Goal: Task Accomplishment & Management: Complete application form

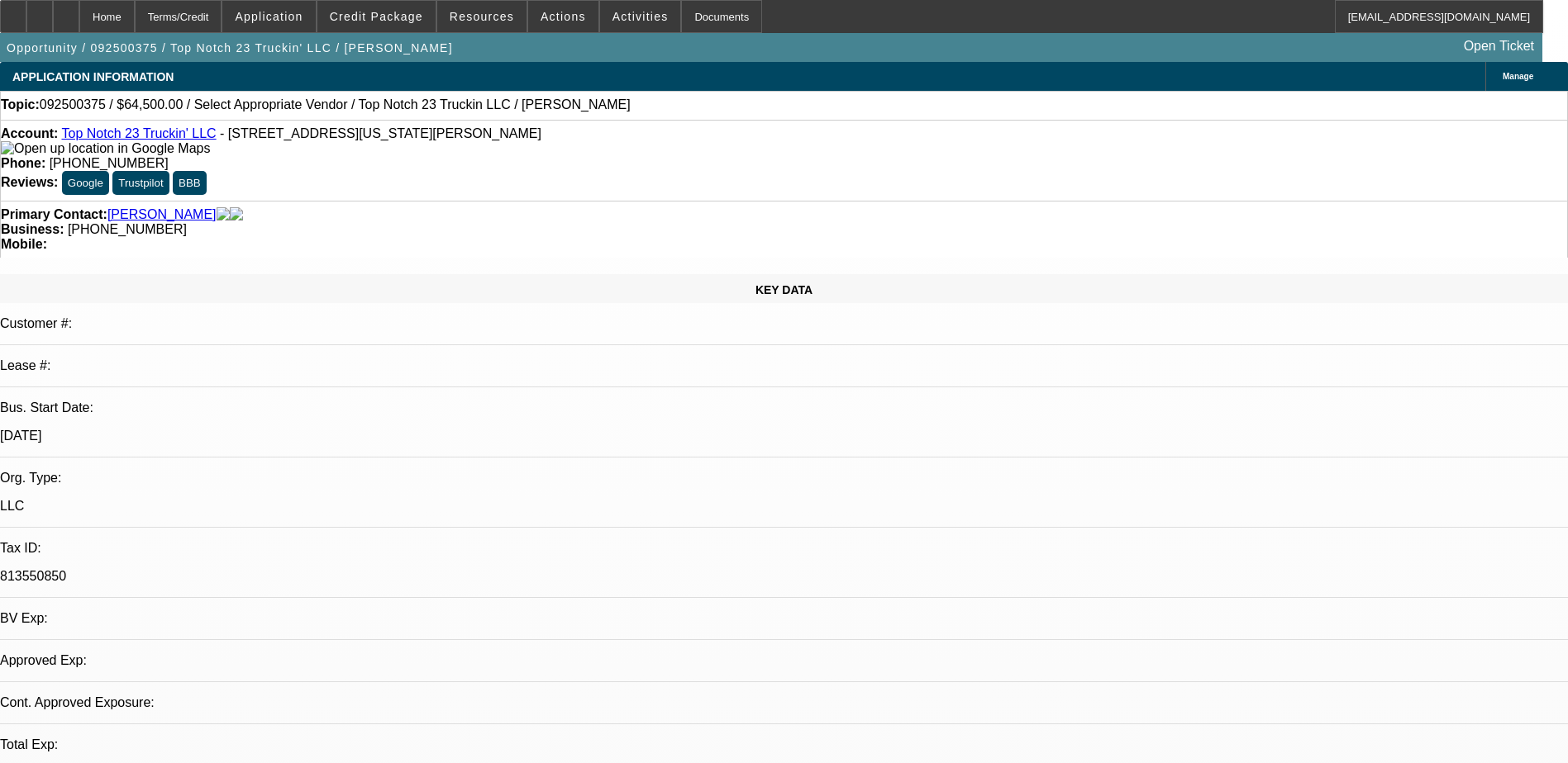
select select "0"
select select "2"
select select "0.1"
select select "1"
select select "2"
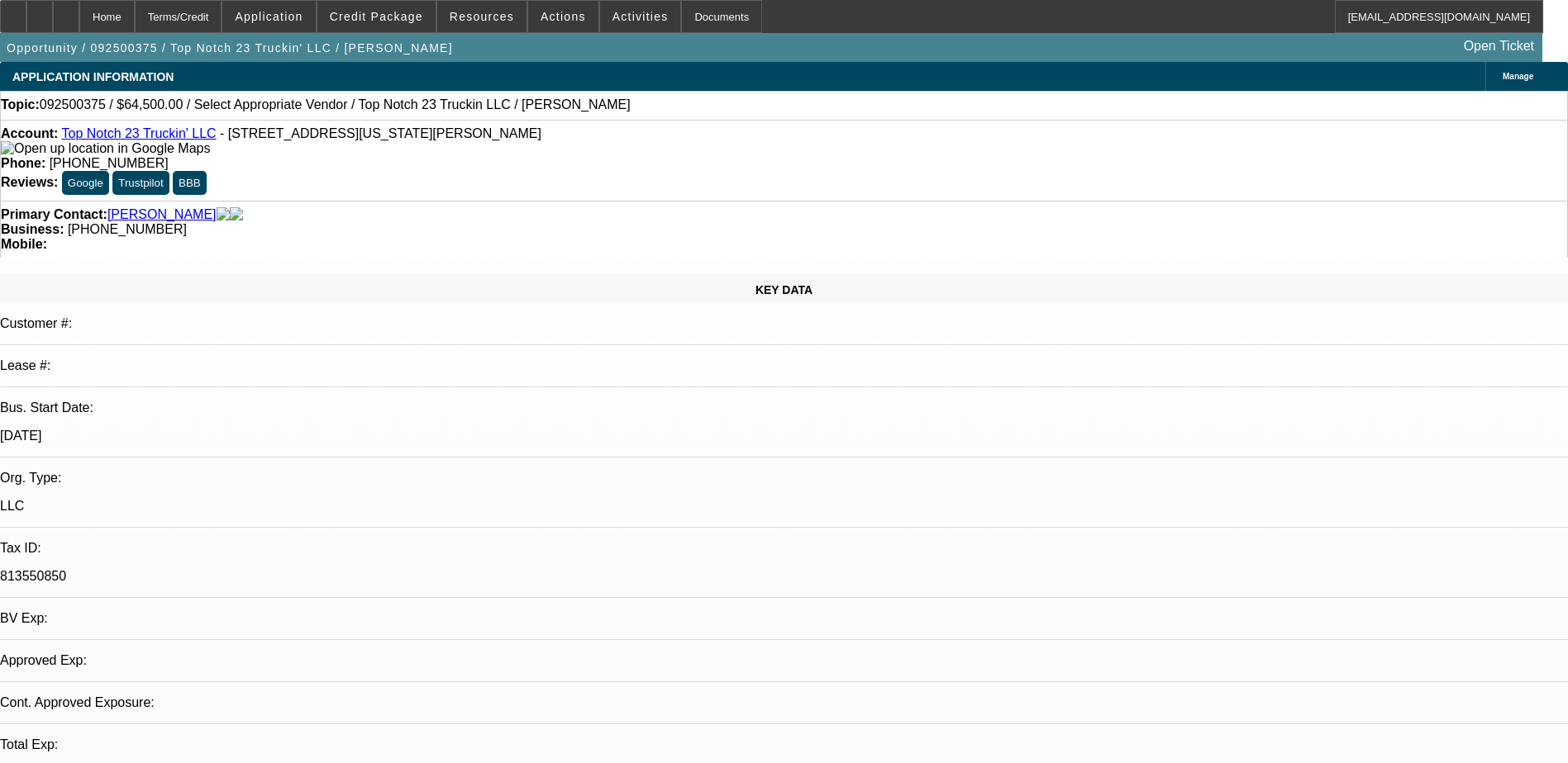
select select "4"
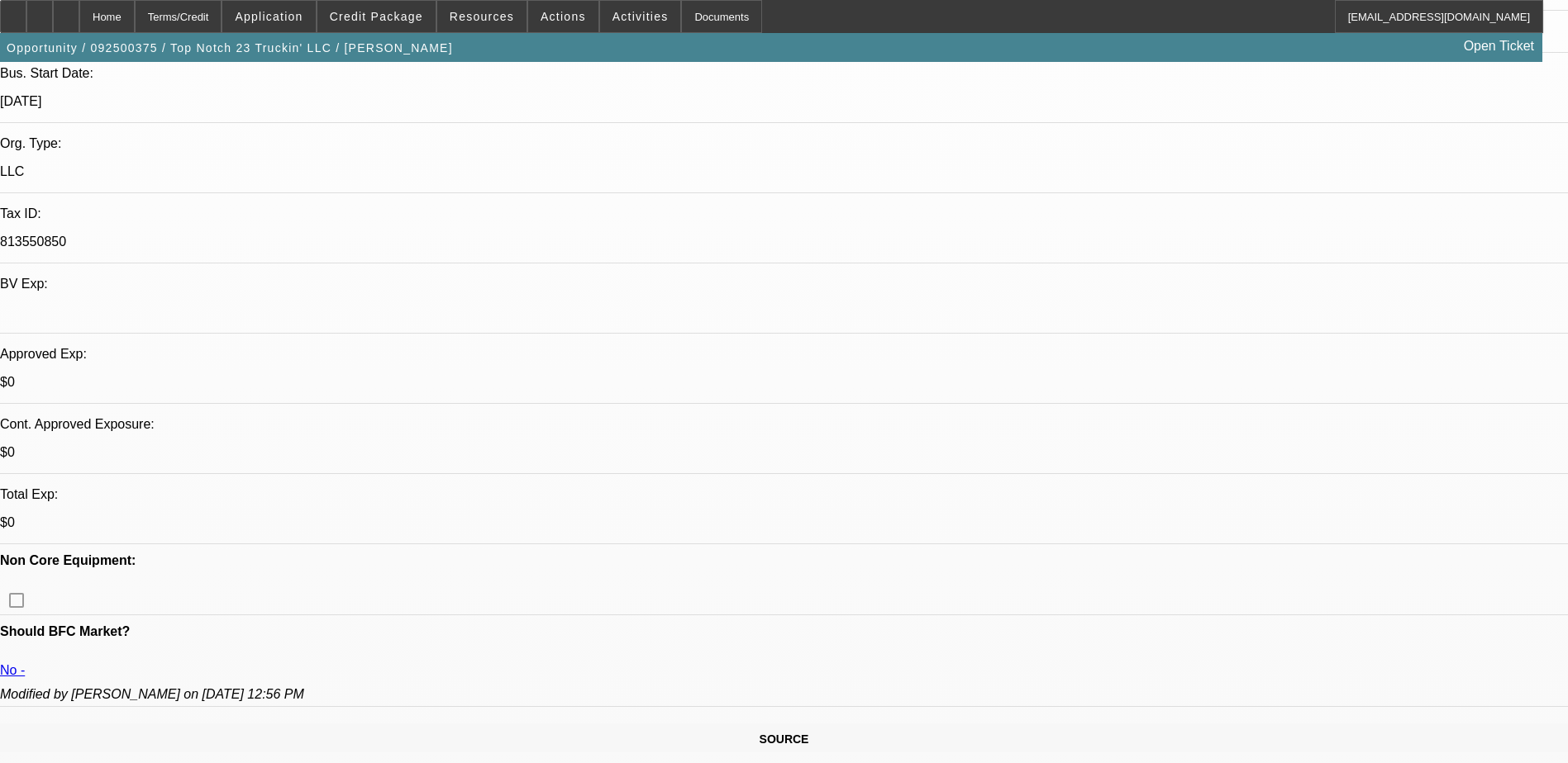
scroll to position [165, 0]
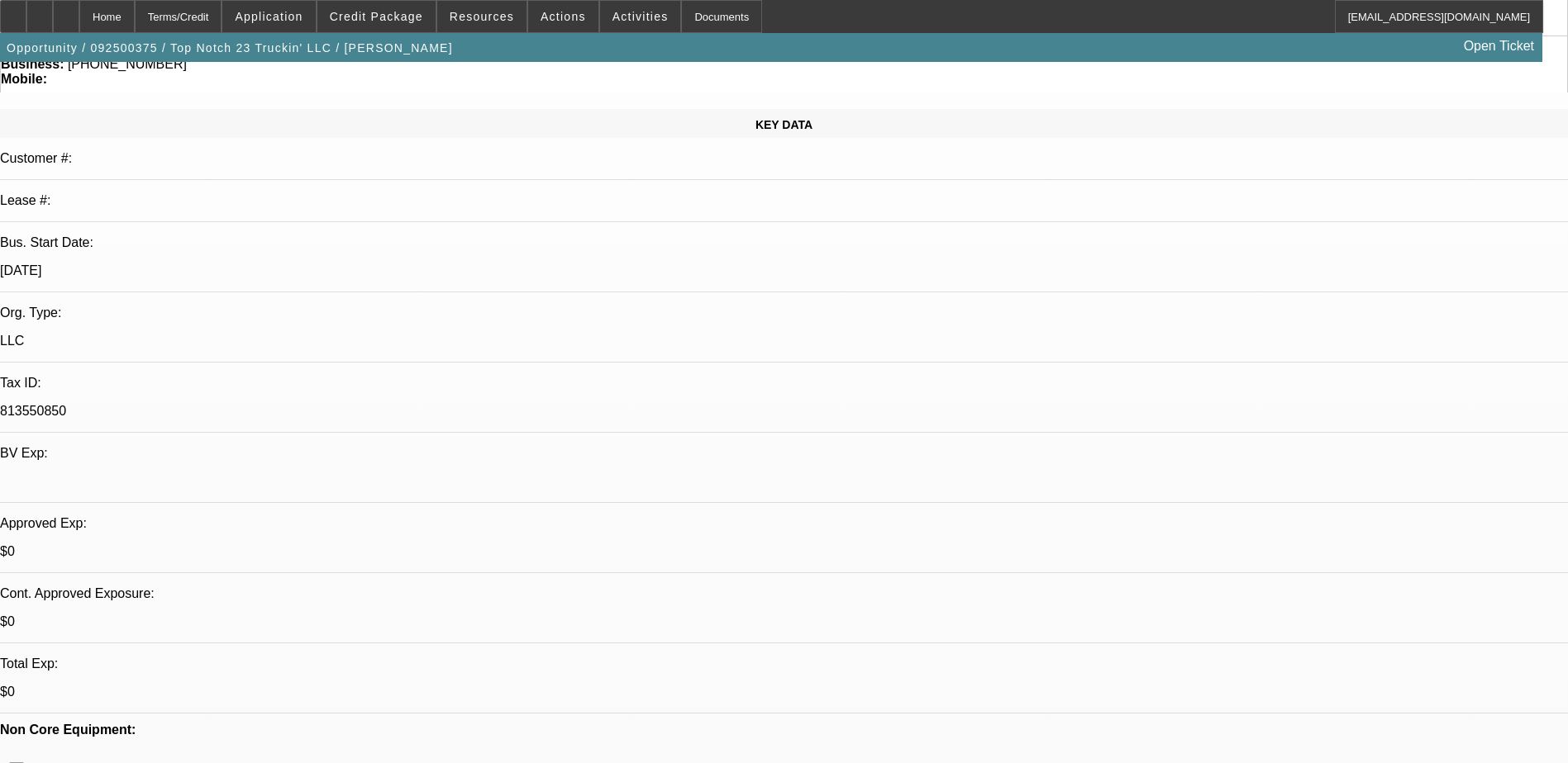
drag, startPoint x: 1134, startPoint y: 703, endPoint x: 1340, endPoint y: 698, distance: 206.1
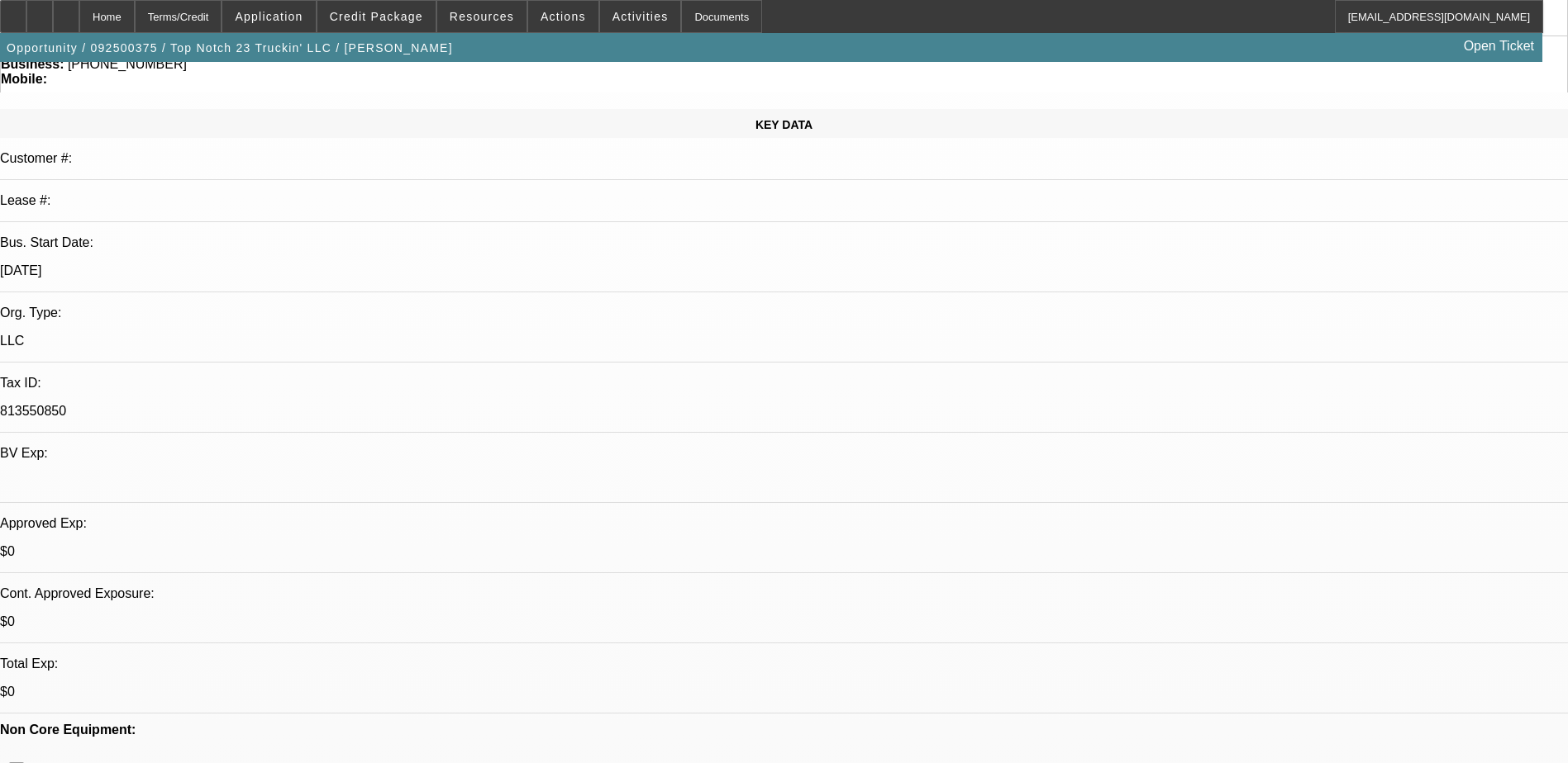
drag, startPoint x: 1341, startPoint y: 698, endPoint x: 1478, endPoint y: 709, distance: 137.4
drag, startPoint x: 1478, startPoint y: 709, endPoint x: 1363, endPoint y: 700, distance: 115.4
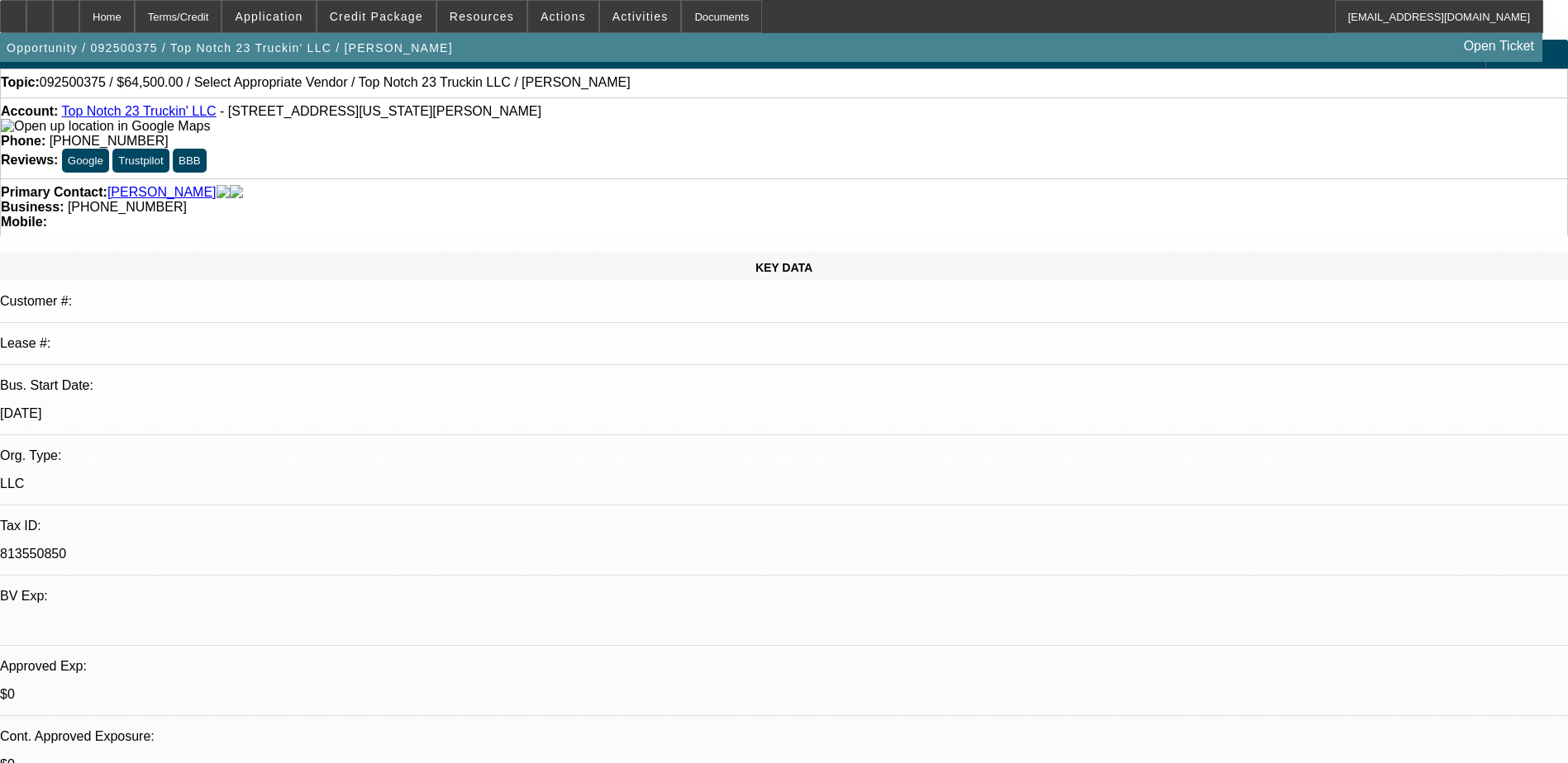
scroll to position [0, 0]
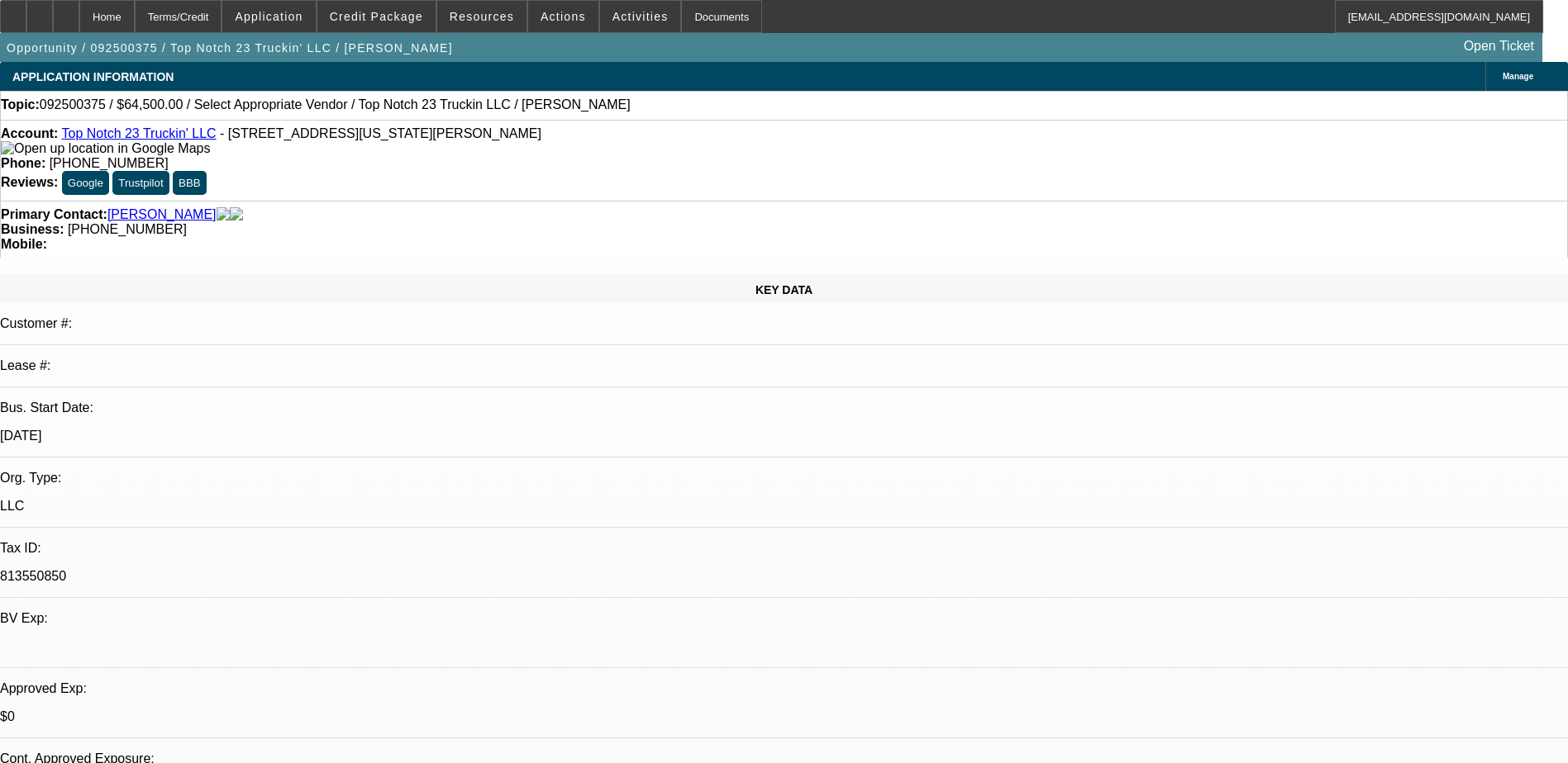
drag, startPoint x: 384, startPoint y: 569, endPoint x: 615, endPoint y: 572, distance: 231.0
drag, startPoint x: 615, startPoint y: 572, endPoint x: 557, endPoint y: 571, distance: 58.0
drag, startPoint x: 675, startPoint y: 341, endPoint x: 699, endPoint y: 341, distance: 24.0
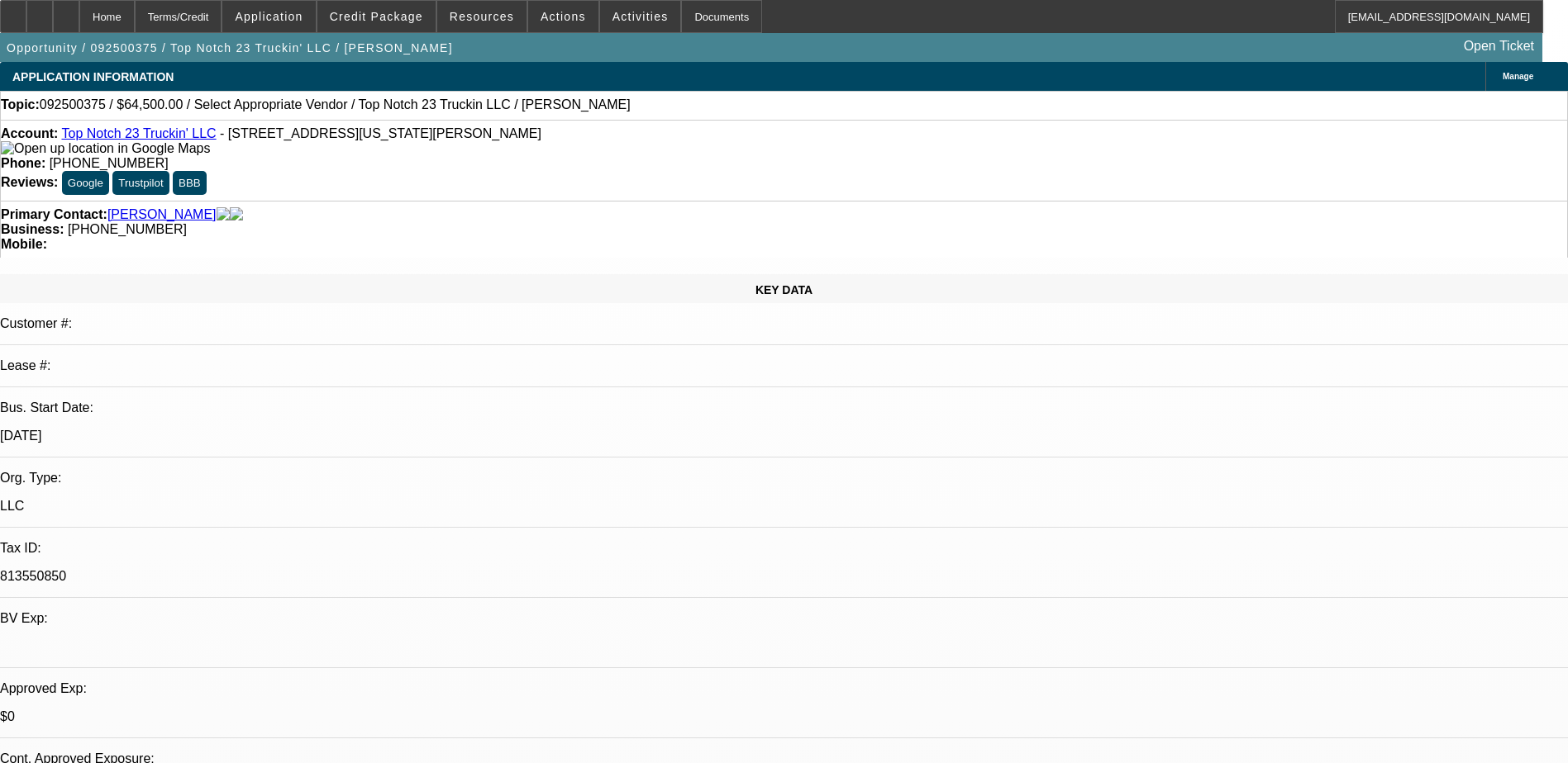
drag, startPoint x: 699, startPoint y: 341, endPoint x: 613, endPoint y: 350, distance: 86.5
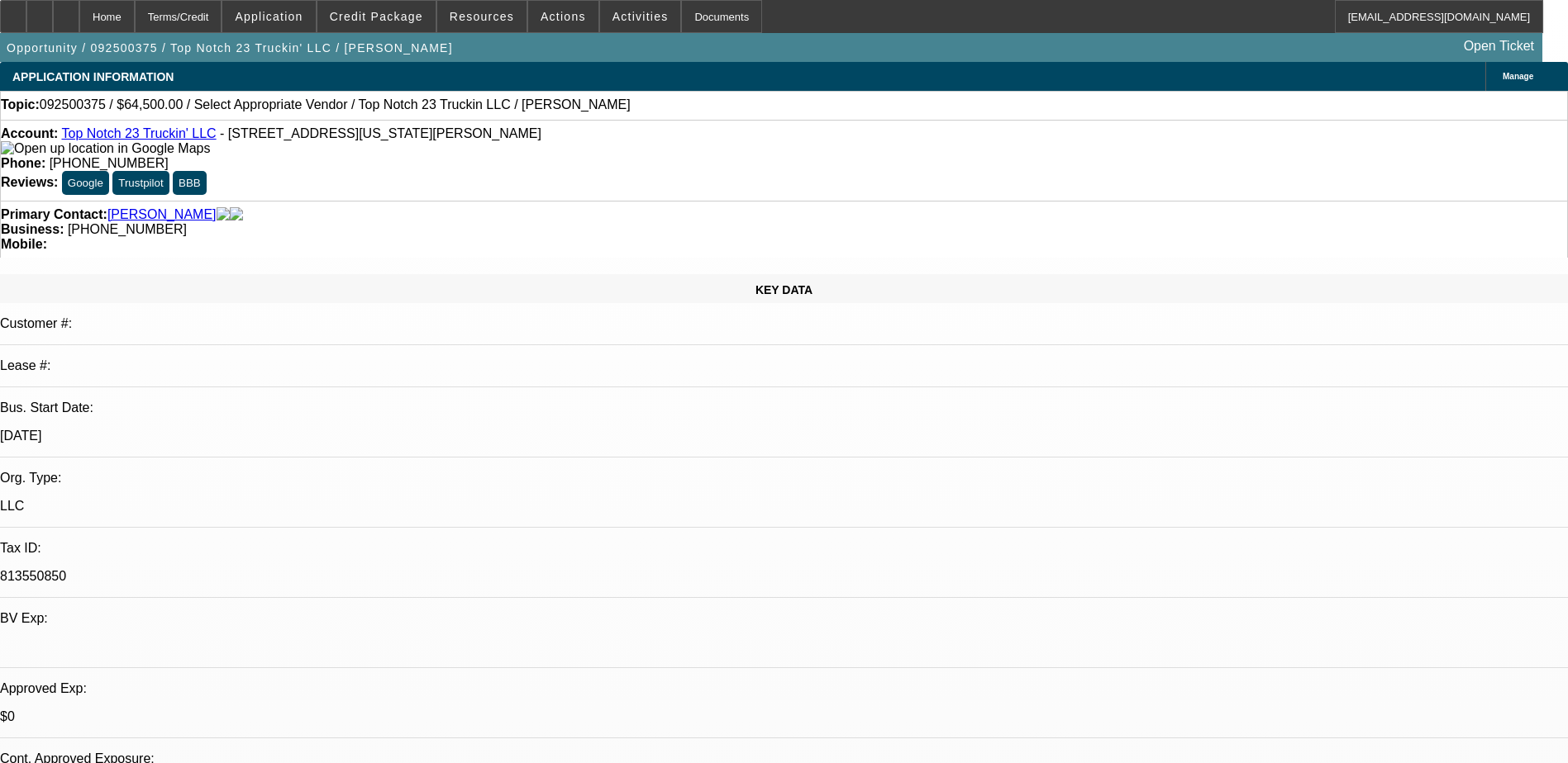
drag, startPoint x: 603, startPoint y: 347, endPoint x: 614, endPoint y: 349, distance: 11.2
drag, startPoint x: 1186, startPoint y: 527, endPoint x: 1453, endPoint y: 525, distance: 267.0
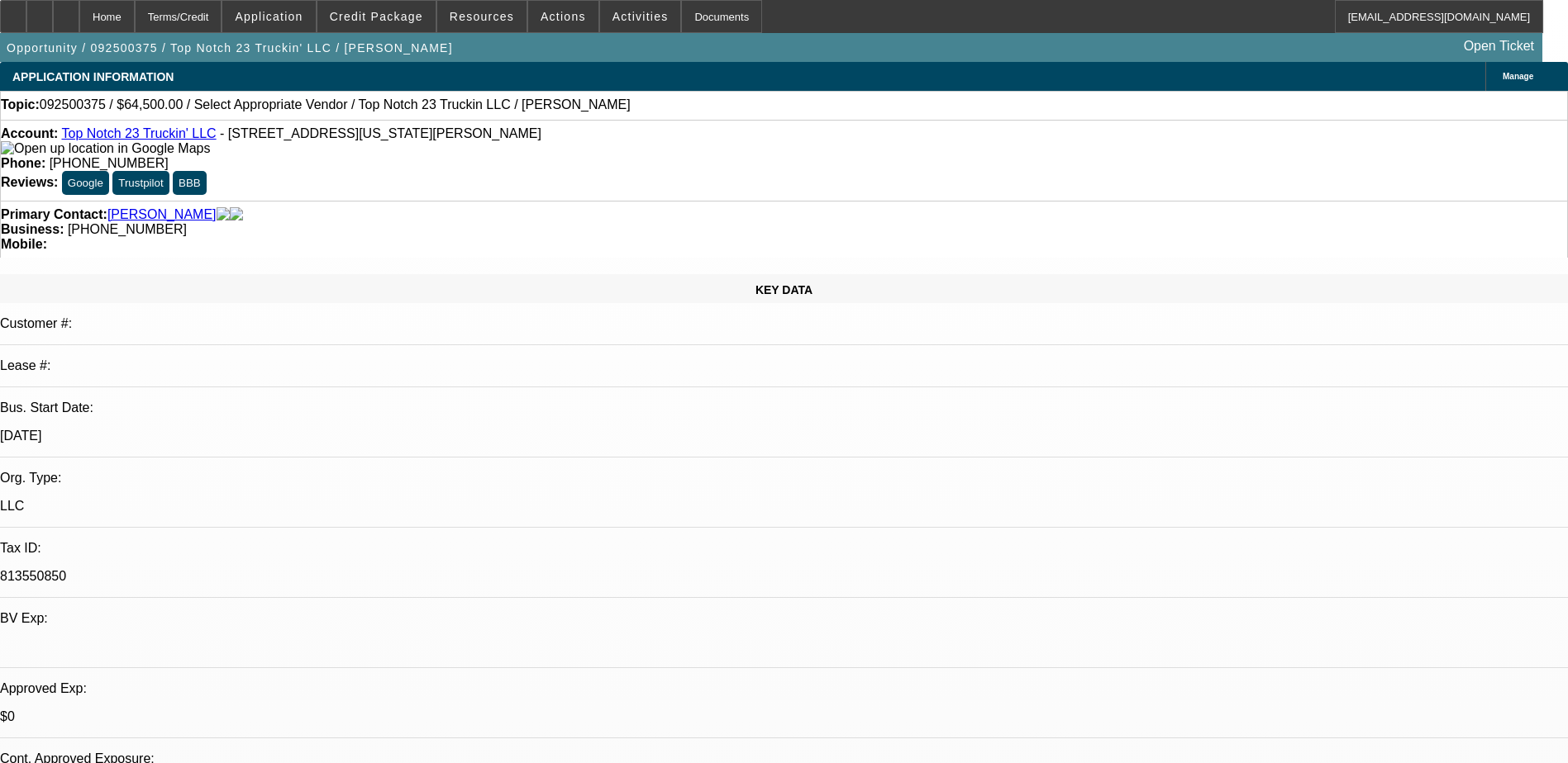
drag, startPoint x: 1453, startPoint y: 525, endPoint x: 1338, endPoint y: 532, distance: 115.2
click at [399, 11] on span "Credit Package" at bounding box center [377, 16] width 93 height 13
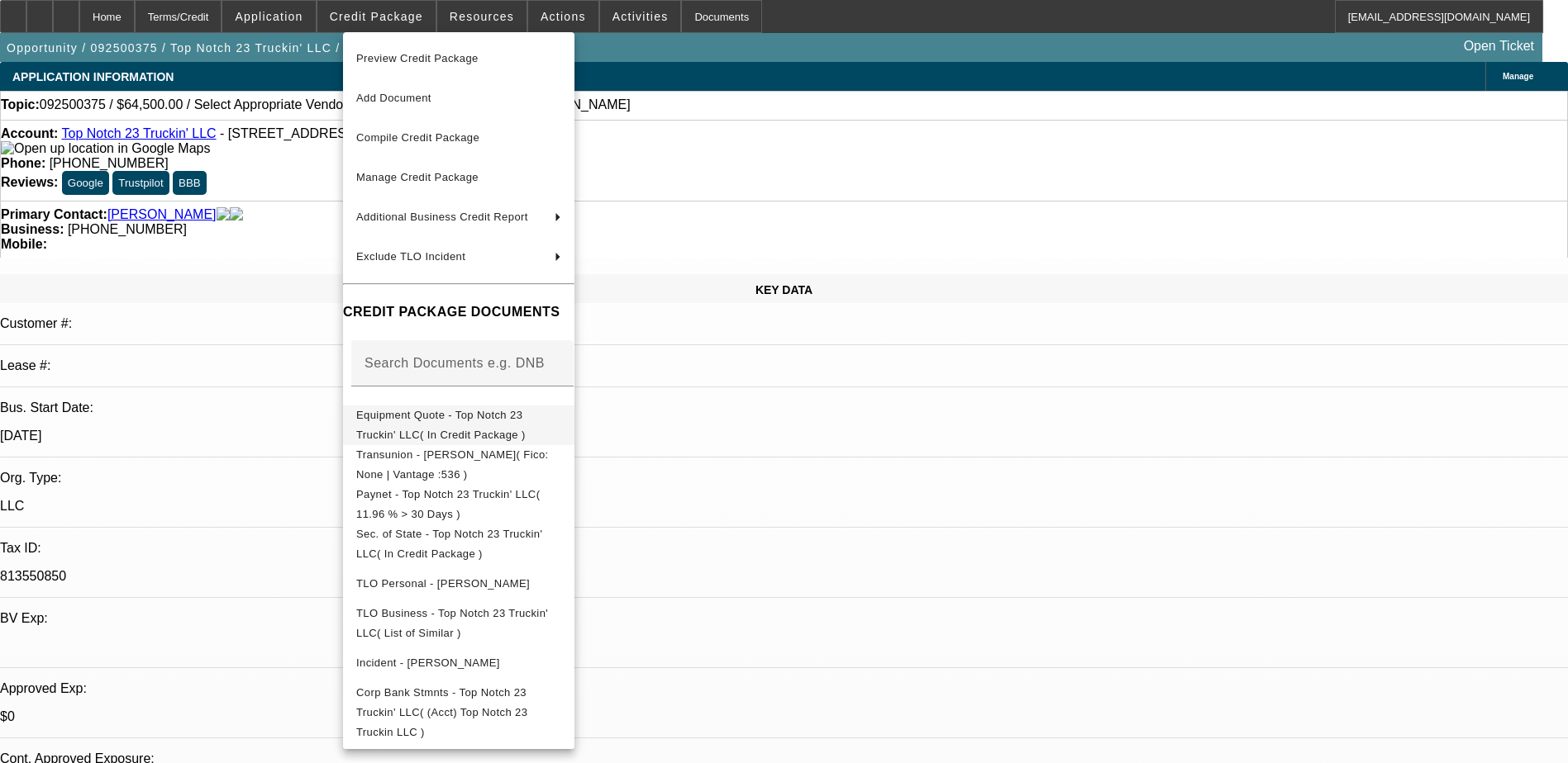
click at [534, 428] on span "Equipment Quote - Top Notch 23 Truckin' LLC( In Credit Package )" at bounding box center [458, 425] width 205 height 40
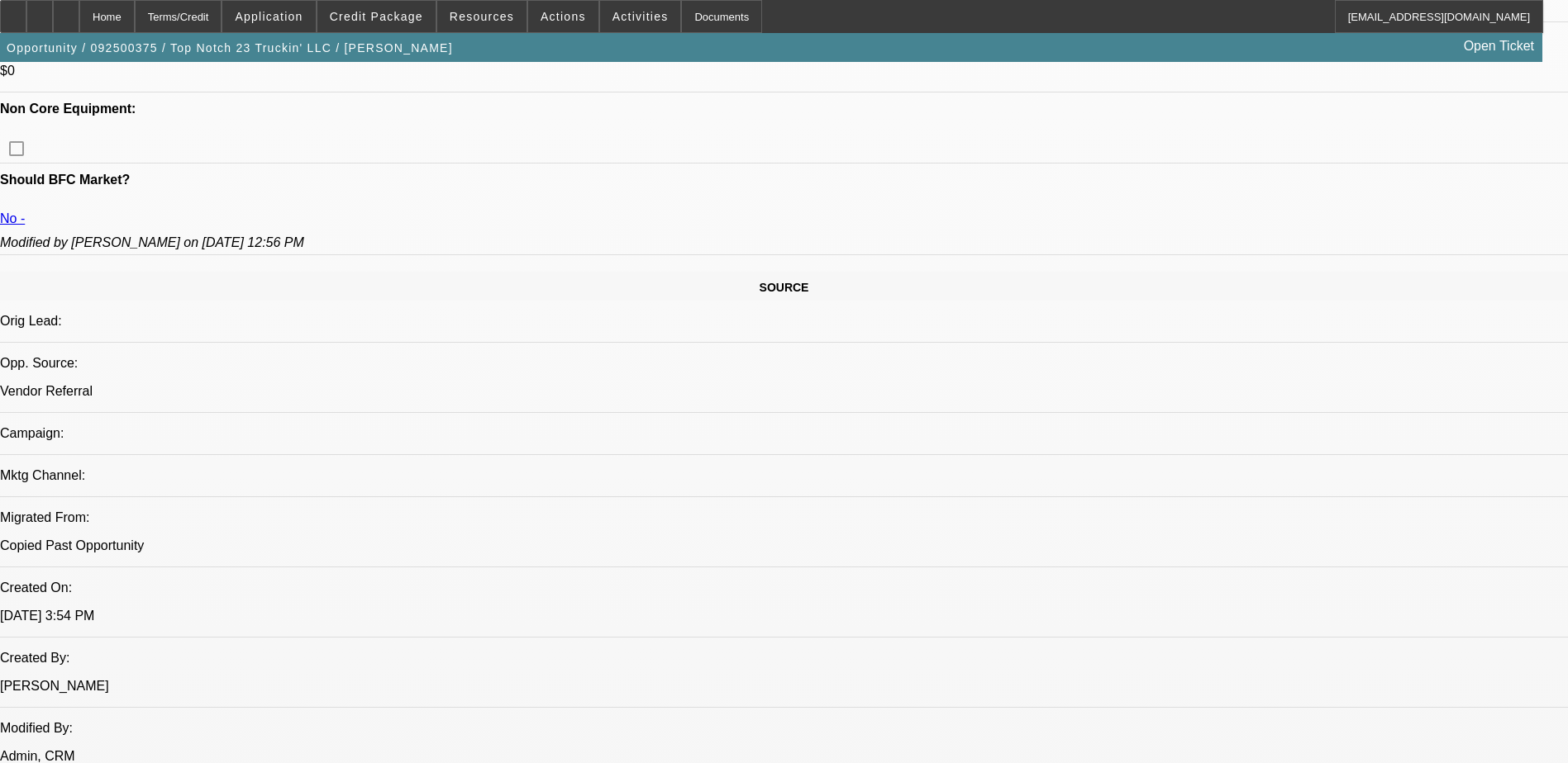
scroll to position [827, 0]
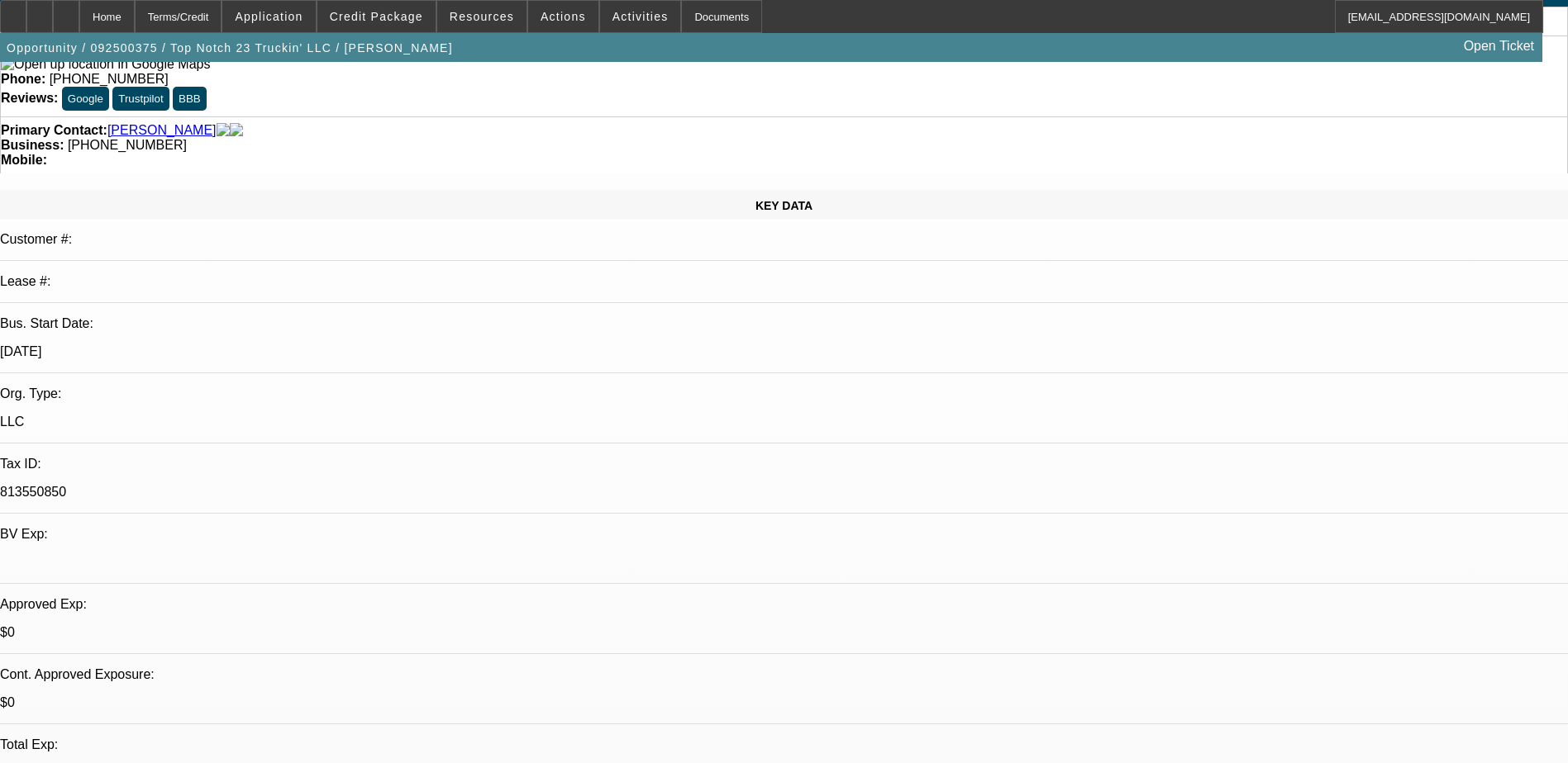
scroll to position [82, 0]
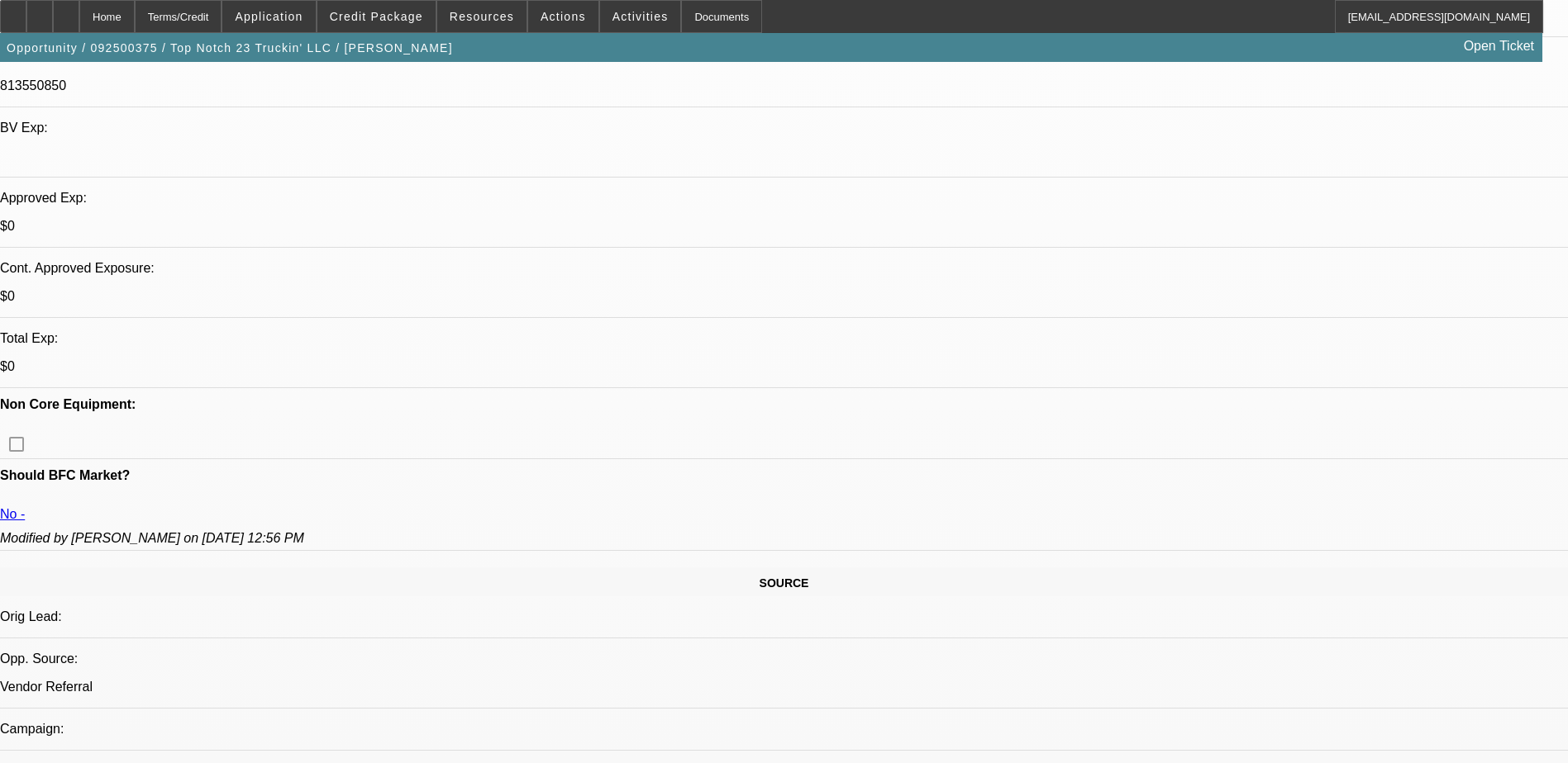
scroll to position [0, 0]
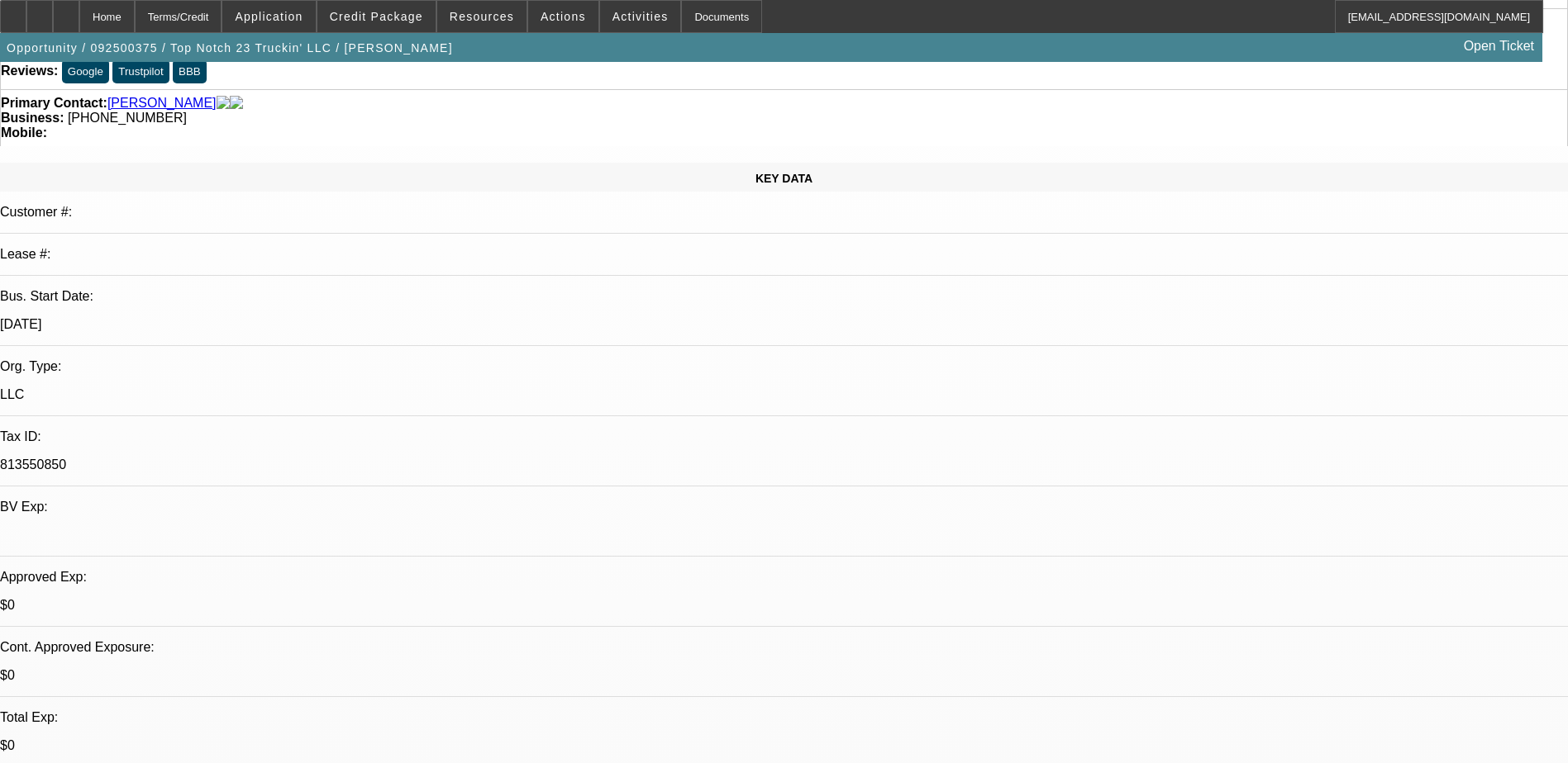
scroll to position [247, 0]
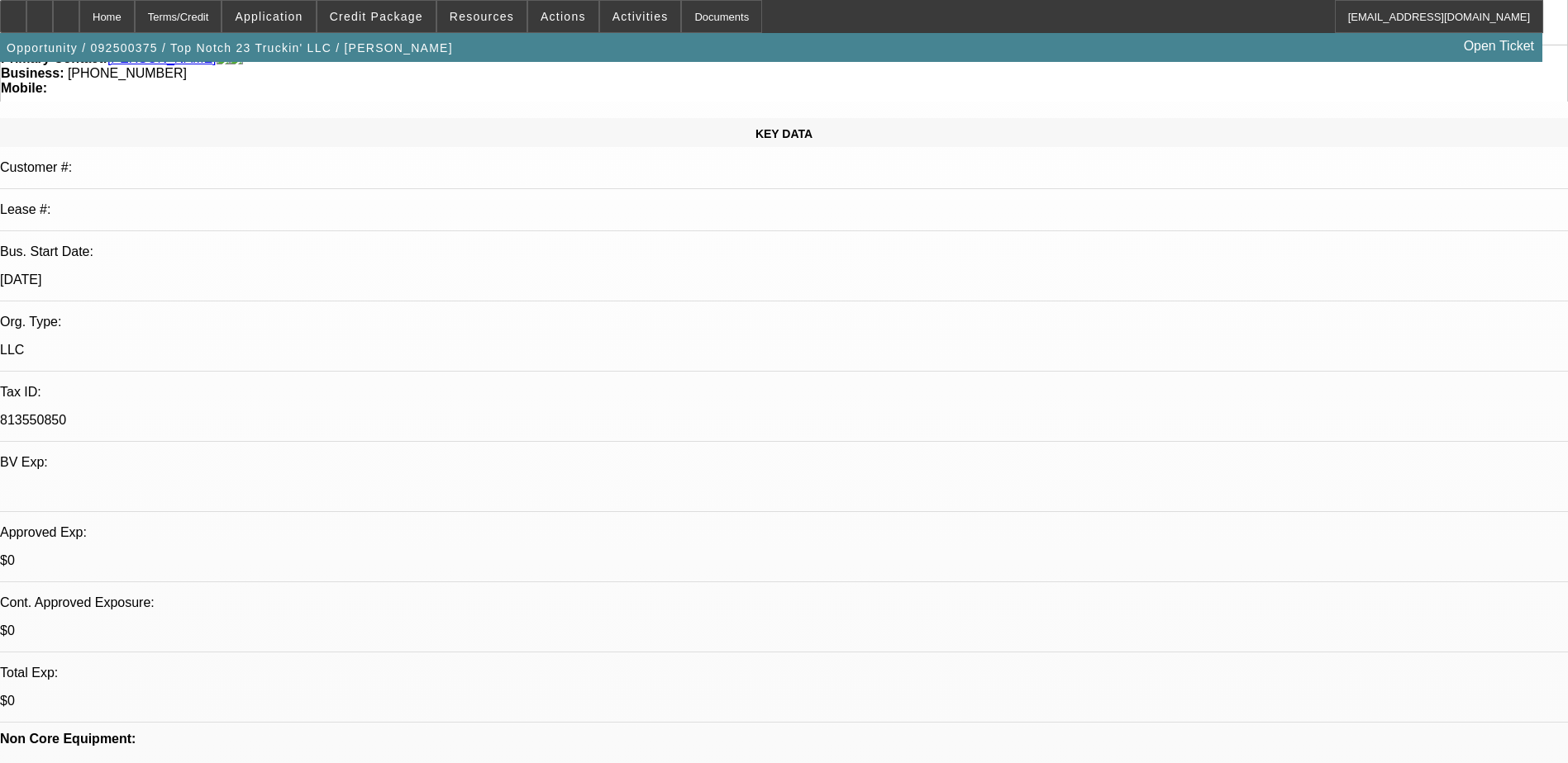
scroll to position [0, 0]
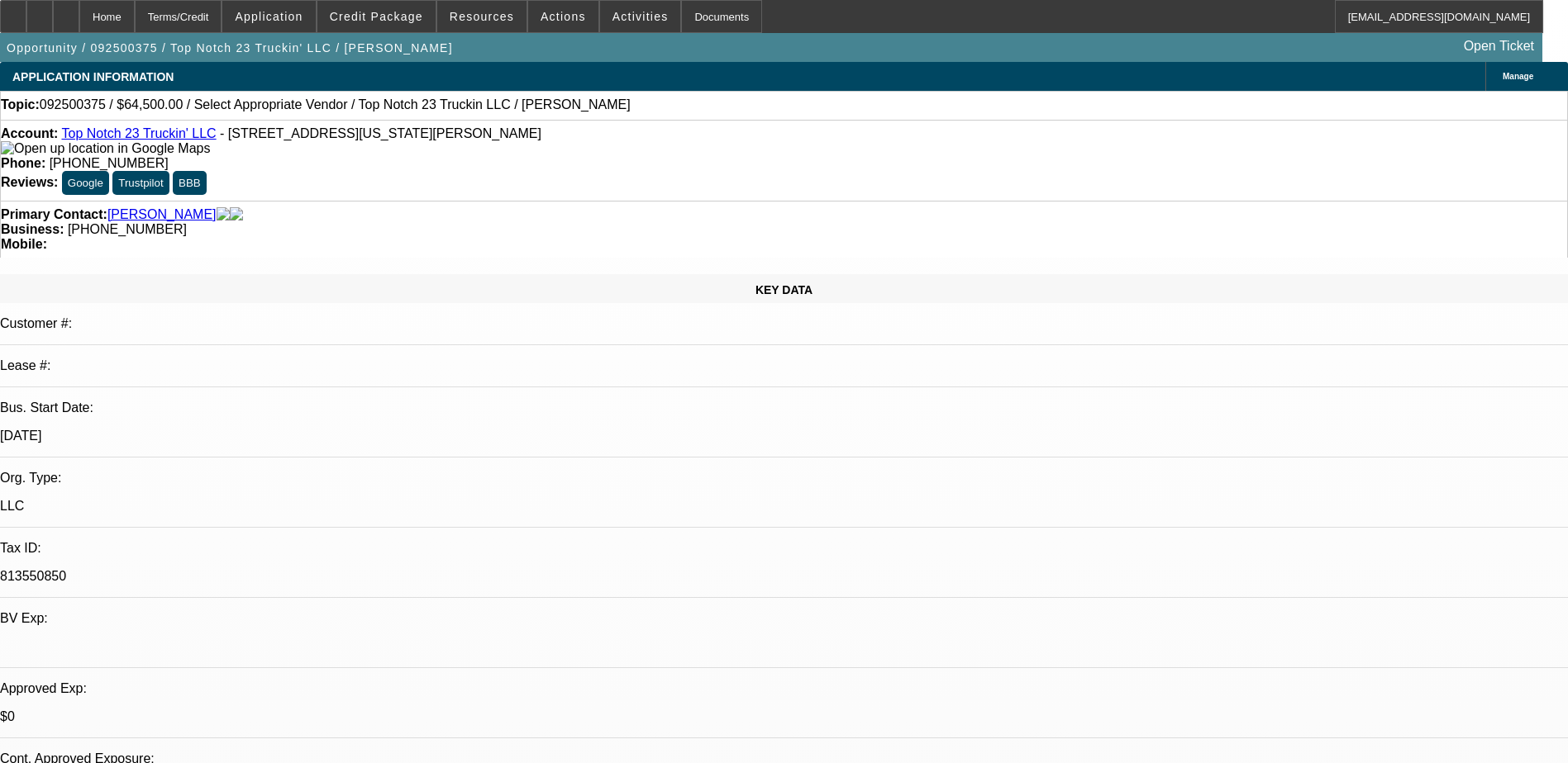
click at [385, 27] on span at bounding box center [376, 17] width 118 height 40
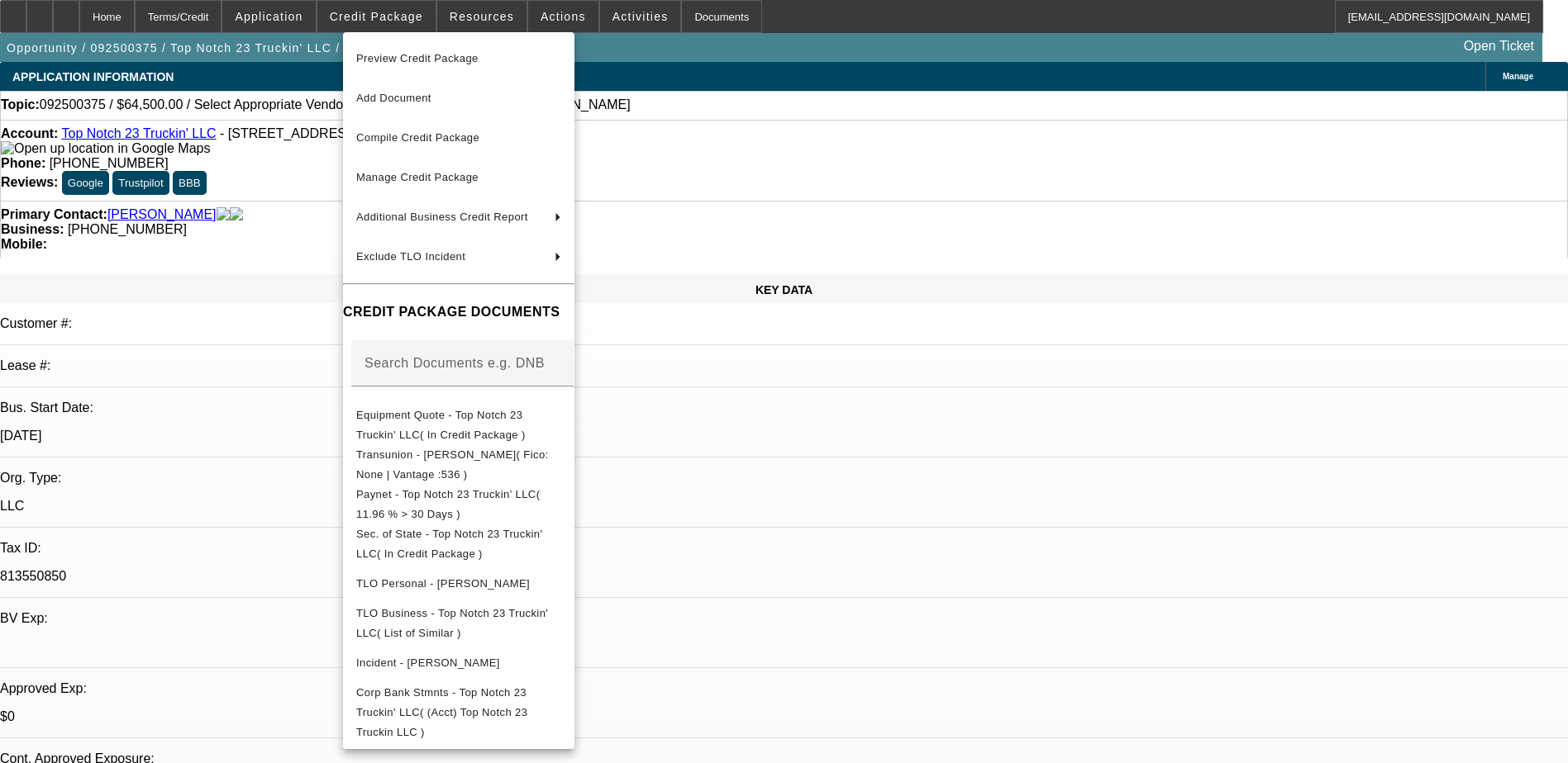
click at [389, 12] on div at bounding box center [784, 382] width 1568 height 763
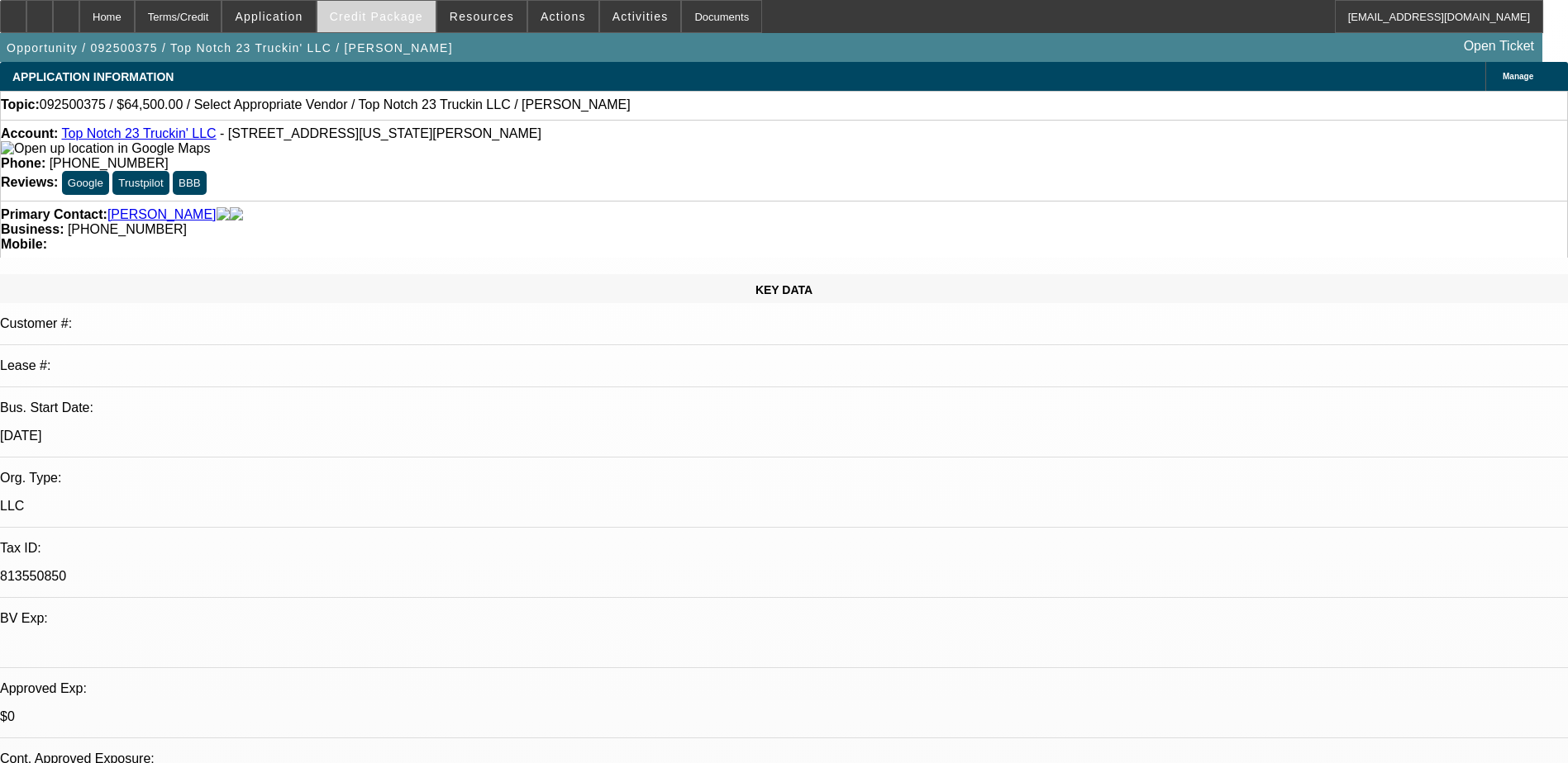
click at [404, 18] on span "Credit Package" at bounding box center [377, 16] width 93 height 13
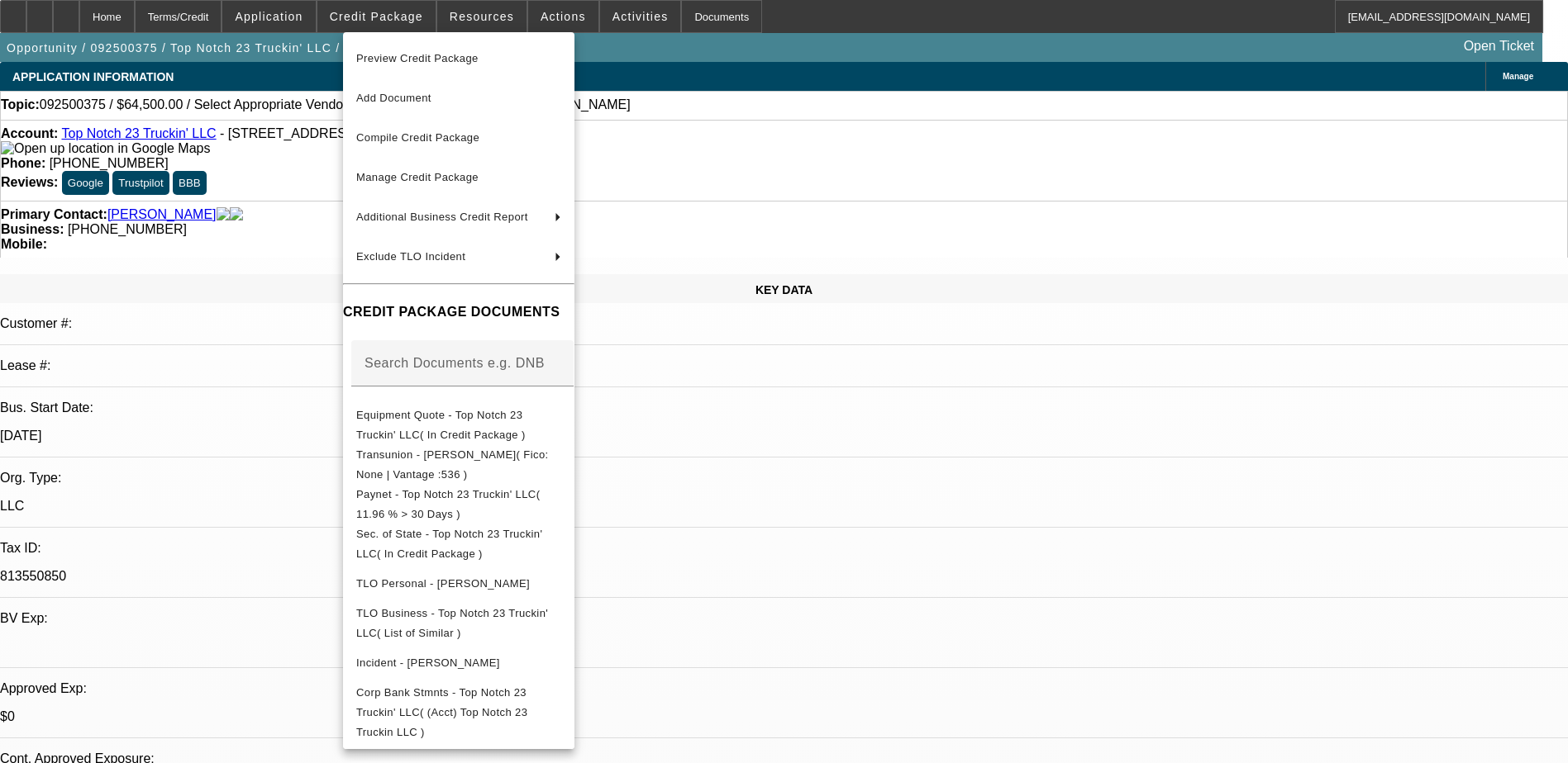
click at [311, 18] on div at bounding box center [784, 382] width 1568 height 763
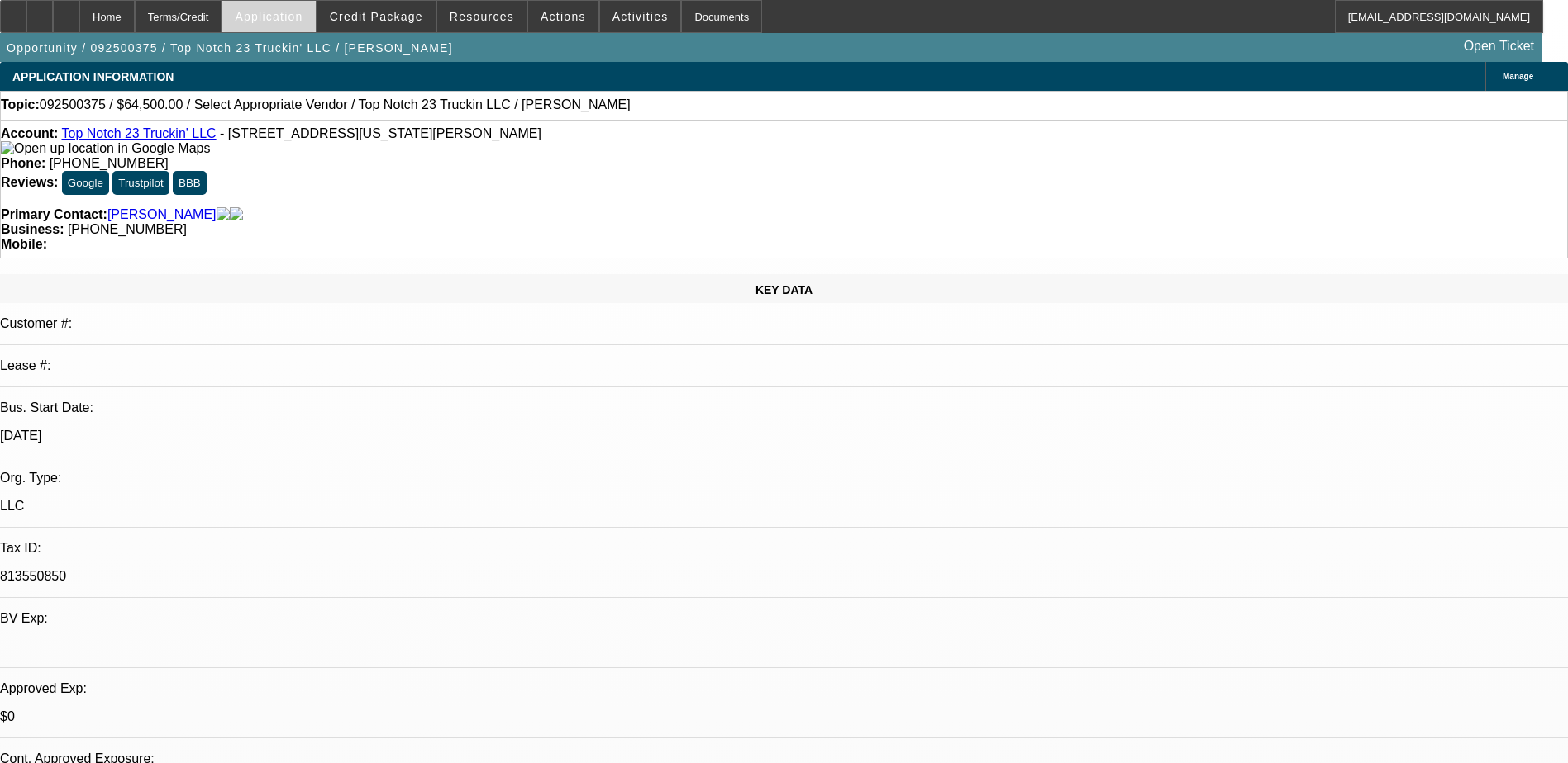
click at [302, 15] on span "Application" at bounding box center [268, 16] width 68 height 13
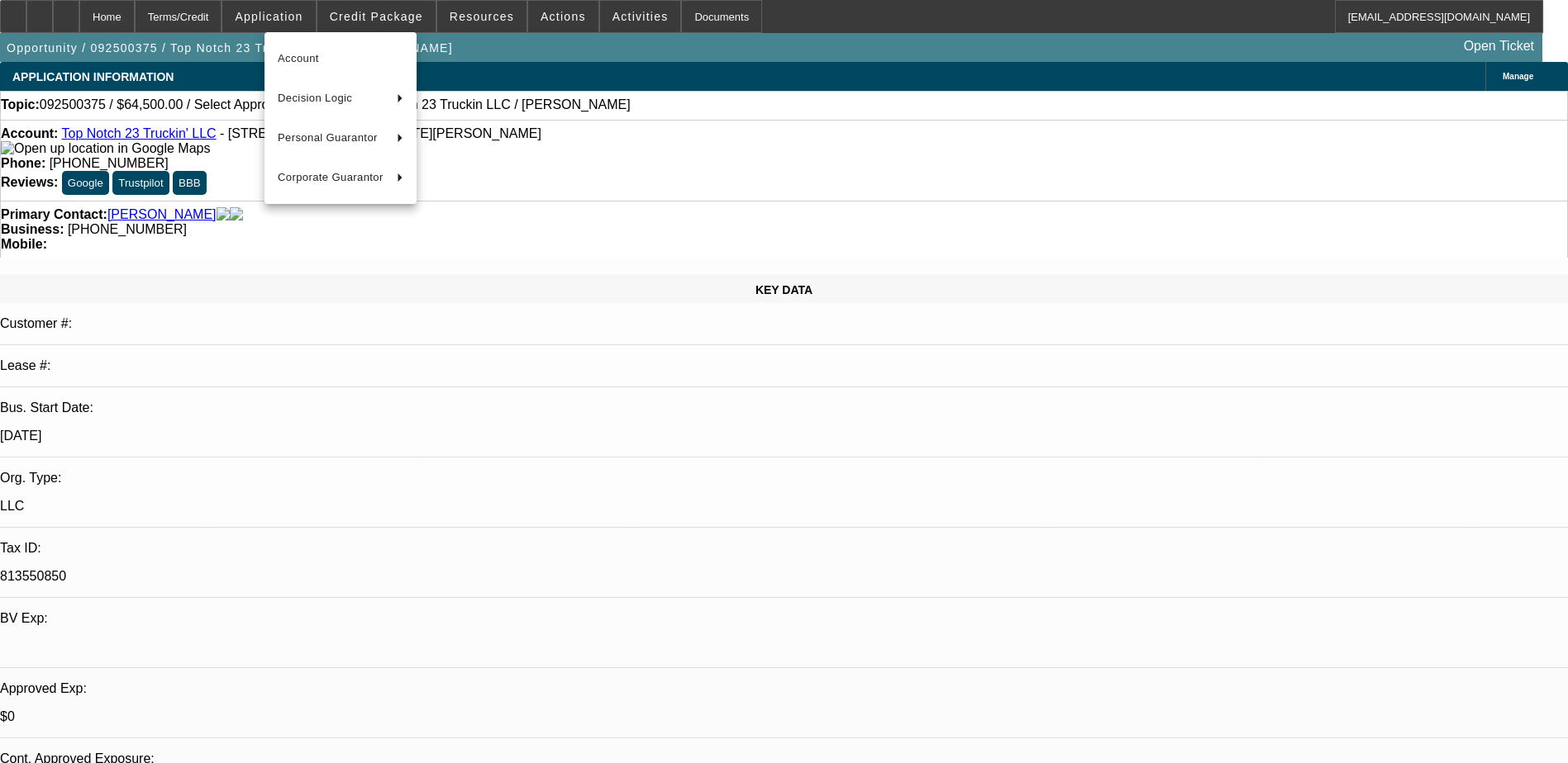
click at [417, 19] on div at bounding box center [784, 382] width 1568 height 763
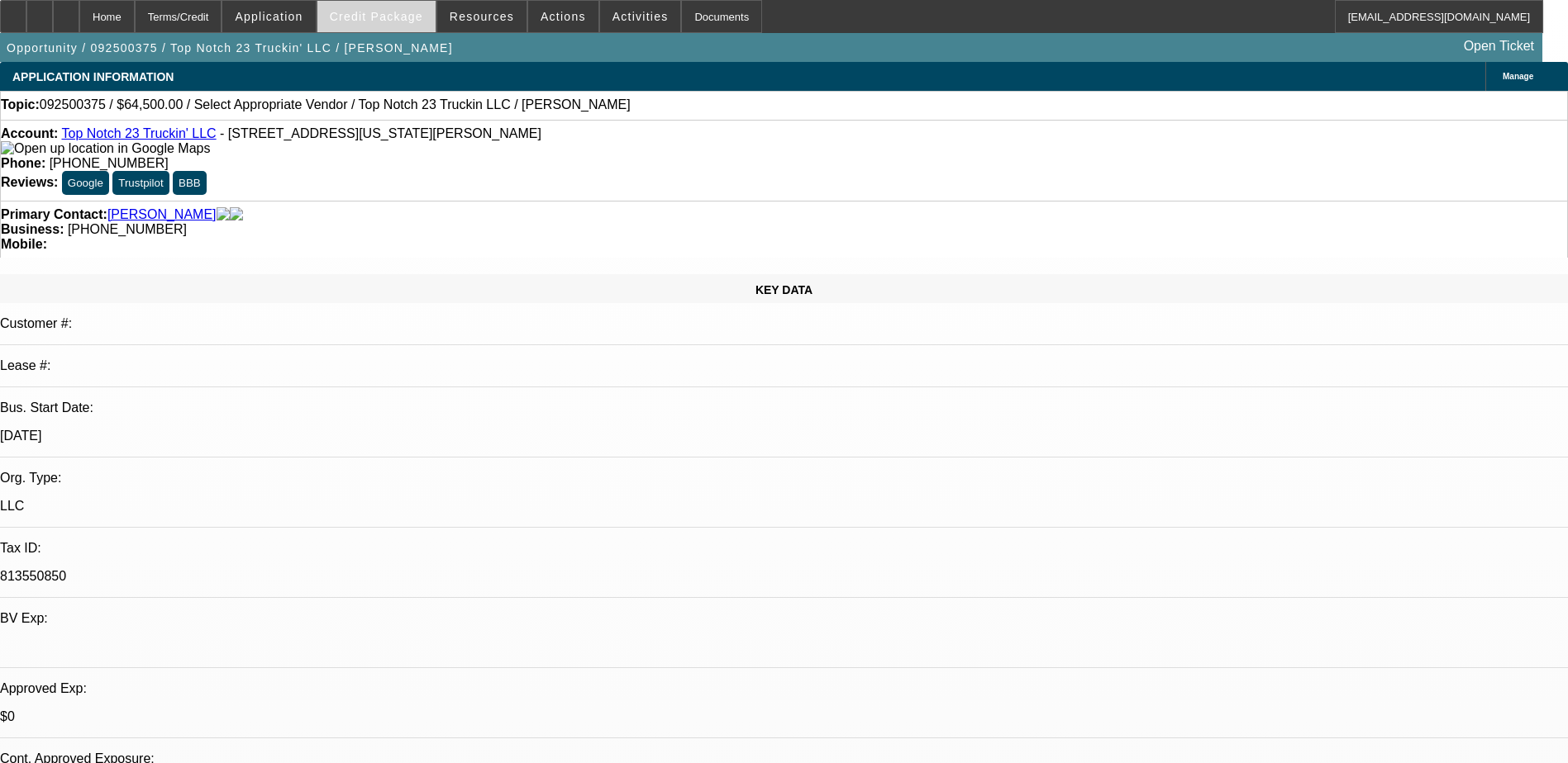
click at [399, 12] on span "Credit Package" at bounding box center [377, 16] width 93 height 13
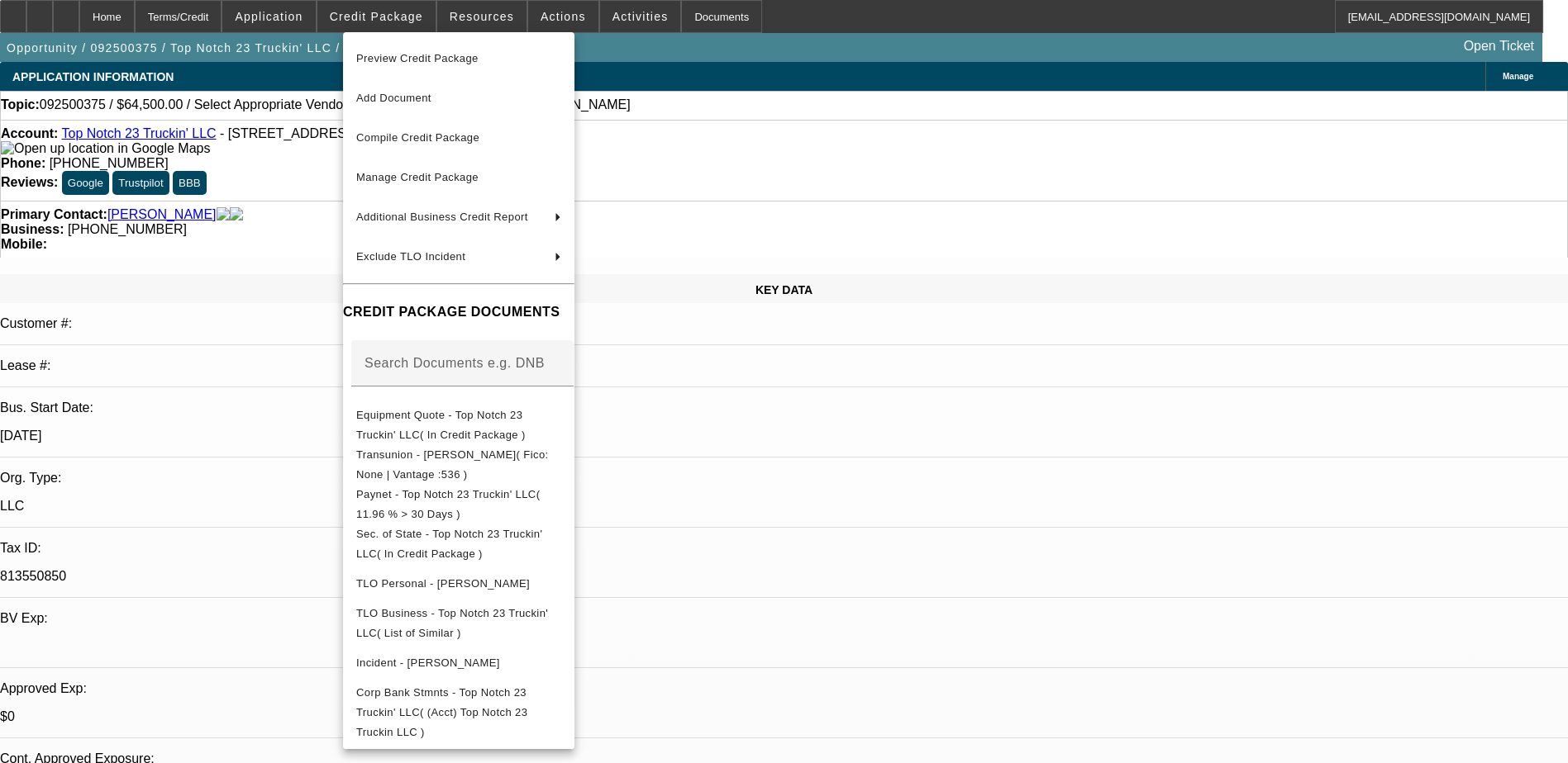
click at [492, 3] on div at bounding box center [784, 382] width 1568 height 763
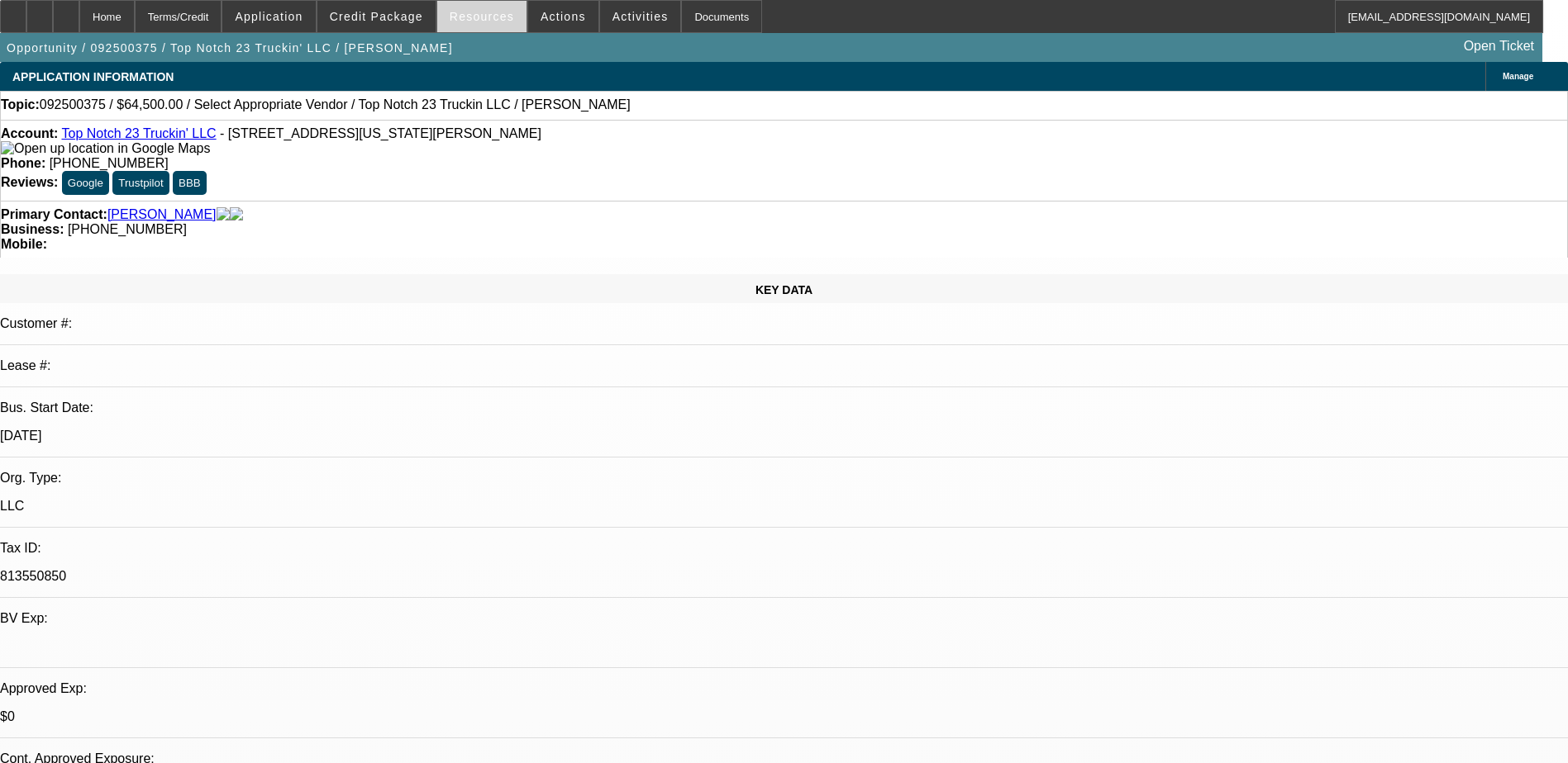
click at [488, 6] on span at bounding box center [482, 17] width 89 height 40
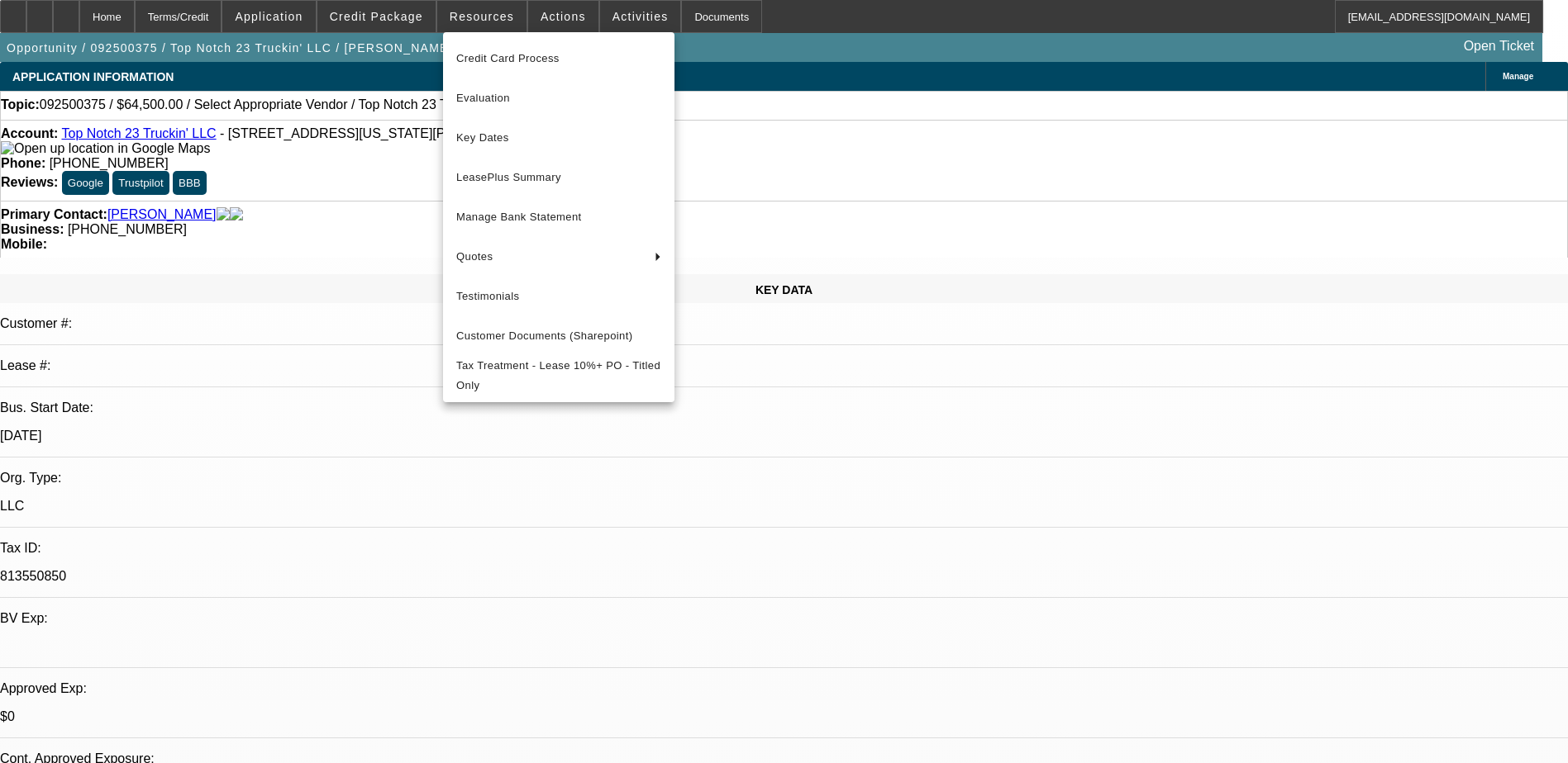
click at [557, 18] on div at bounding box center [784, 382] width 1568 height 763
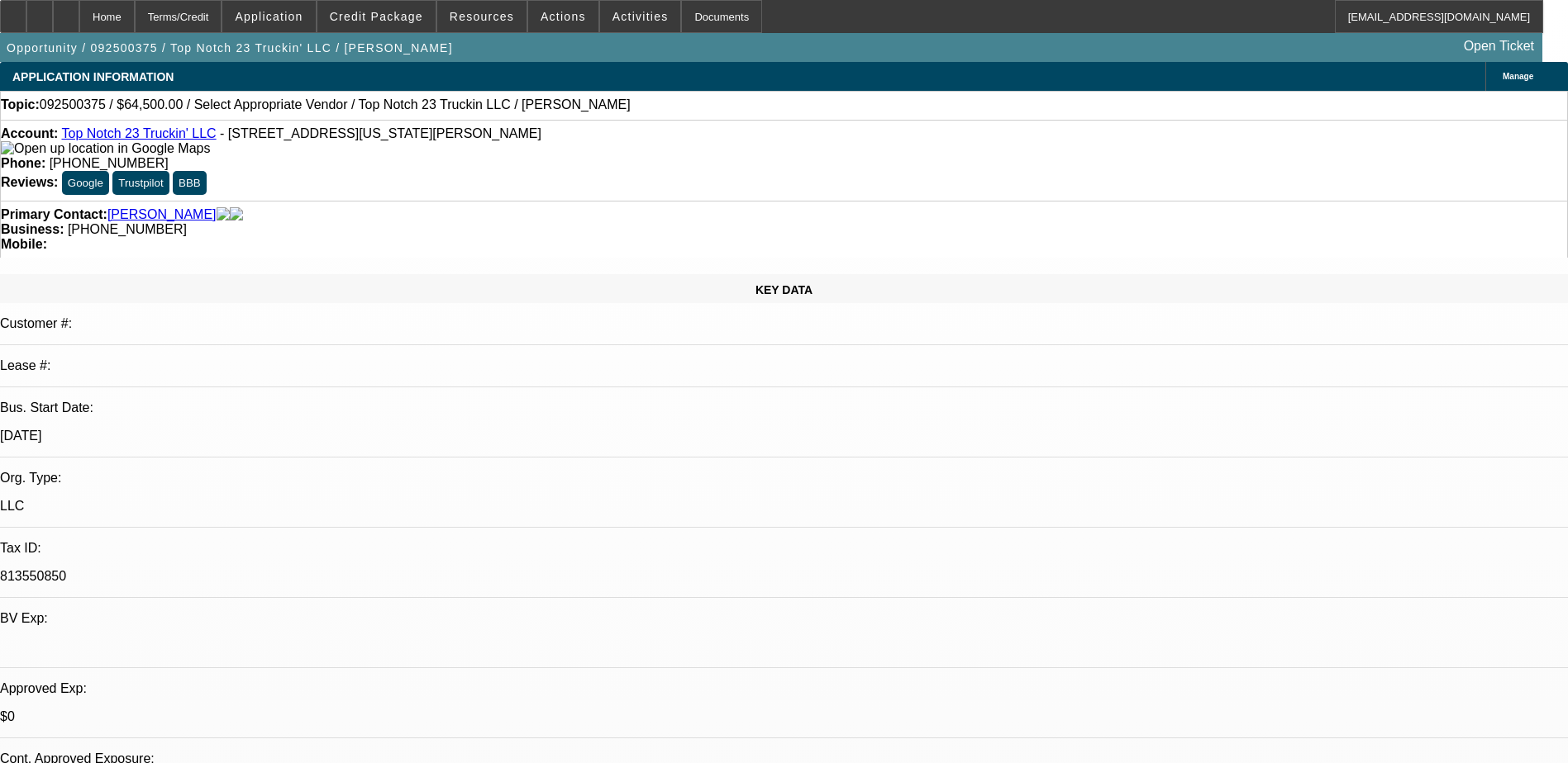
click at [557, 18] on span "Actions" at bounding box center [563, 16] width 46 height 13
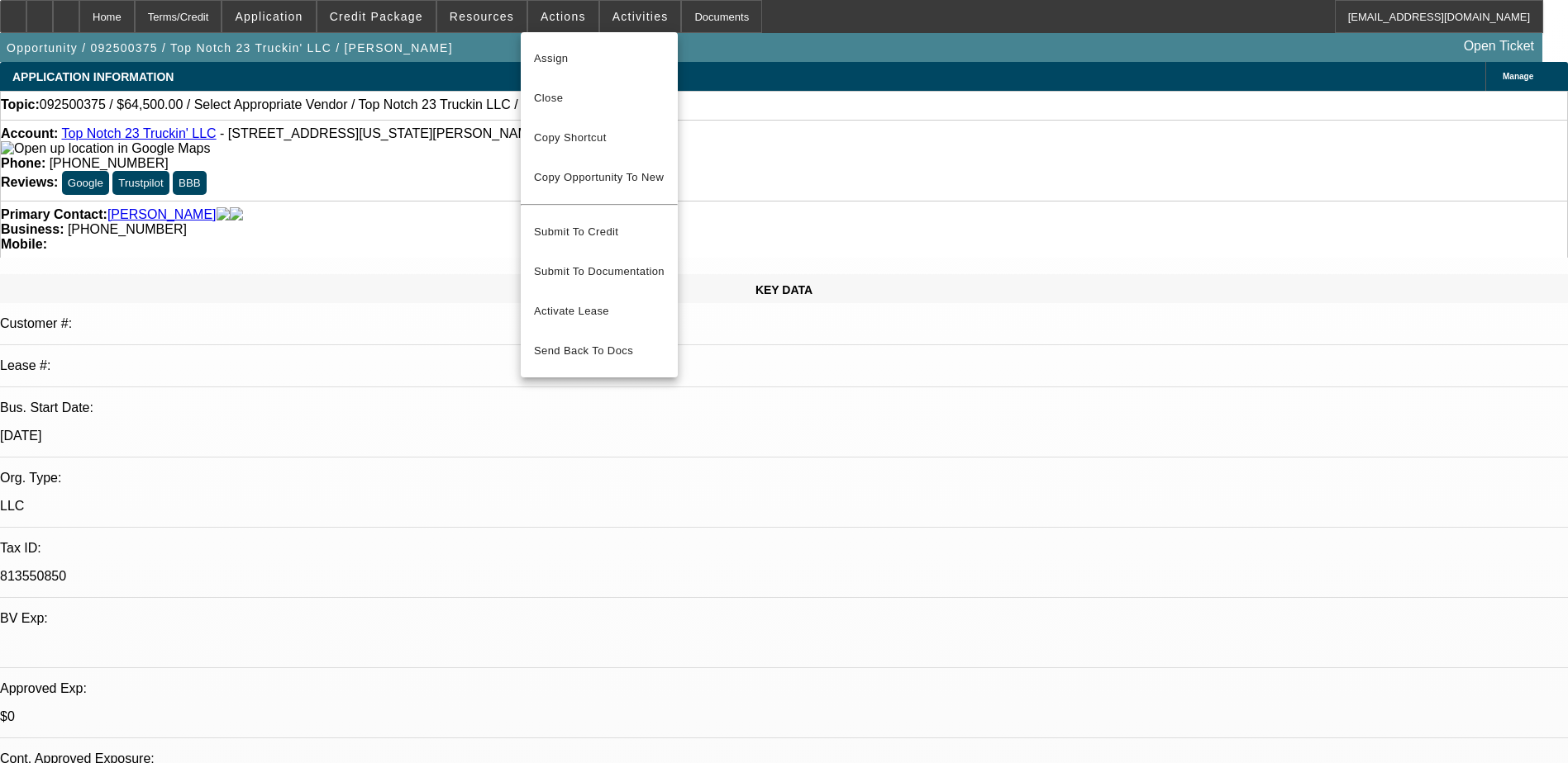
click at [703, 55] on div at bounding box center [784, 382] width 1568 height 763
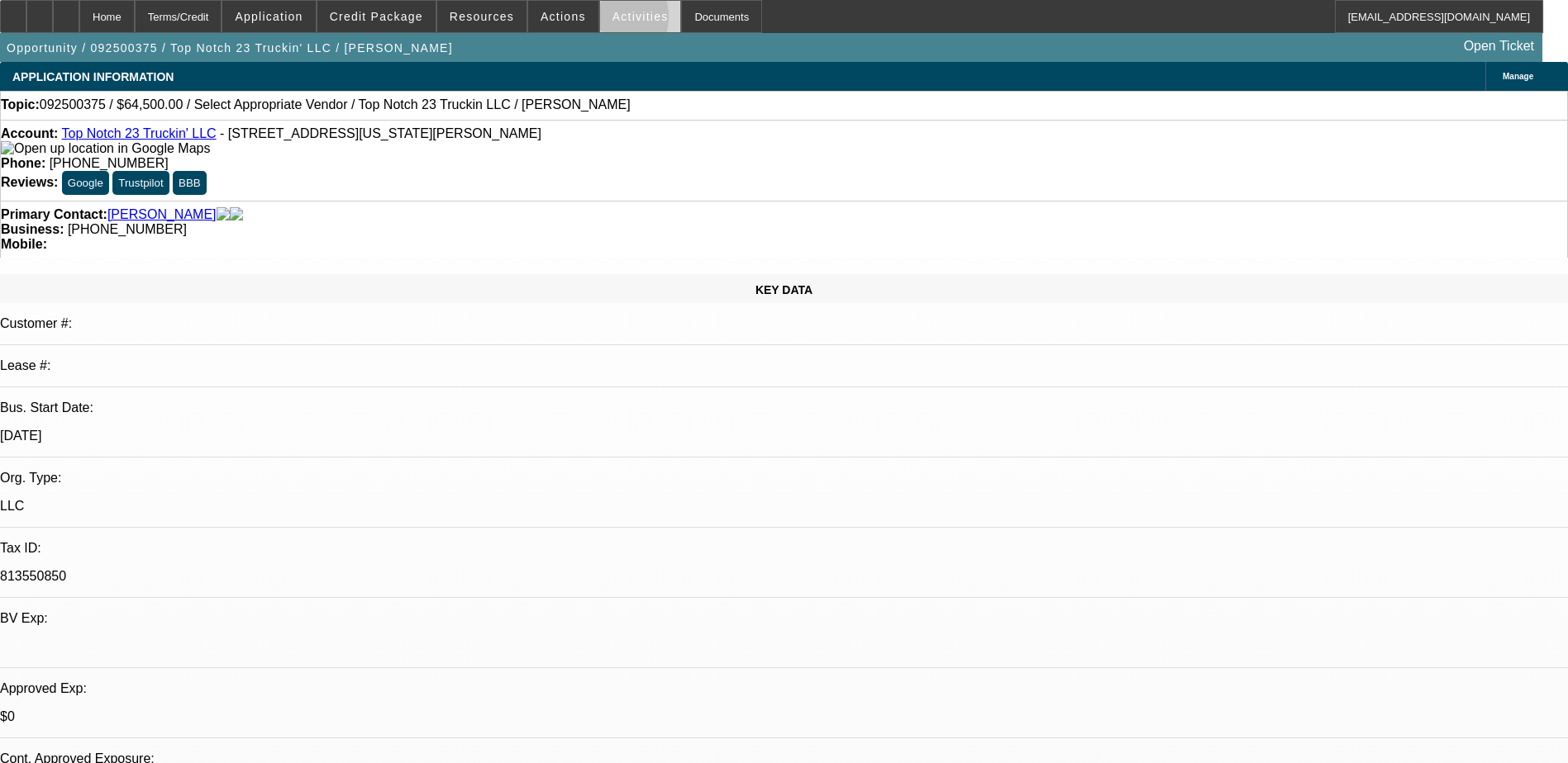
click at [600, 21] on span at bounding box center [640, 17] width 80 height 40
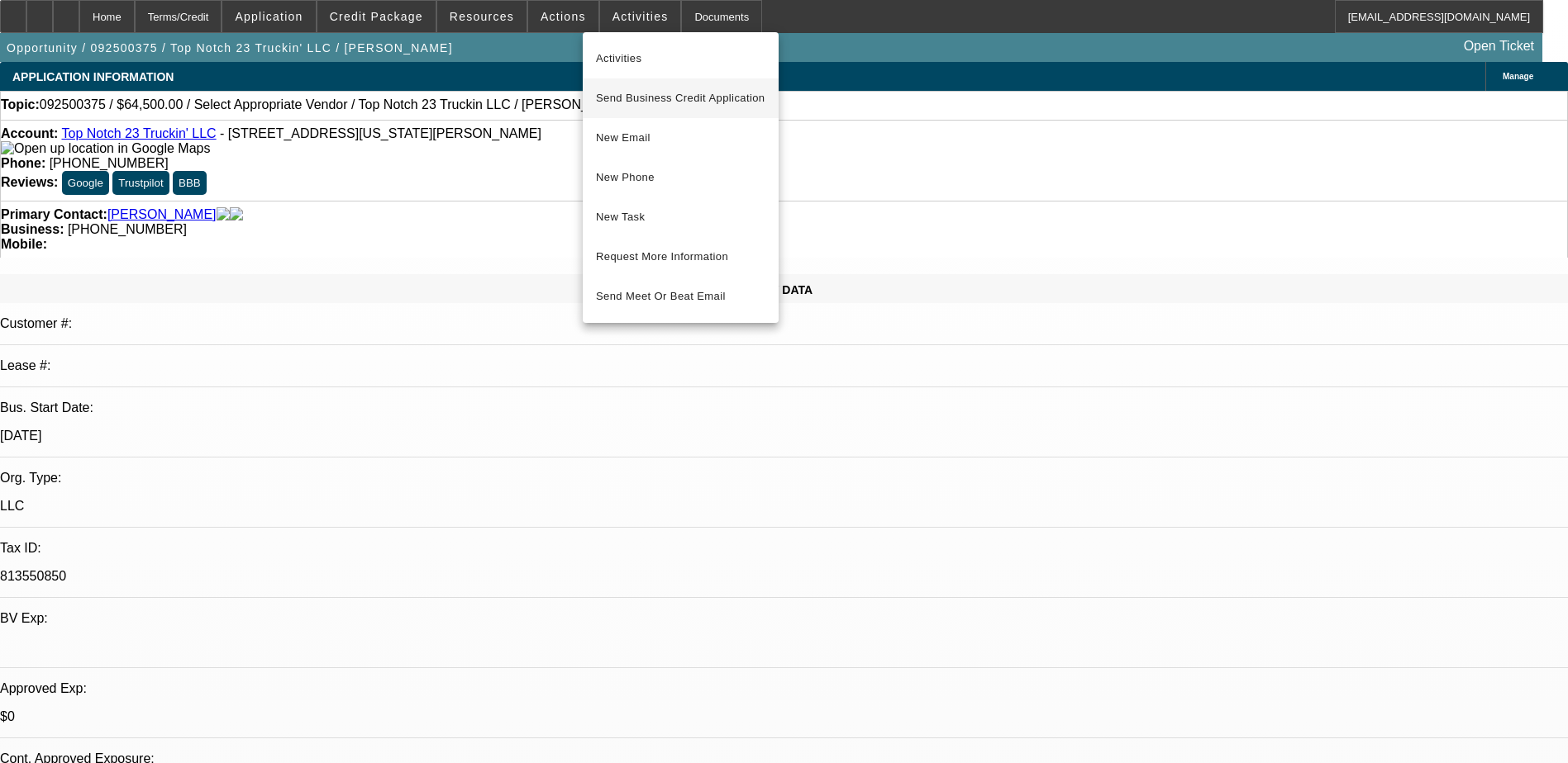
click at [670, 101] on span "Send Business Credit Application" at bounding box center [681, 98] width 169 height 20
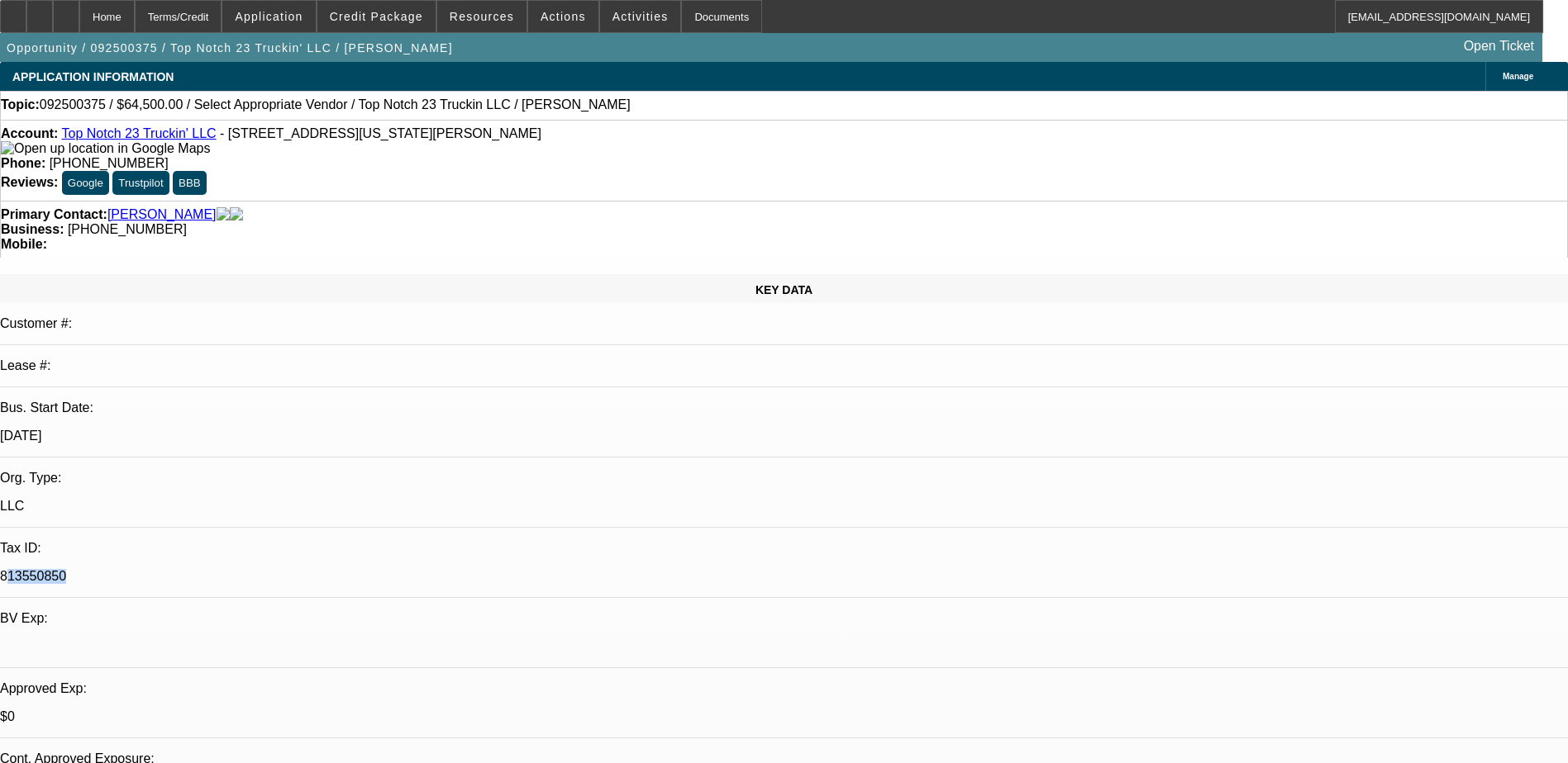
drag, startPoint x: 199, startPoint y: 341, endPoint x: 257, endPoint y: 349, distance: 58.5
click at [257, 569] on p "813550850" at bounding box center [784, 576] width 1568 height 15
drag, startPoint x: 257, startPoint y: 349, endPoint x: 237, endPoint y: 340, distance: 21.9
click at [237, 569] on p "813550850" at bounding box center [784, 576] width 1568 height 15
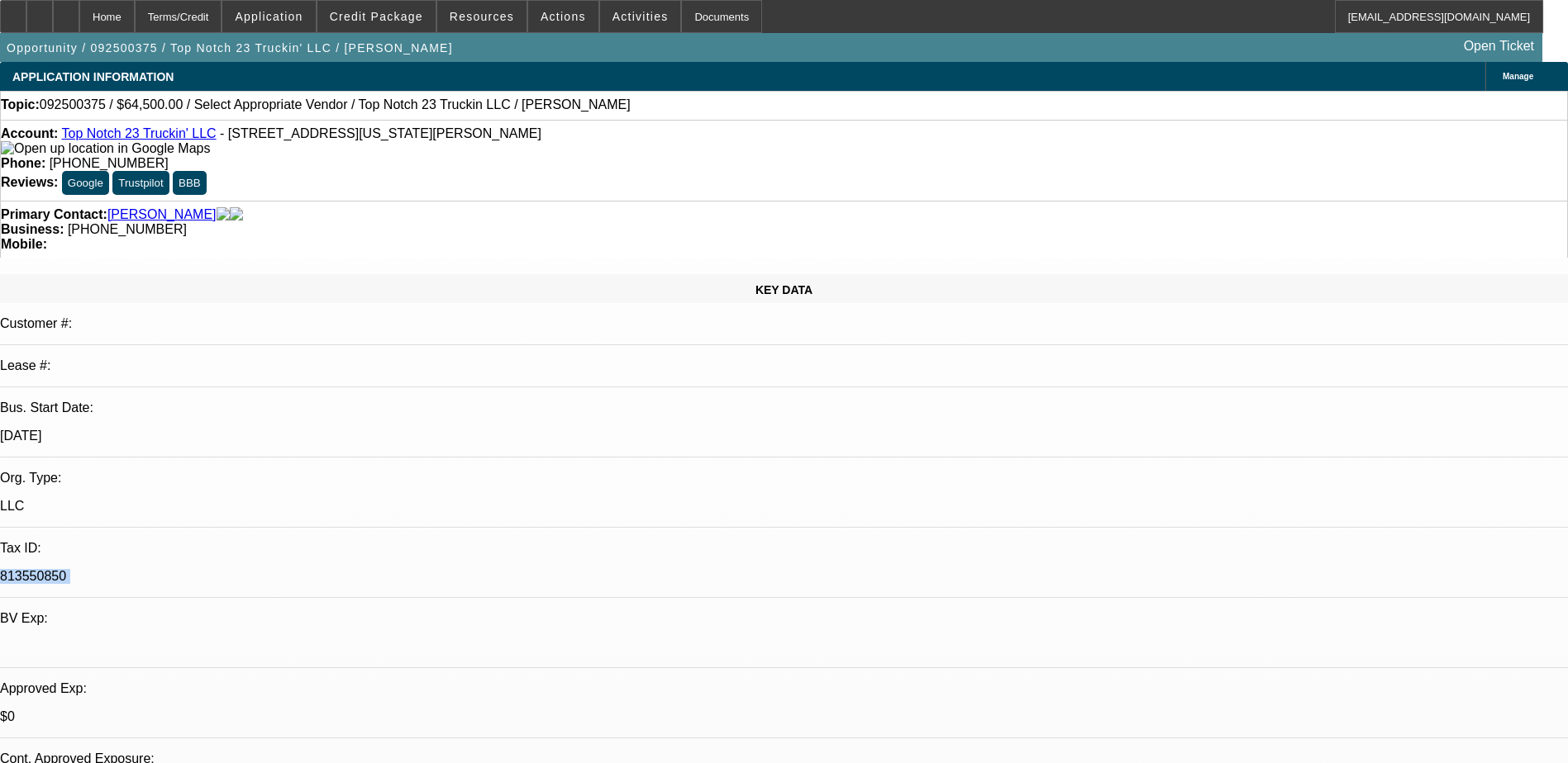
click at [237, 569] on p "813550850" at bounding box center [784, 576] width 1568 height 15
click at [337, 640] on div at bounding box center [784, 647] width 1568 height 15
click at [376, 17] on span "Credit Package" at bounding box center [377, 16] width 93 height 13
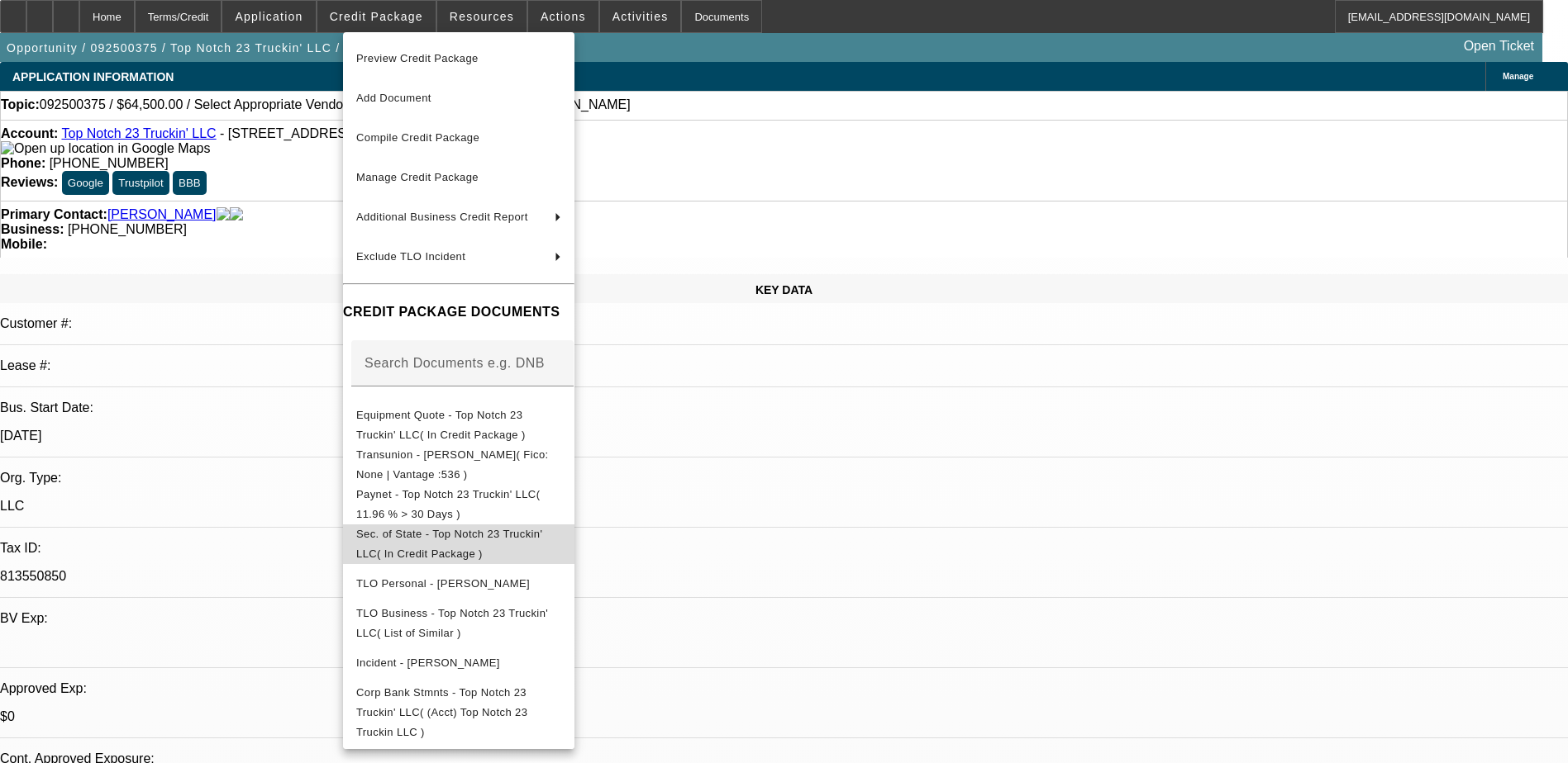
click at [494, 529] on span "Sec. of State - Top Notch 23 Truckin' LLC( In Credit Package )" at bounding box center [458, 544] width 205 height 40
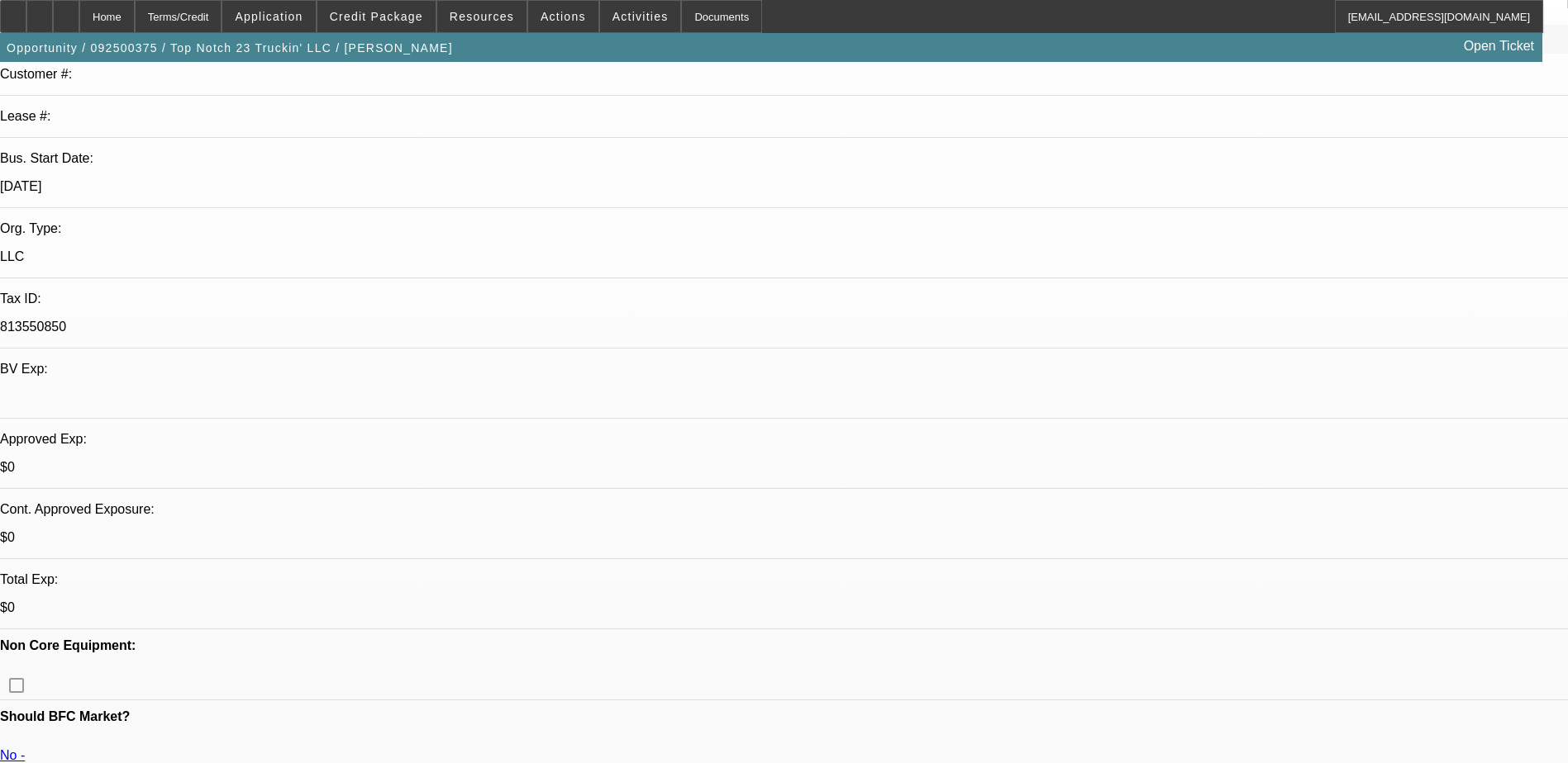
scroll to position [496, 0]
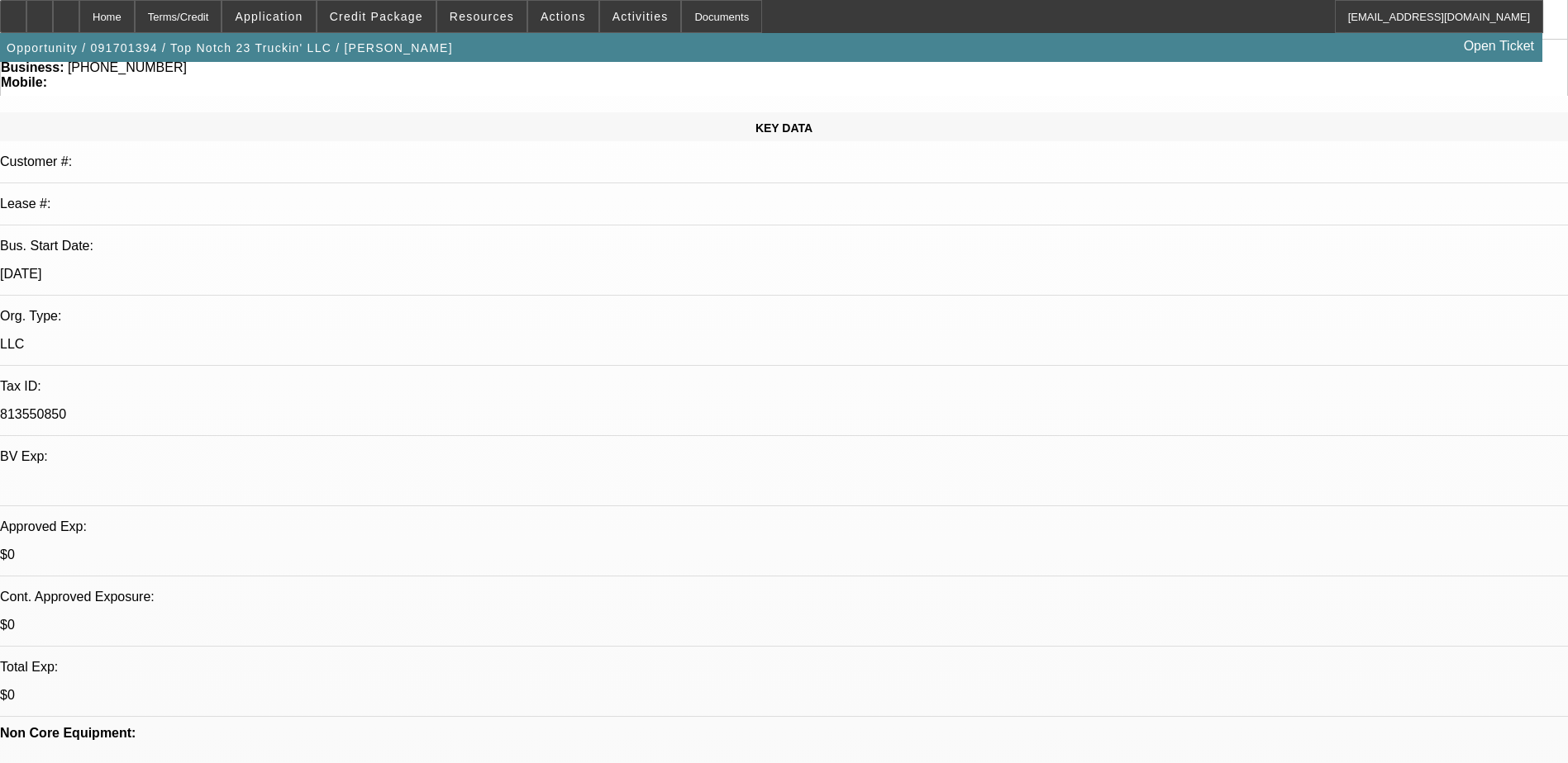
select select "0"
select select "2"
select select "0.1"
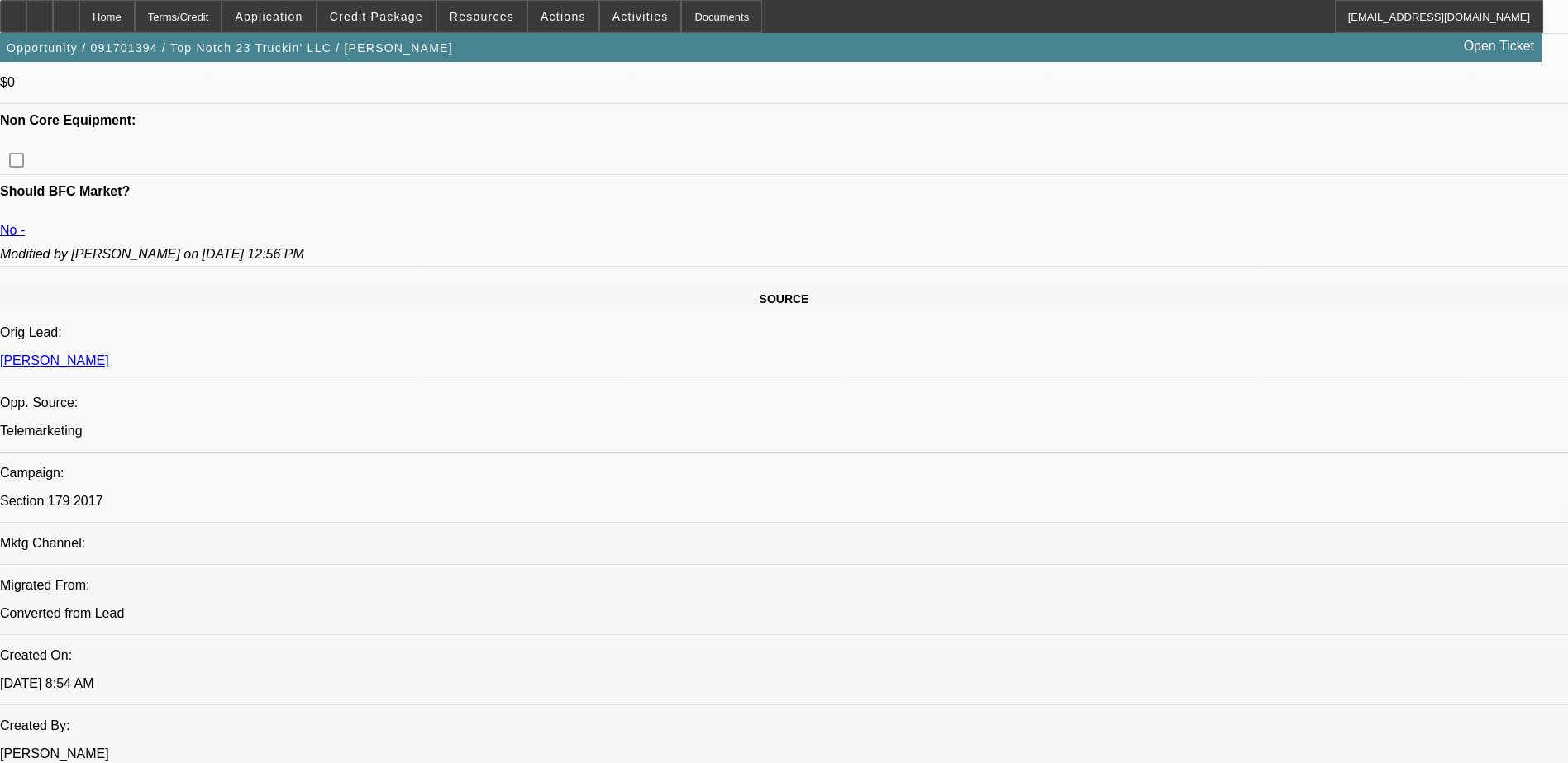
scroll to position [827, 0]
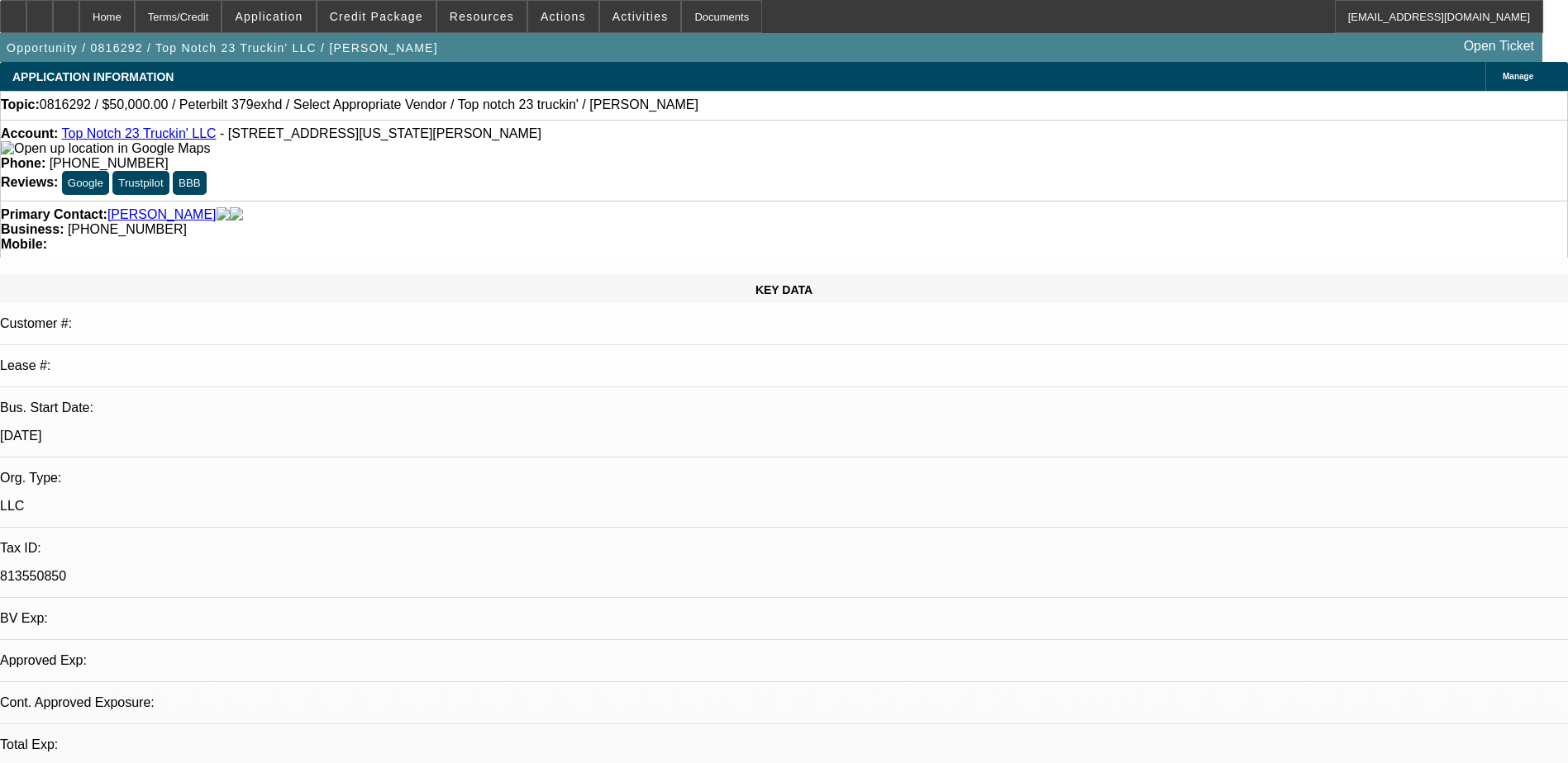
select select "0"
select select "2"
select select "0.1"
select select "1"
select select "2"
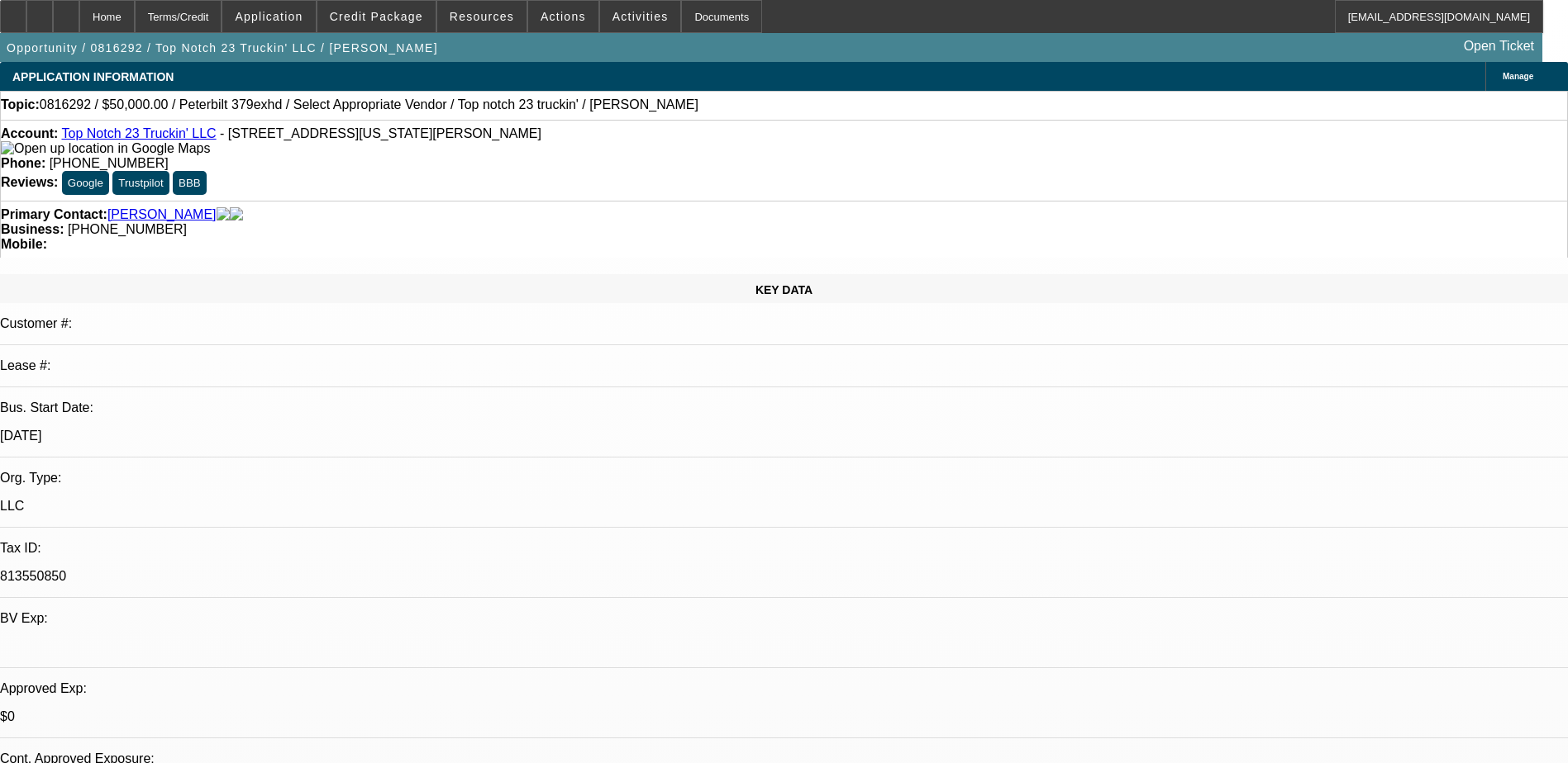
select select
select select "0"
select select "2"
select select "0.1"
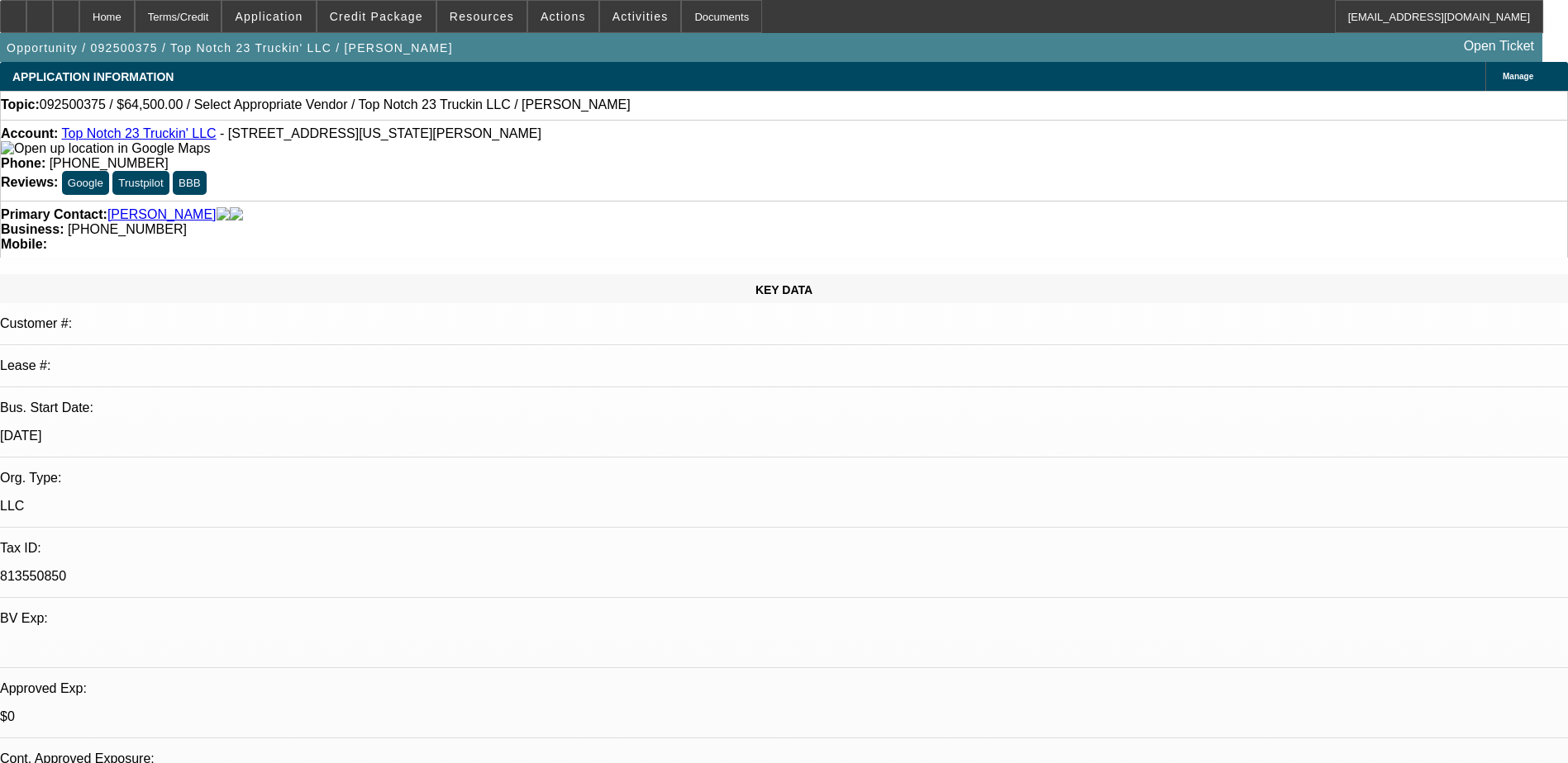
select select "4"
click at [568, 13] on span at bounding box center [562, 17] width 71 height 40
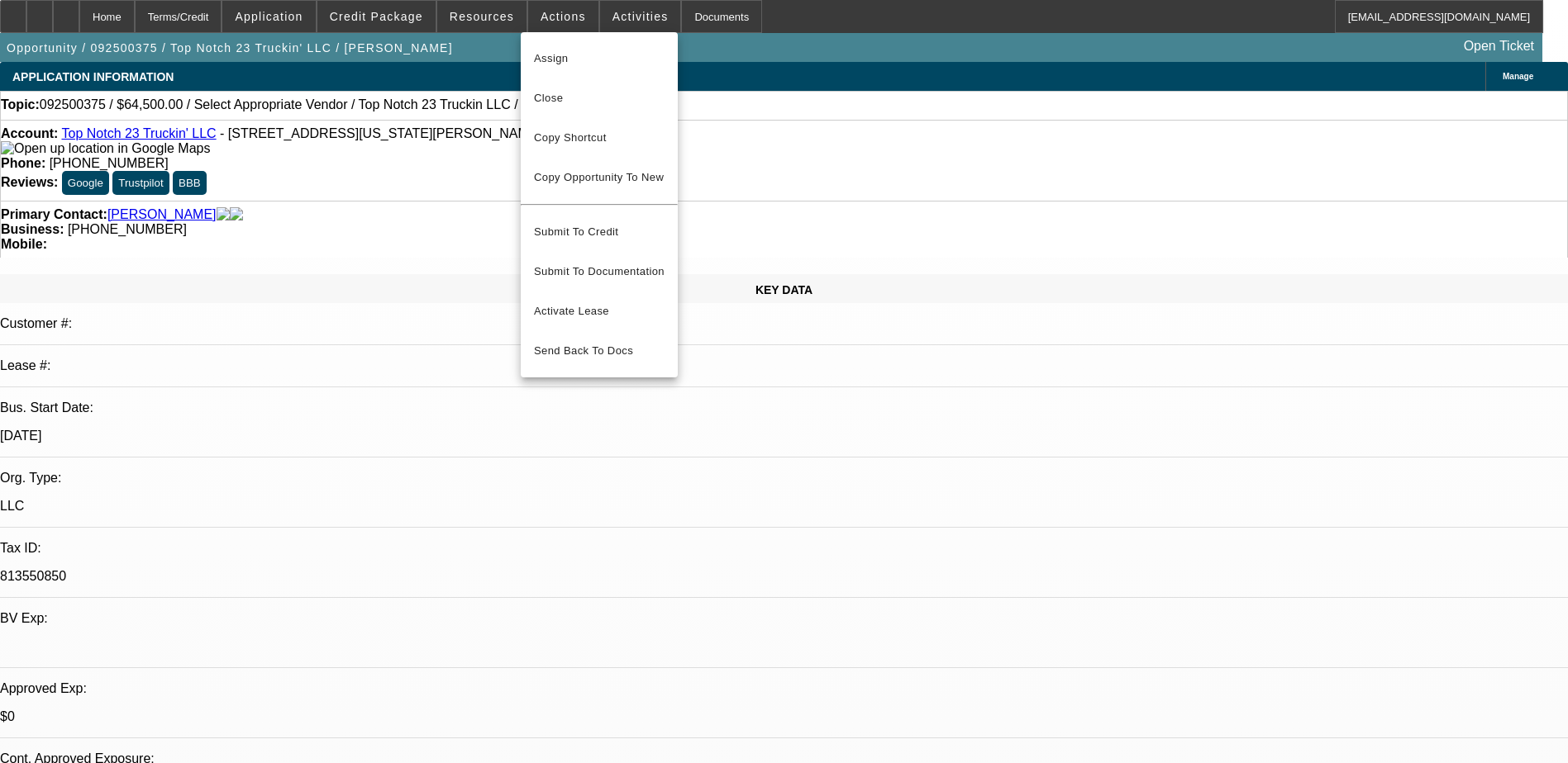
click at [638, 16] on div at bounding box center [784, 382] width 1568 height 763
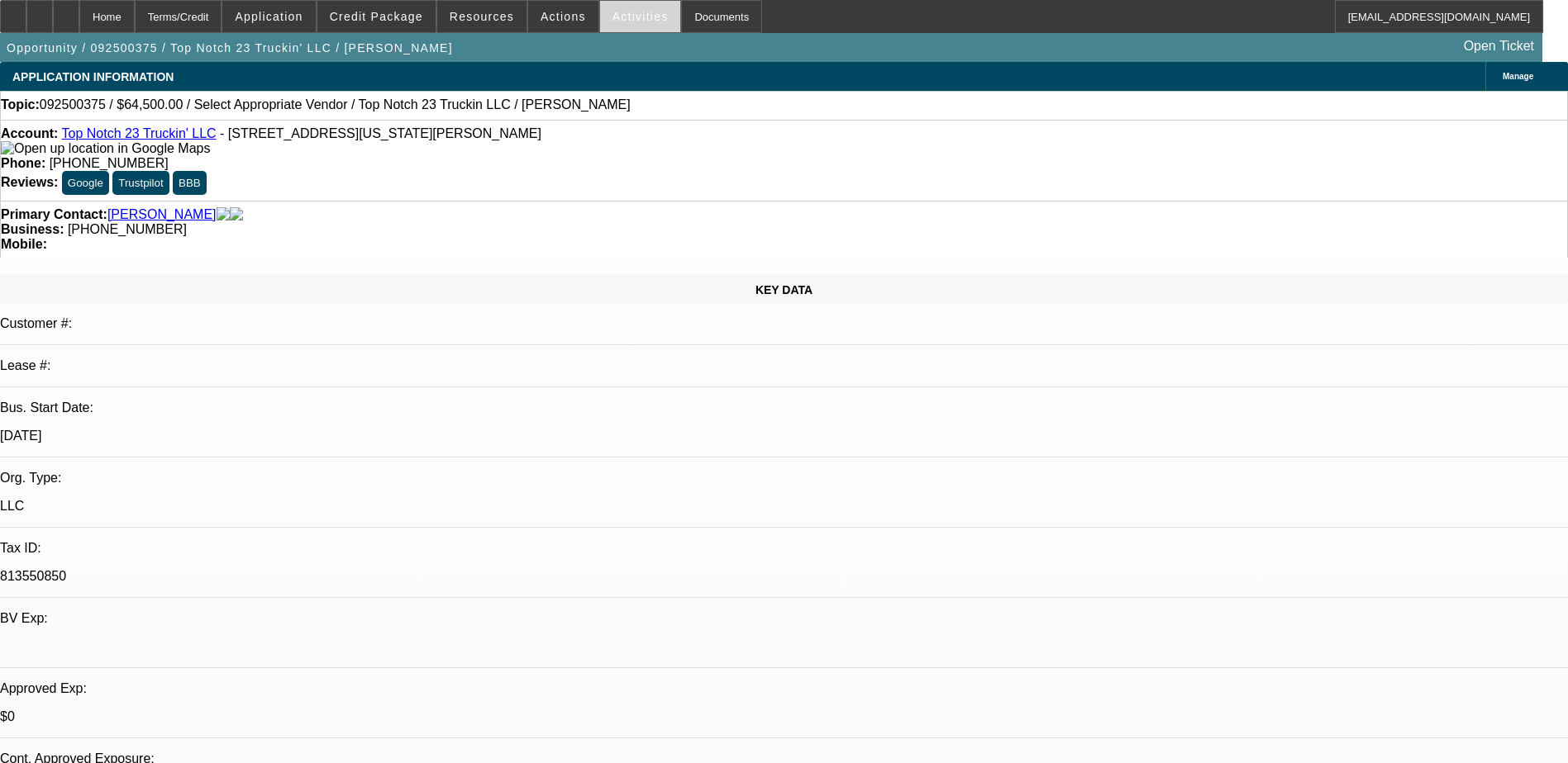
click at [612, 12] on span "Activities" at bounding box center [640, 16] width 57 height 13
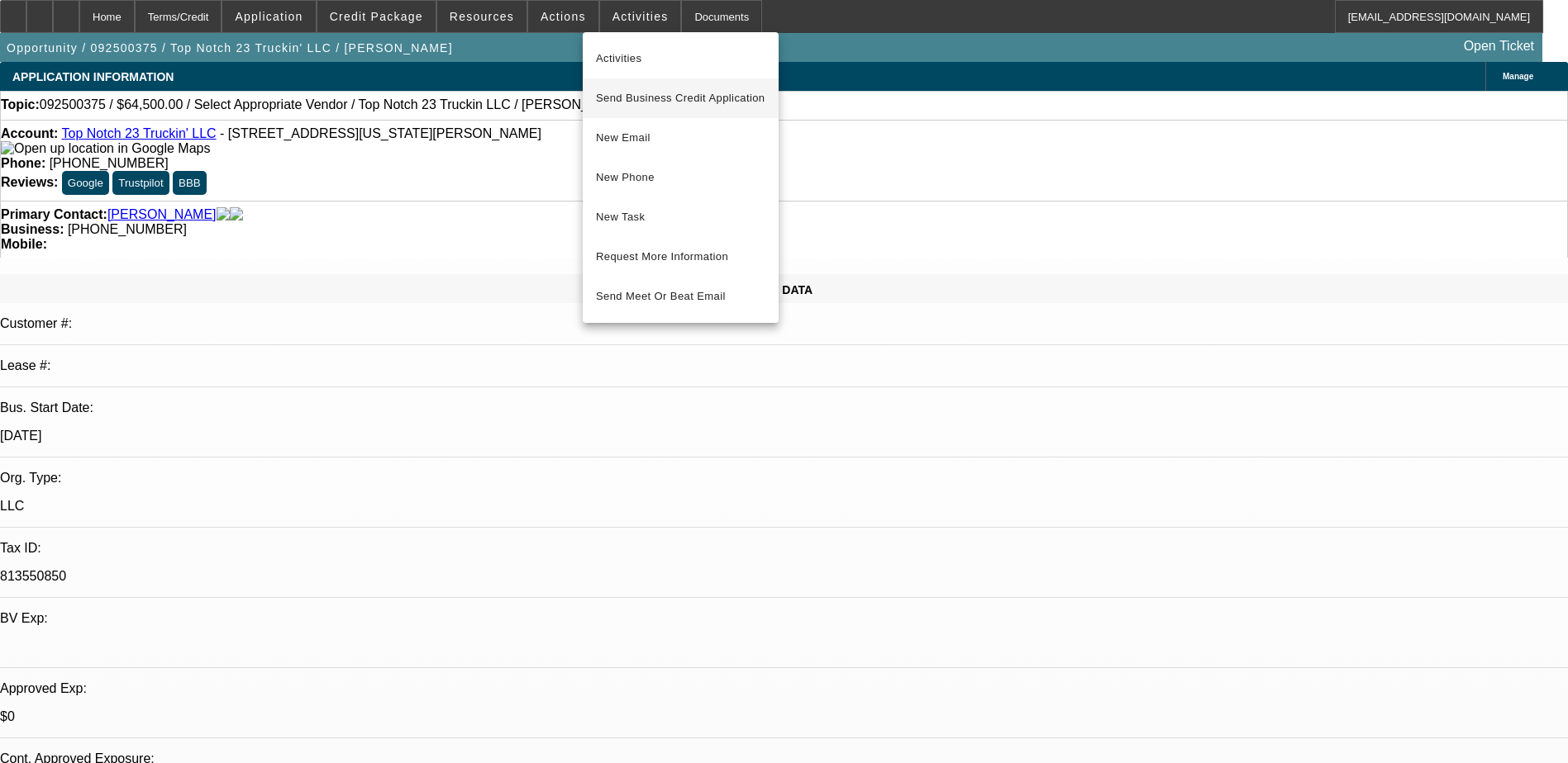
click at [685, 95] on span "Send Business Credit Application" at bounding box center [681, 98] width 169 height 20
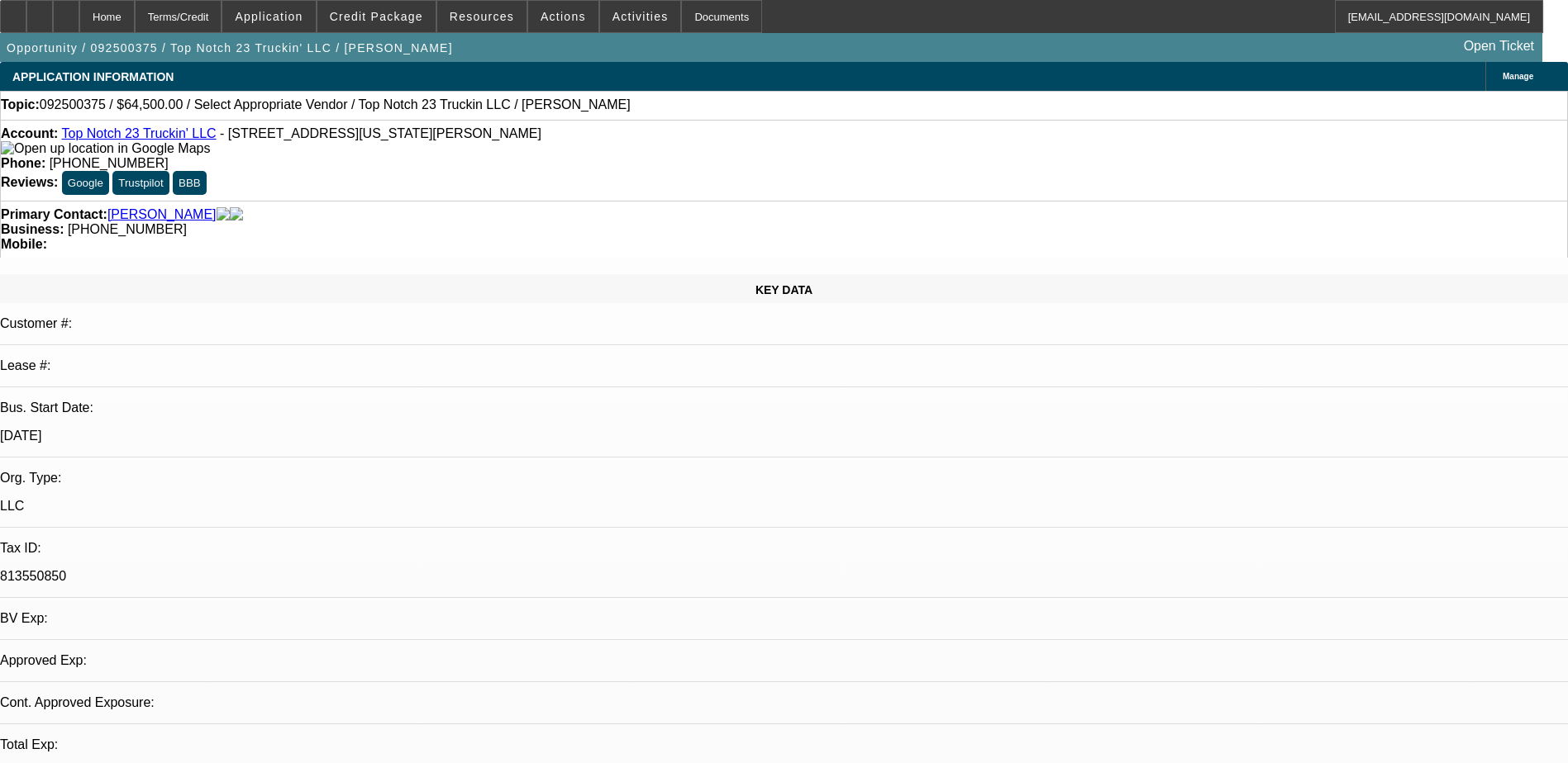
select select "0"
select select "2"
select select "0.1"
select select "1"
select select "2"
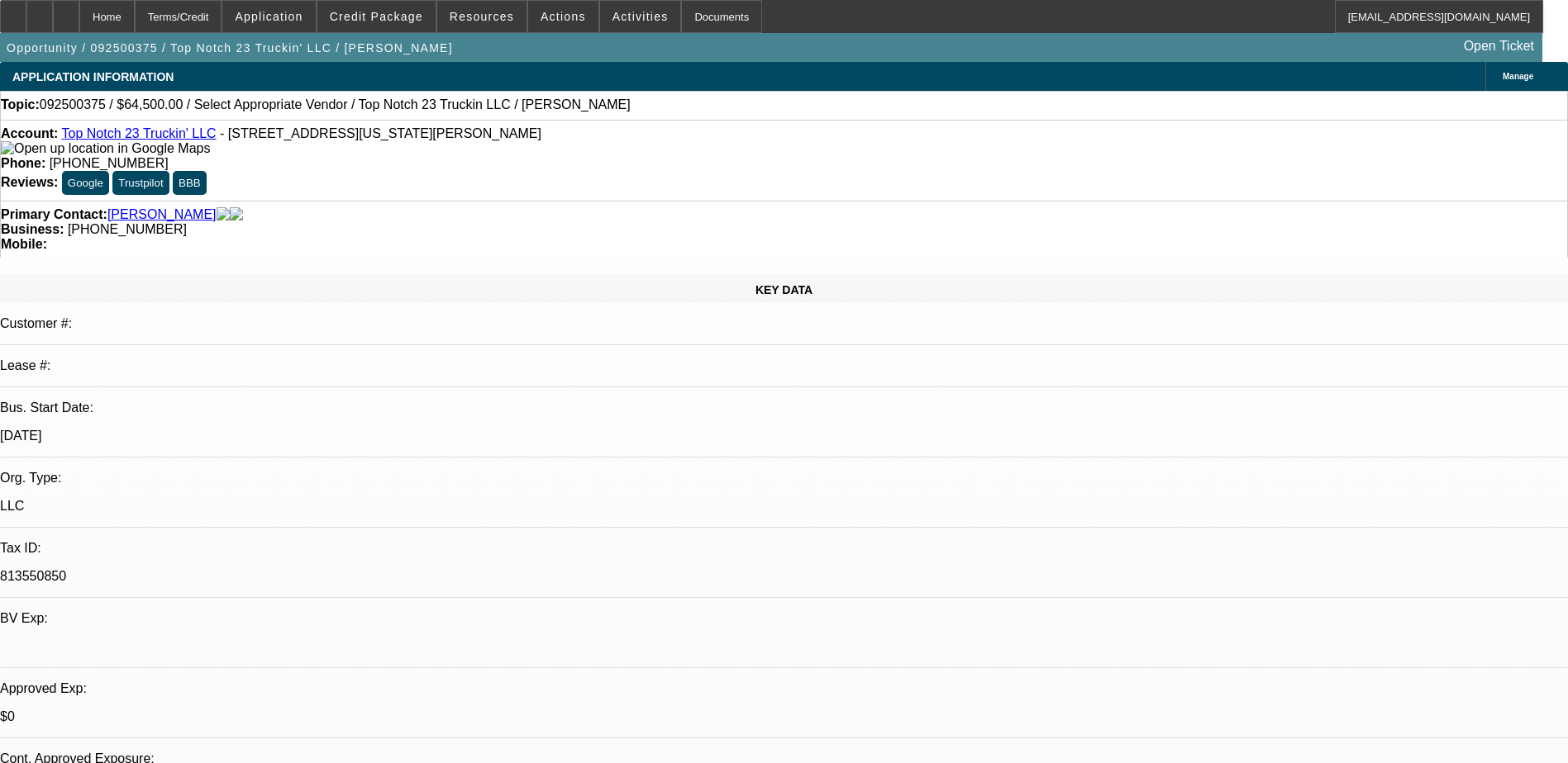
select select "4"
select select "0"
select select "0.1"
select select "0"
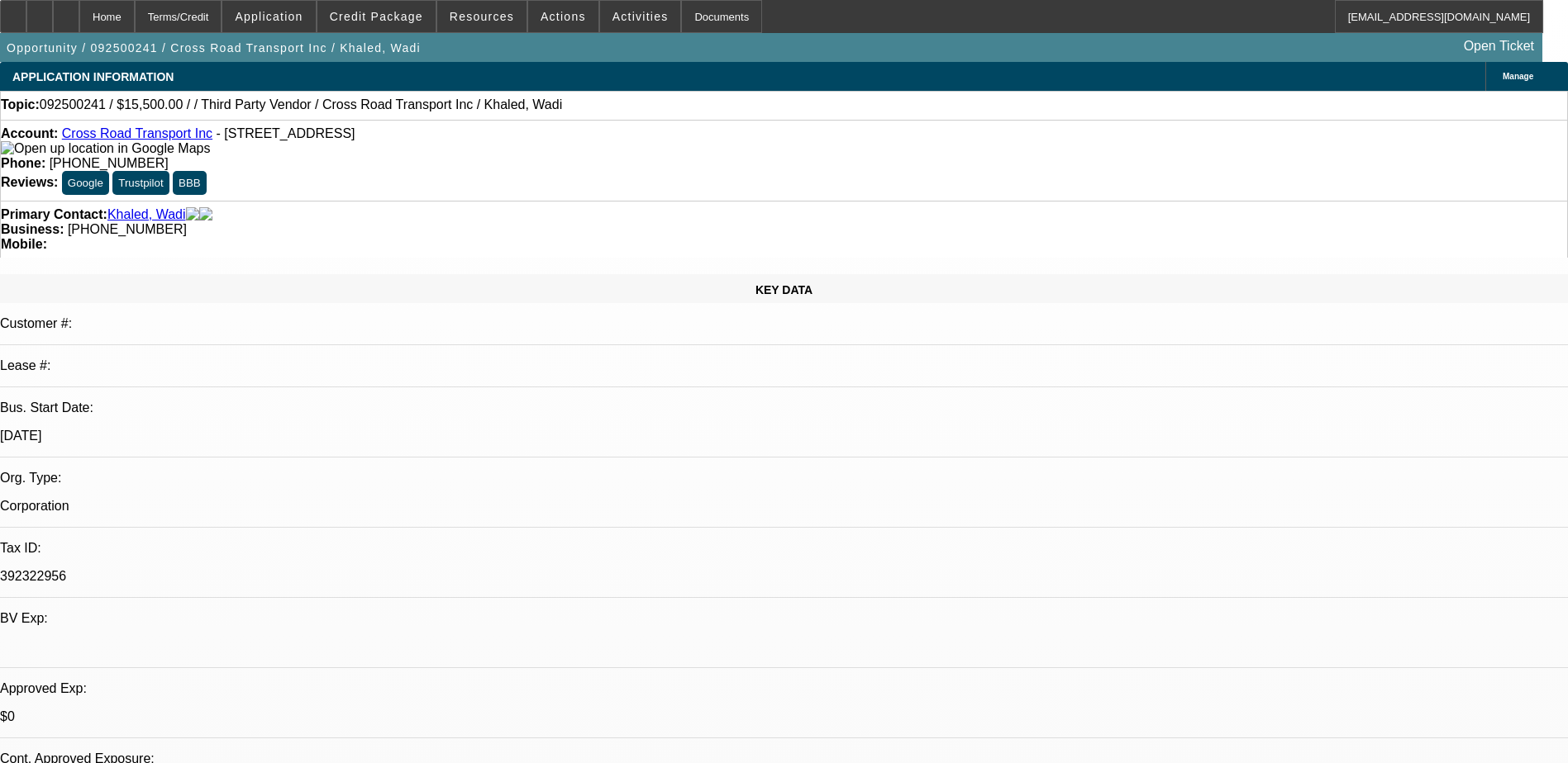
select select "0"
select select "1"
select select "4"
select select "1"
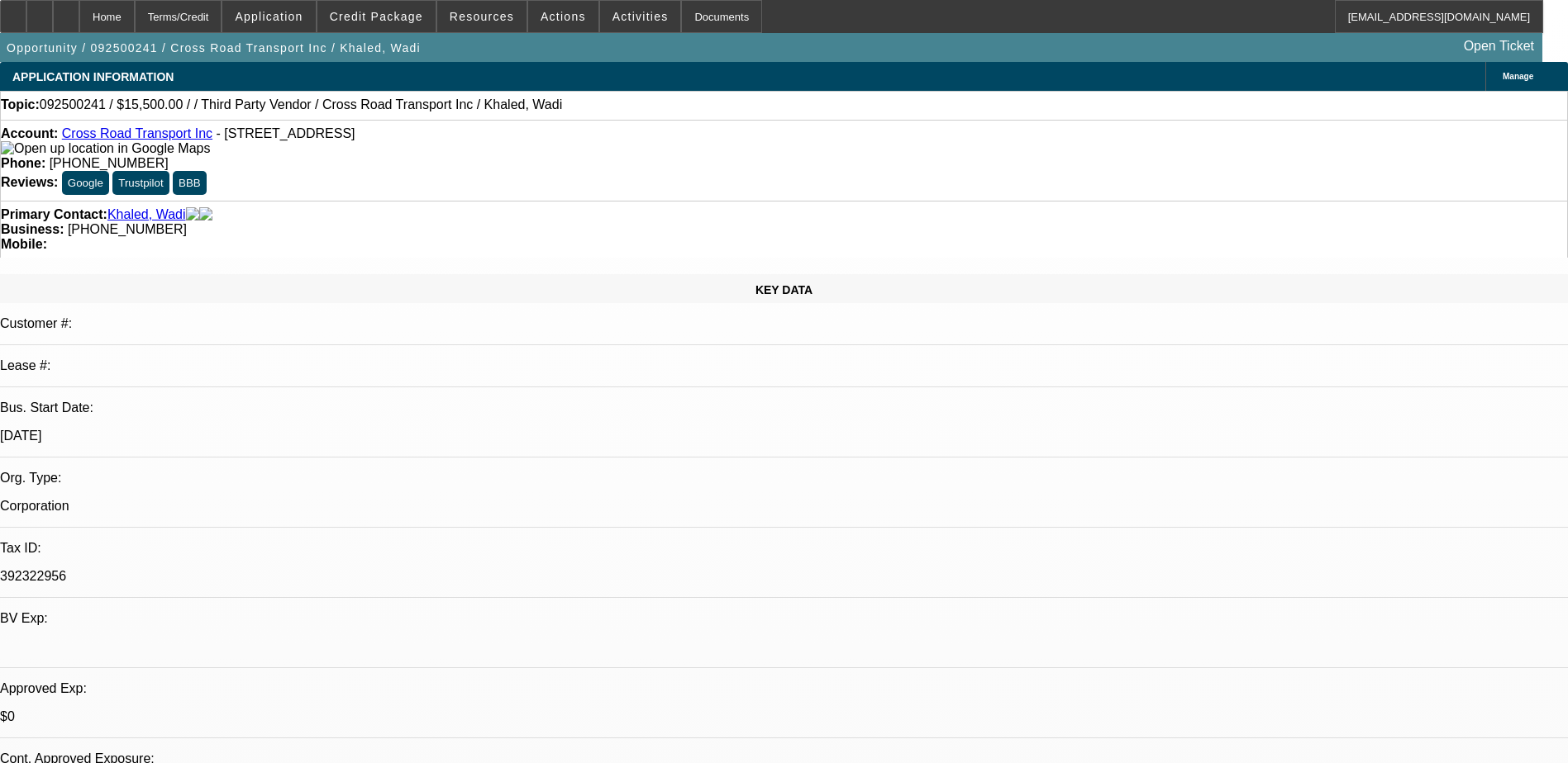
select select "2"
select select "5"
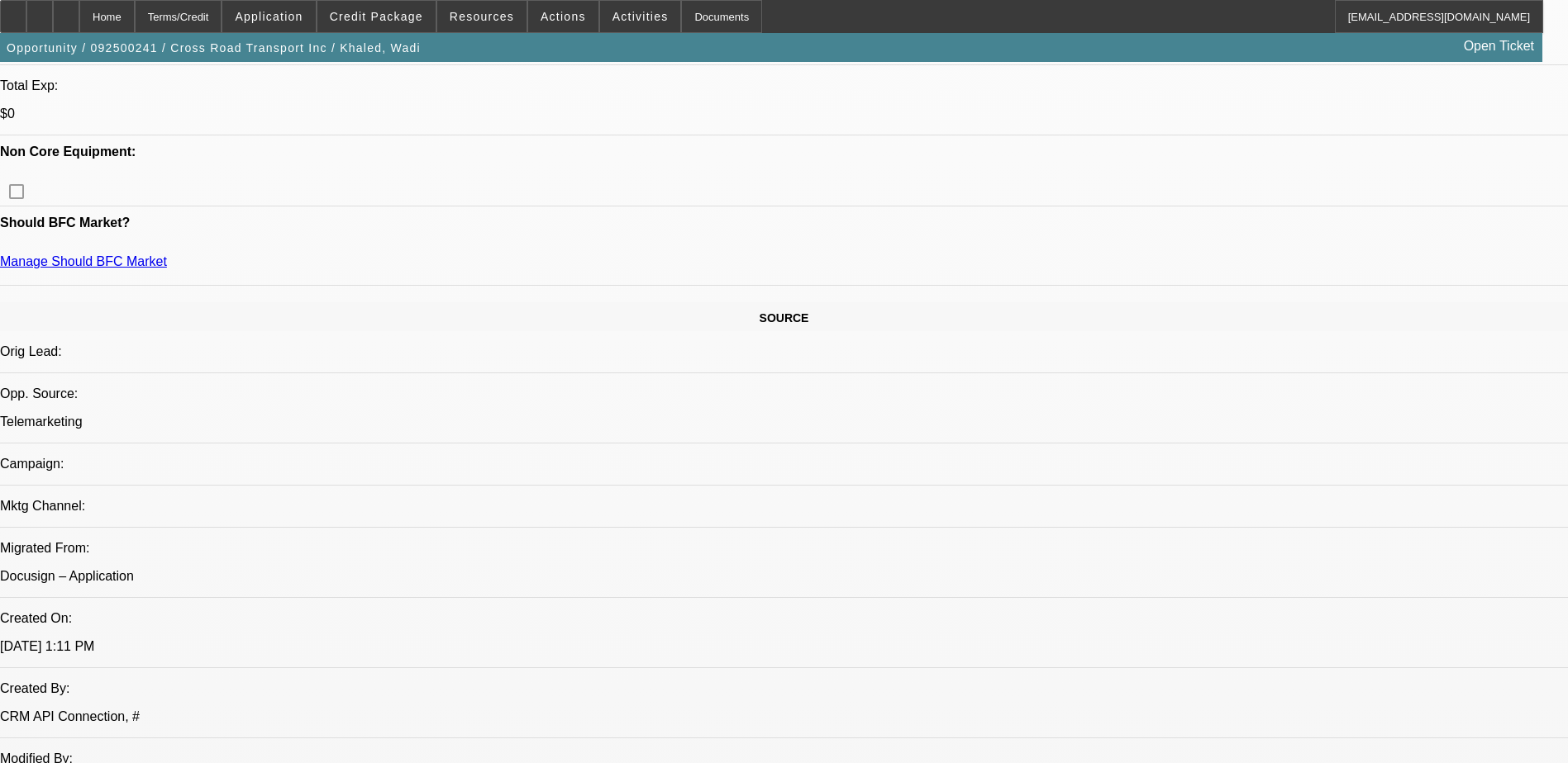
scroll to position [247, 0]
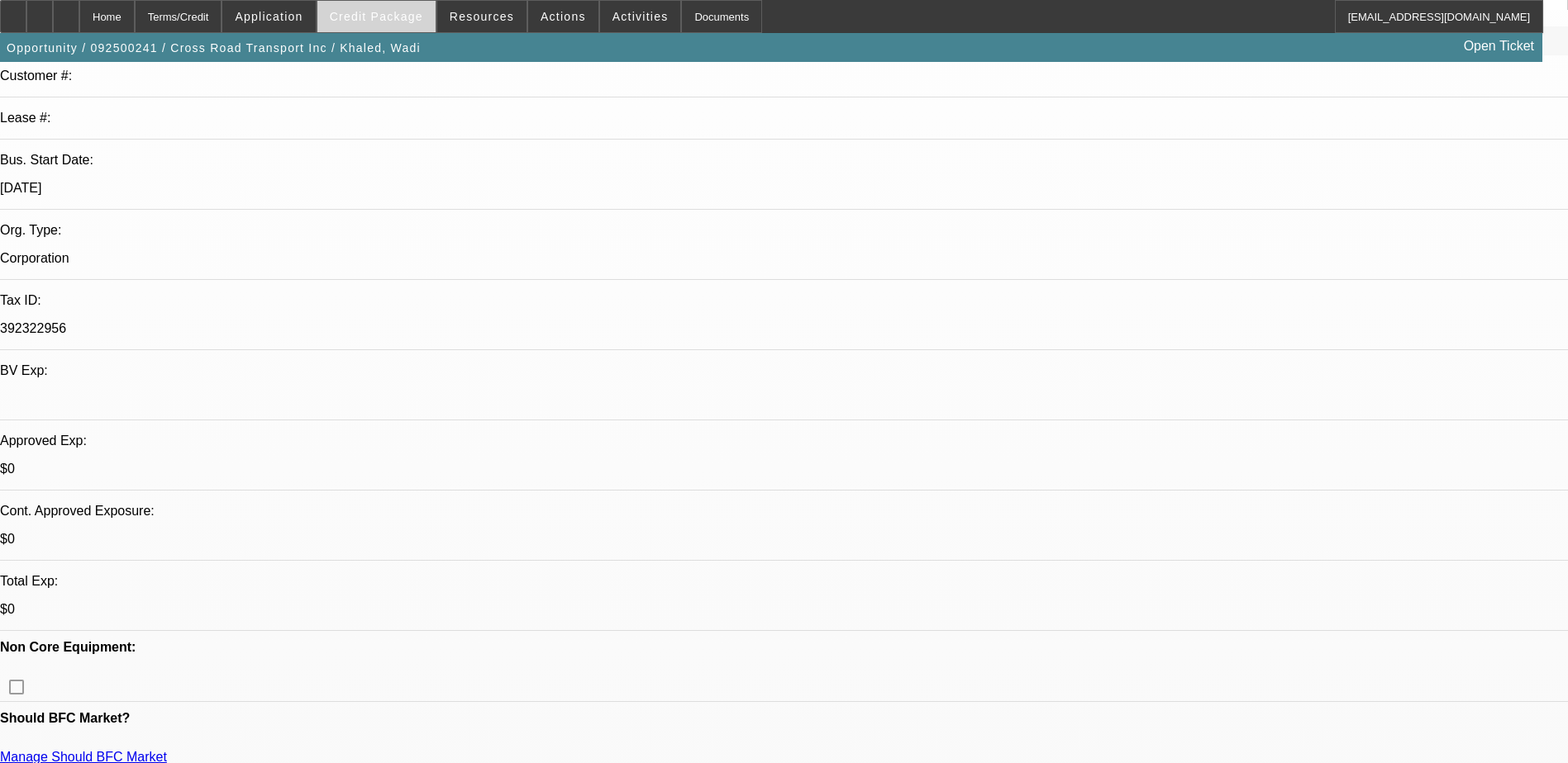
click at [389, 25] on span at bounding box center [376, 17] width 118 height 40
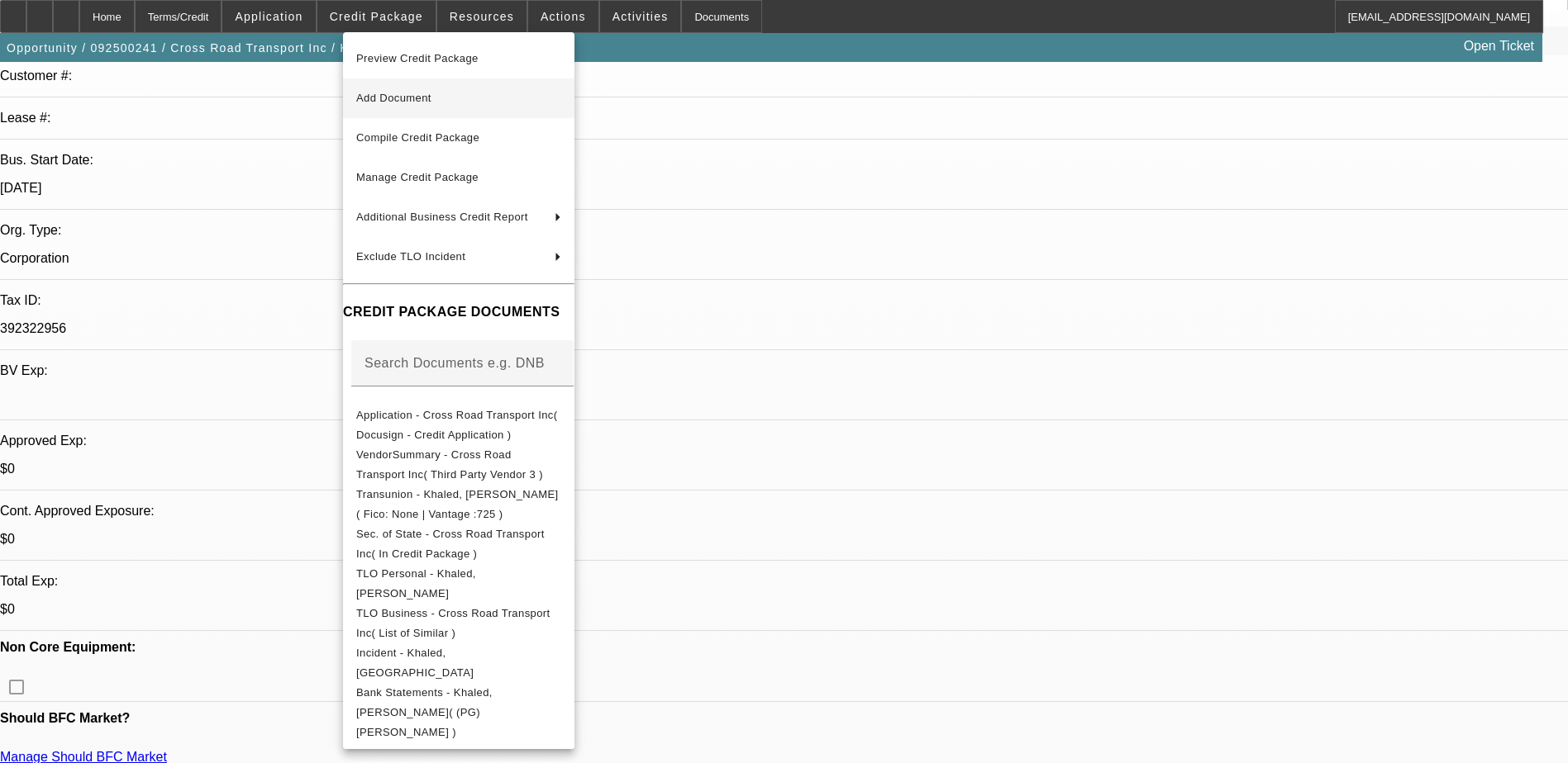
click at [449, 105] on span "Add Document" at bounding box center [458, 98] width 205 height 20
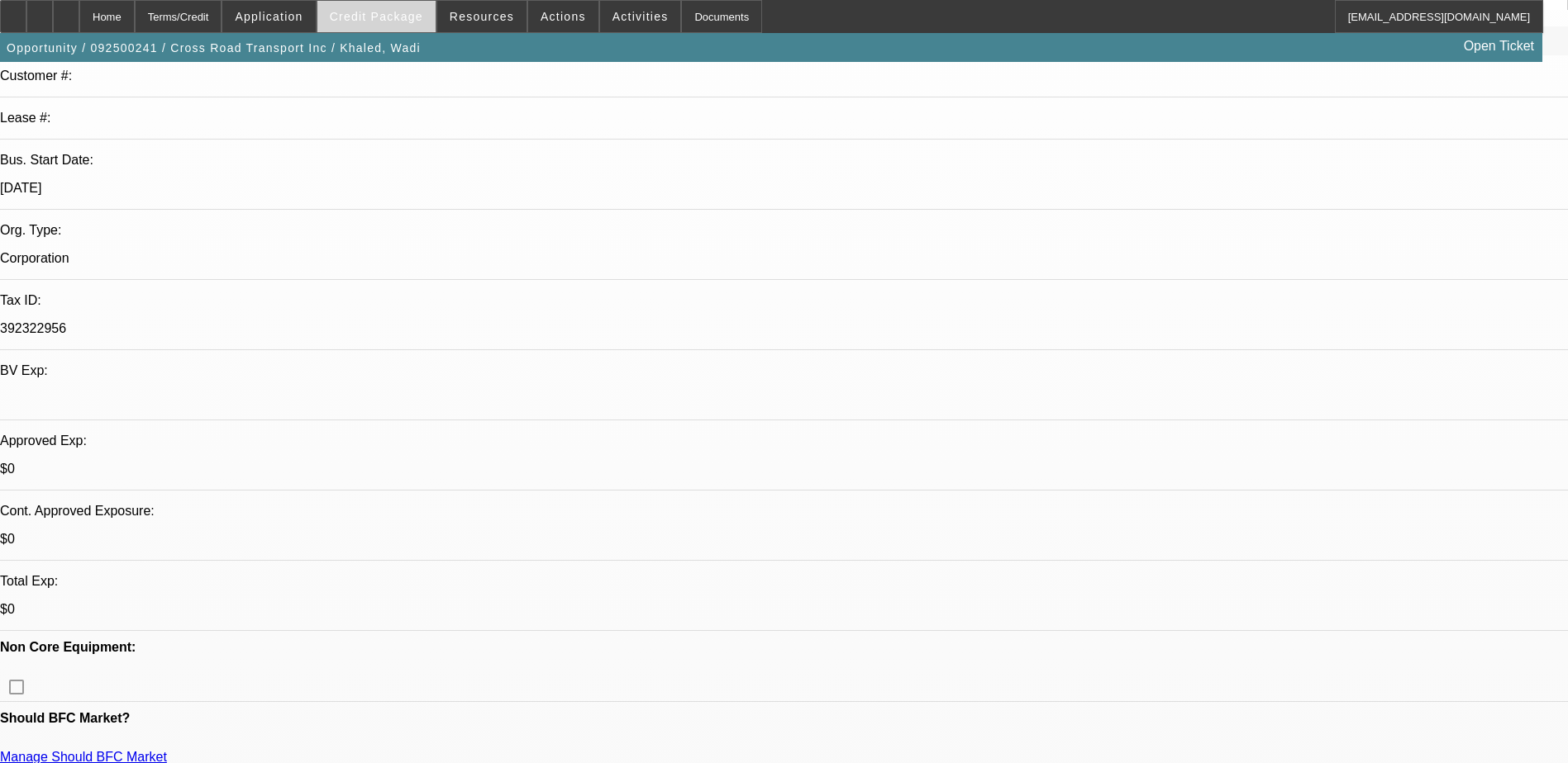
click at [391, 24] on span at bounding box center [376, 17] width 118 height 40
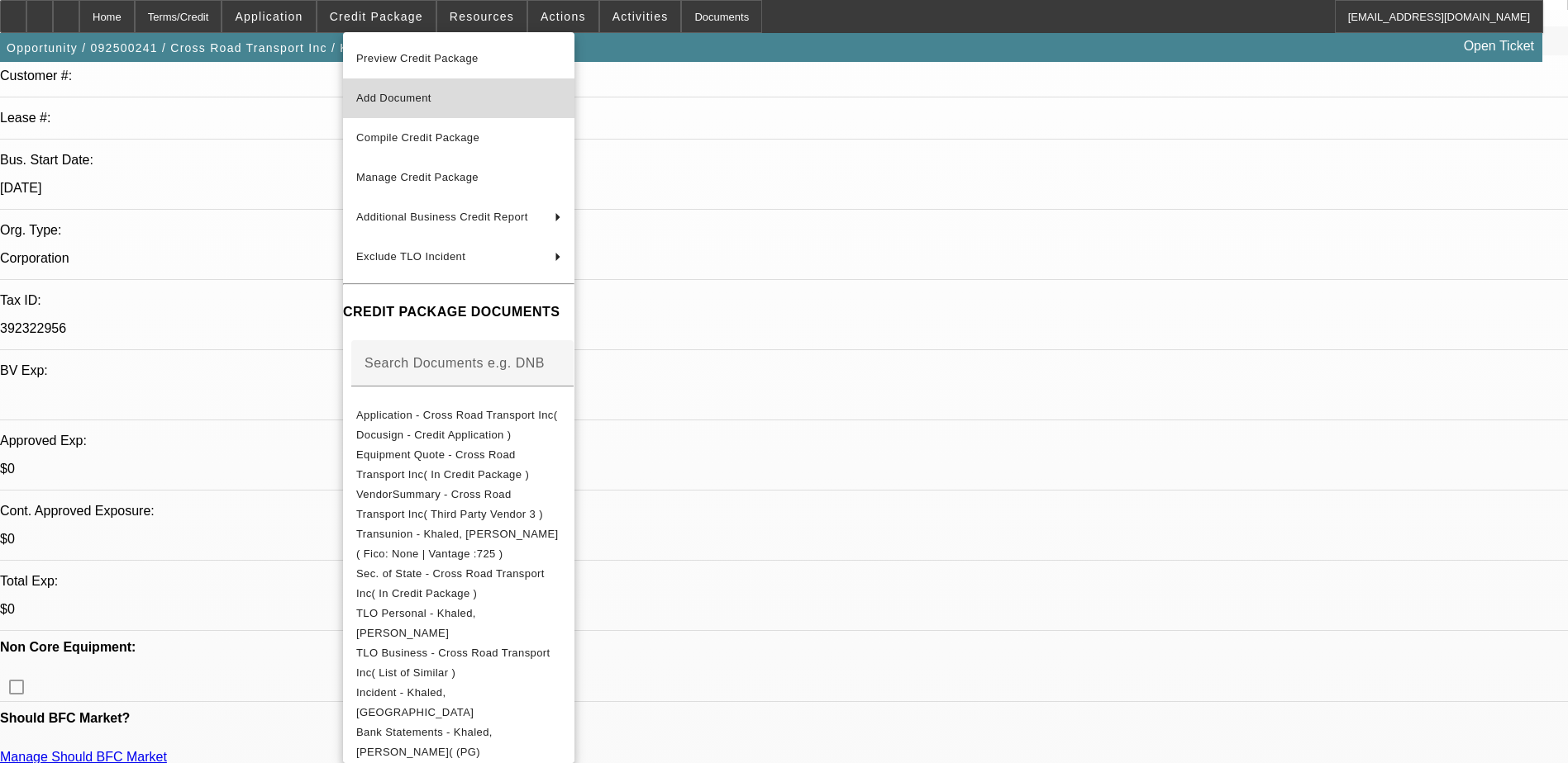
click at [419, 91] on span "Add Document" at bounding box center [393, 97] width 76 height 12
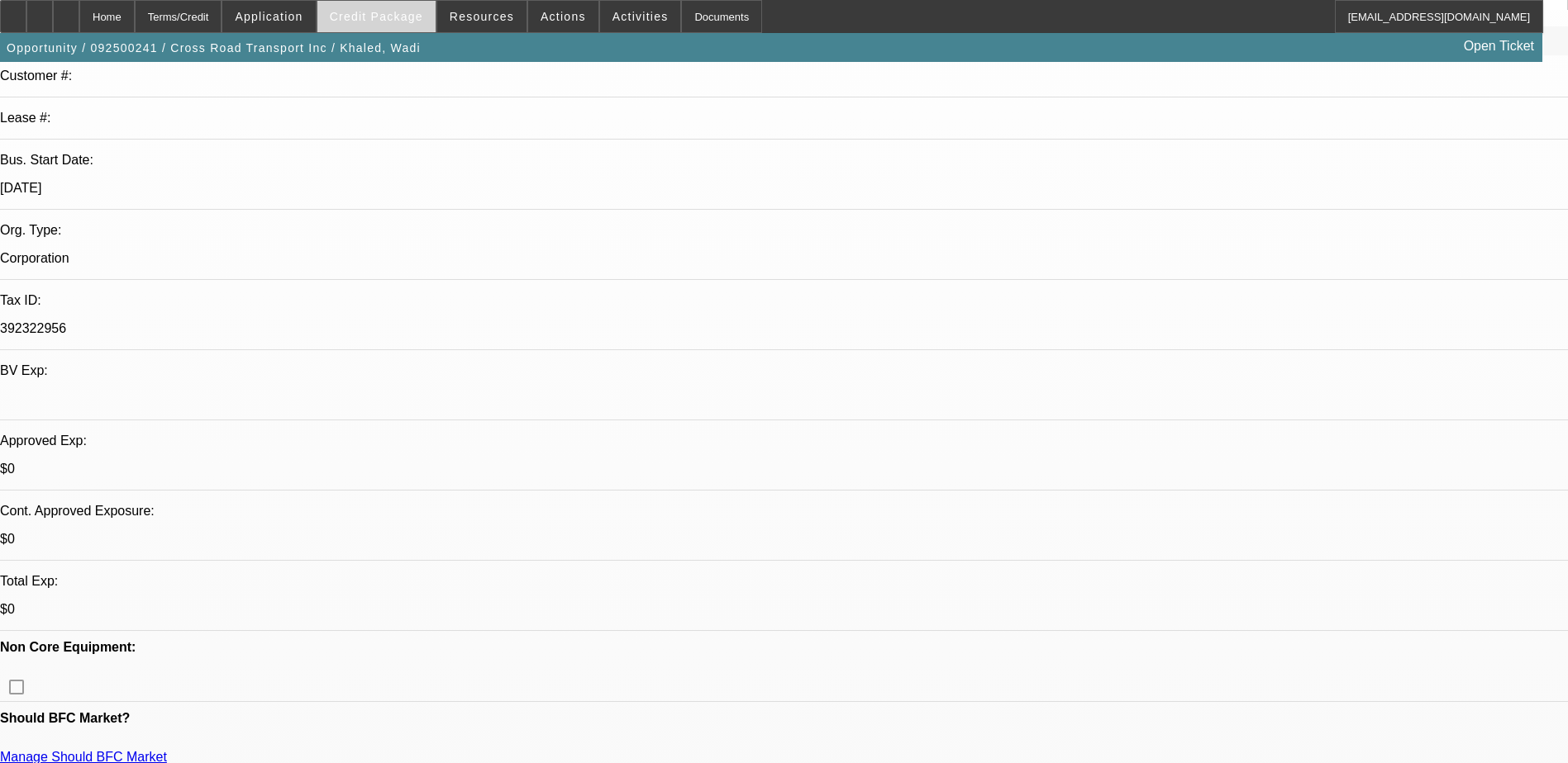
click at [354, 10] on span at bounding box center [376, 17] width 118 height 40
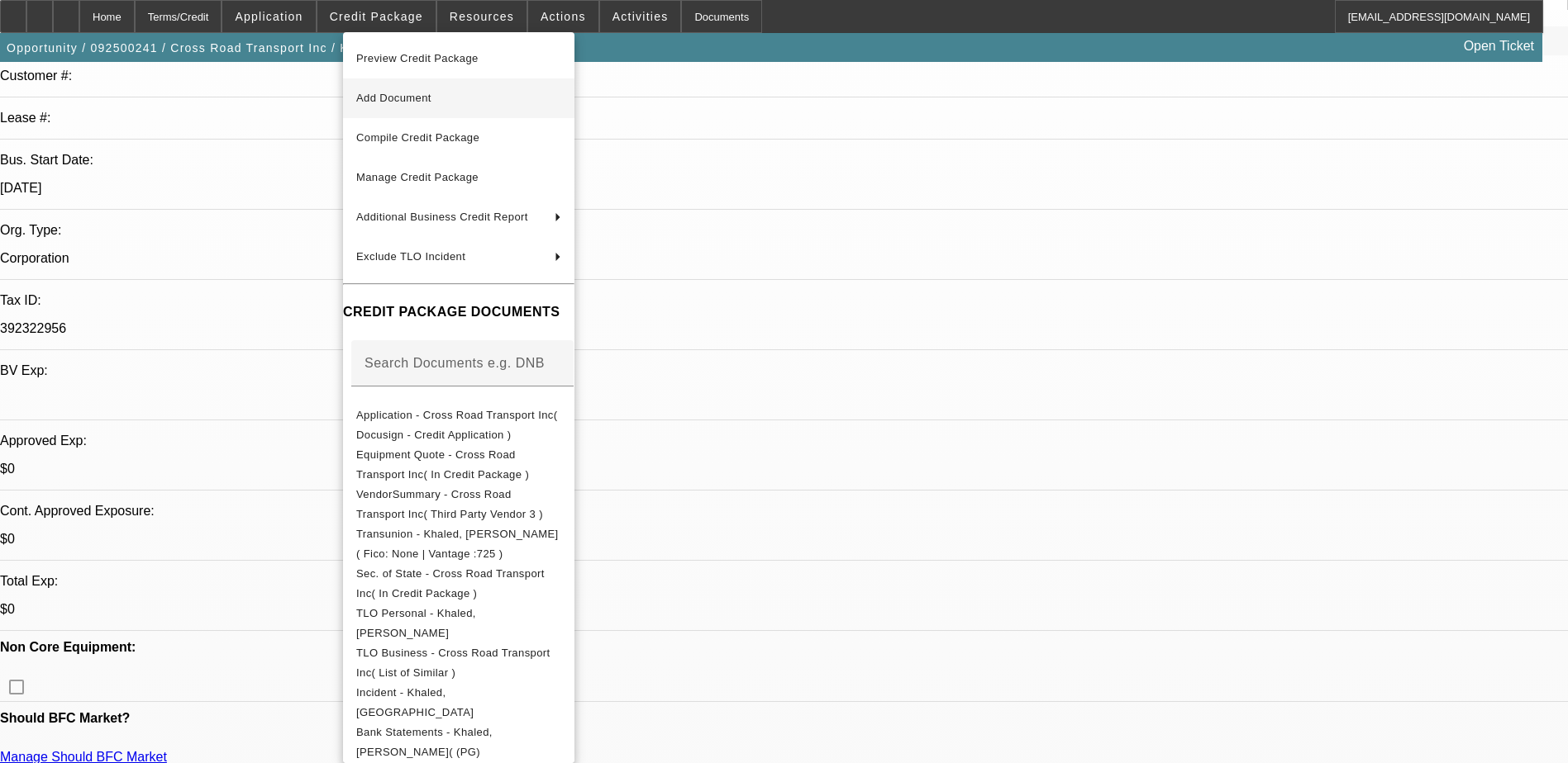
click at [479, 110] on button "Add Document" at bounding box center [458, 98] width 232 height 40
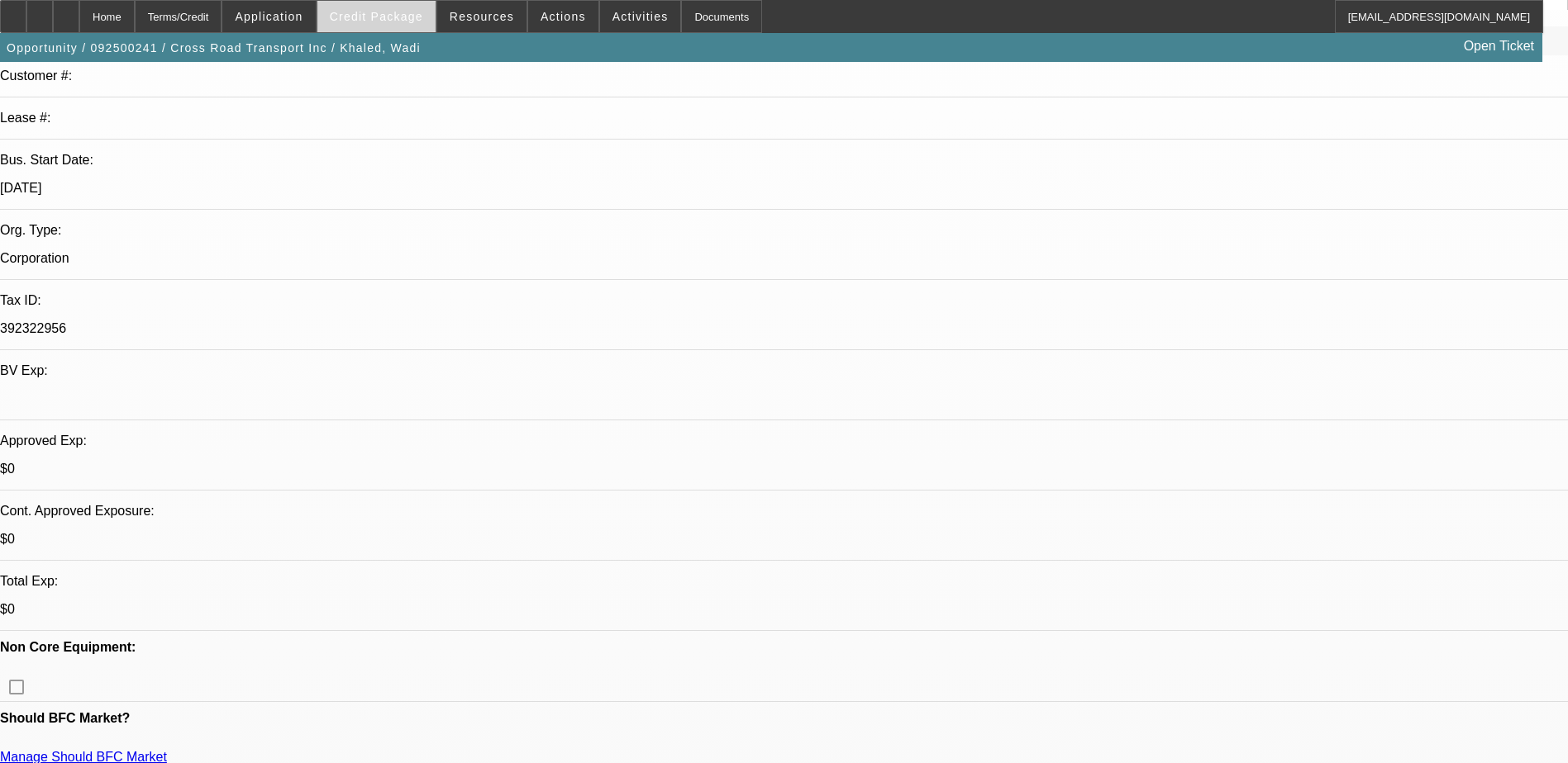
click at [413, 22] on span "Credit Package" at bounding box center [377, 16] width 93 height 13
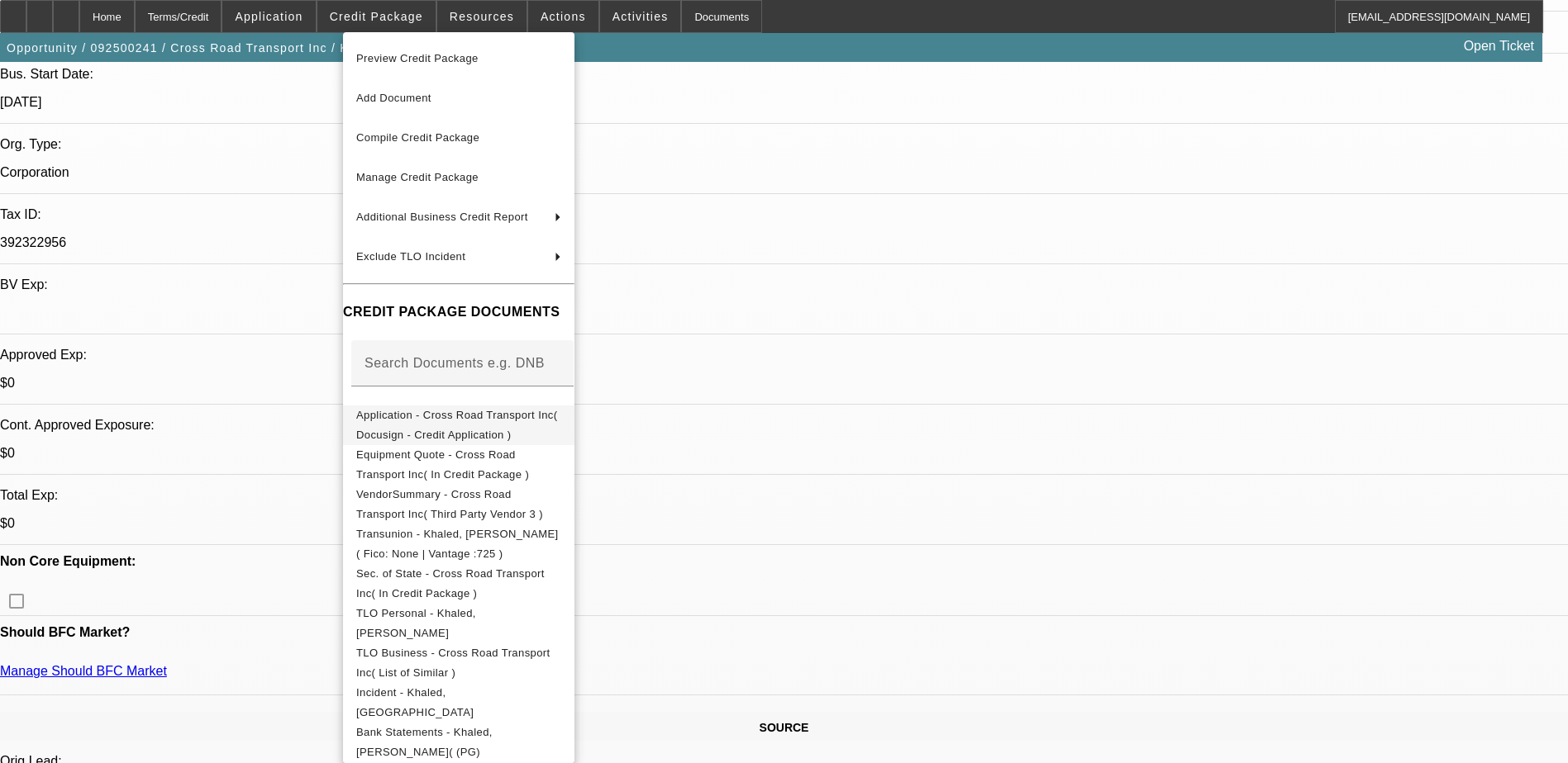
scroll to position [413, 0]
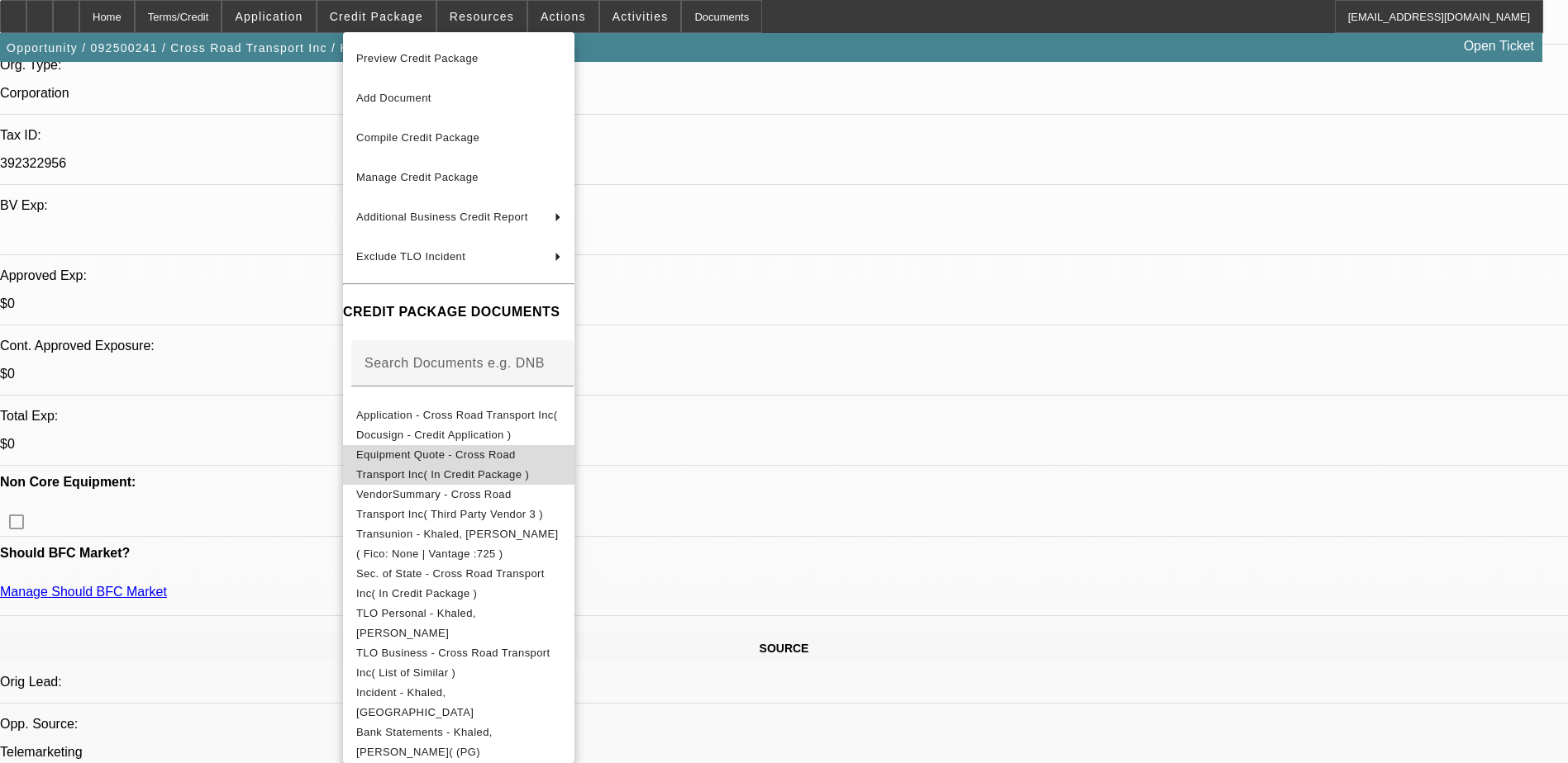
click at [504, 449] on span "Equipment Quote - Cross Road Transport Inc( In Credit Package )" at bounding box center [458, 465] width 205 height 40
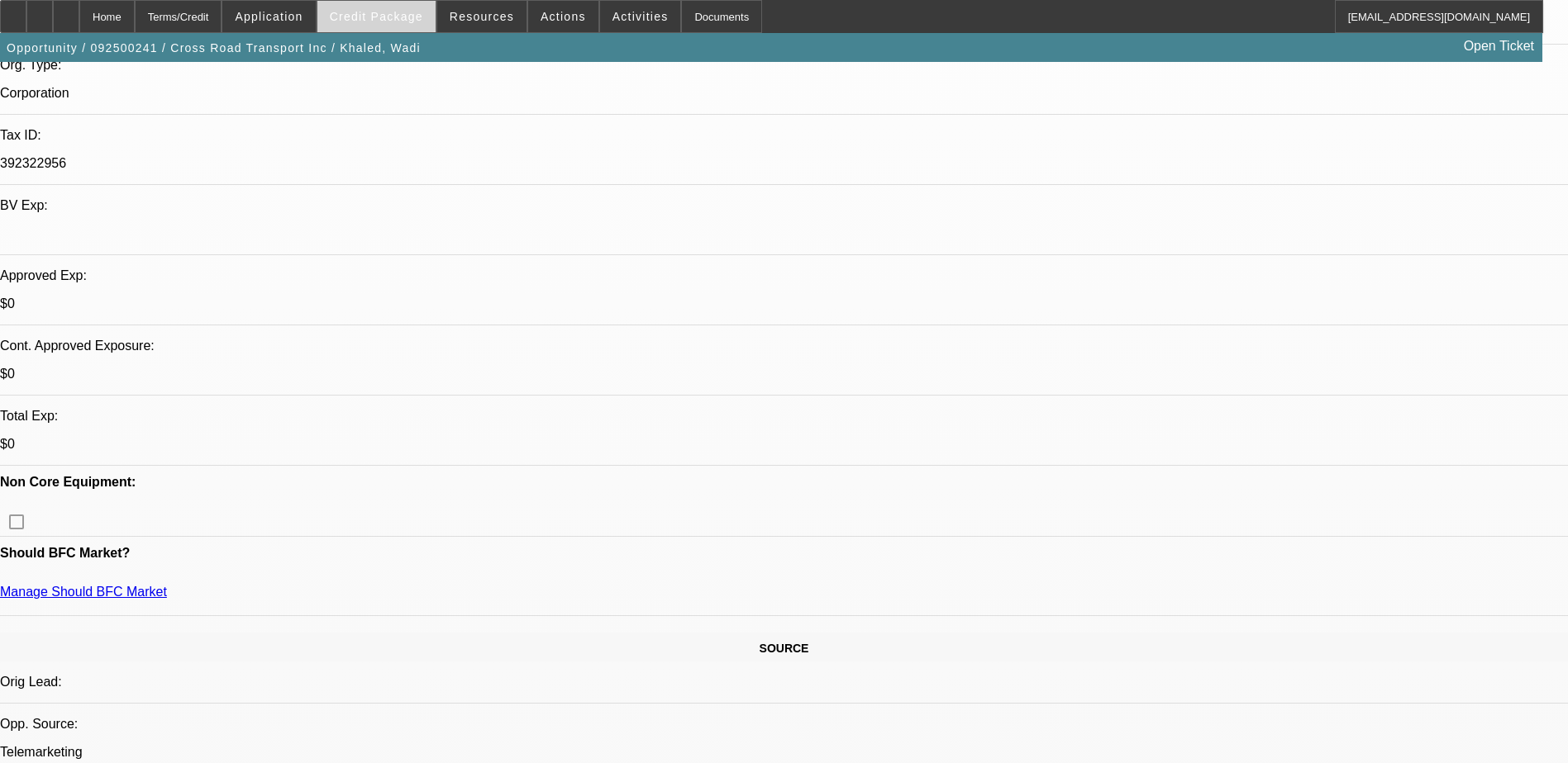
click at [408, 21] on span "Credit Package" at bounding box center [377, 16] width 93 height 13
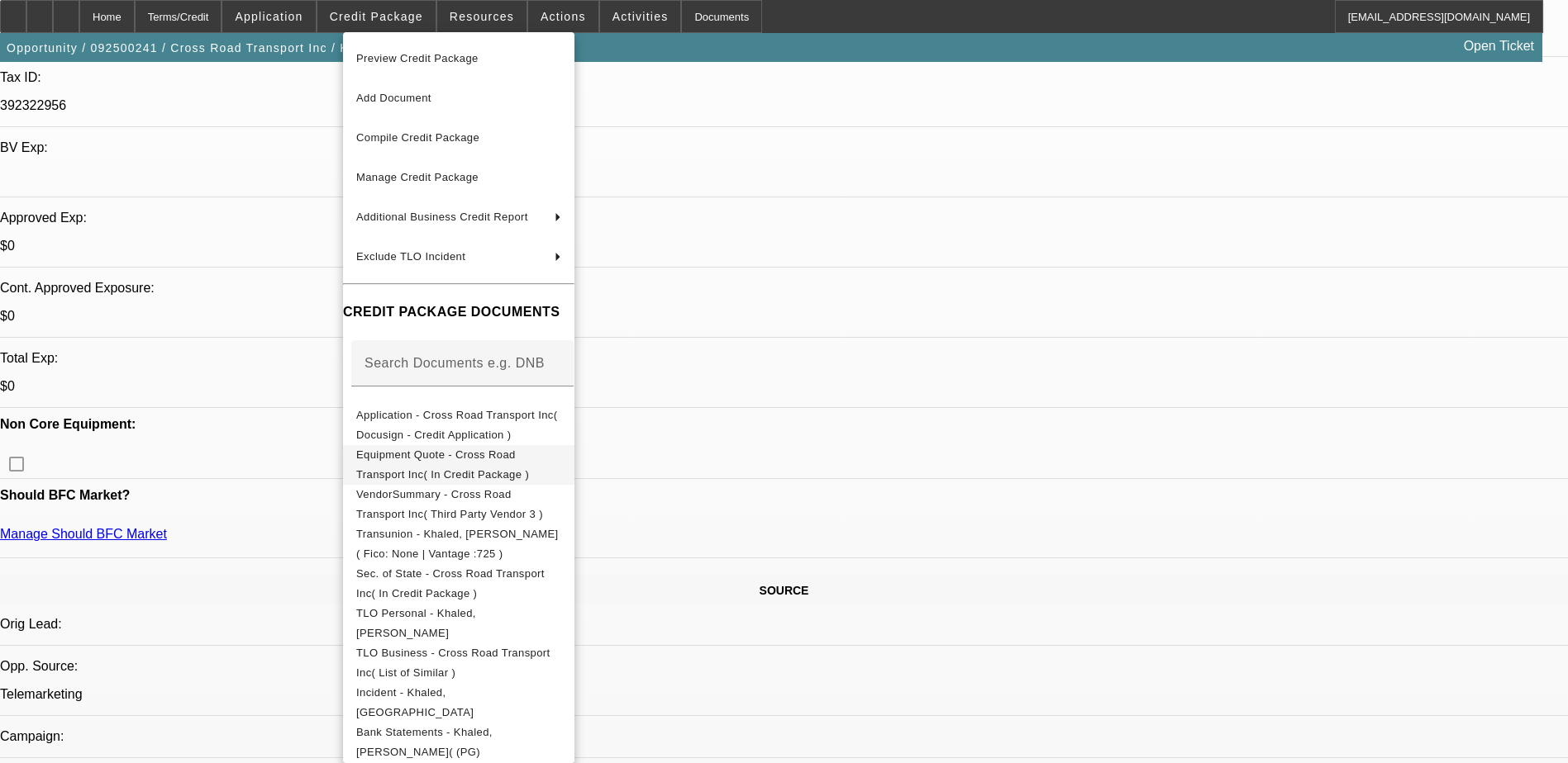
scroll to position [247, 0]
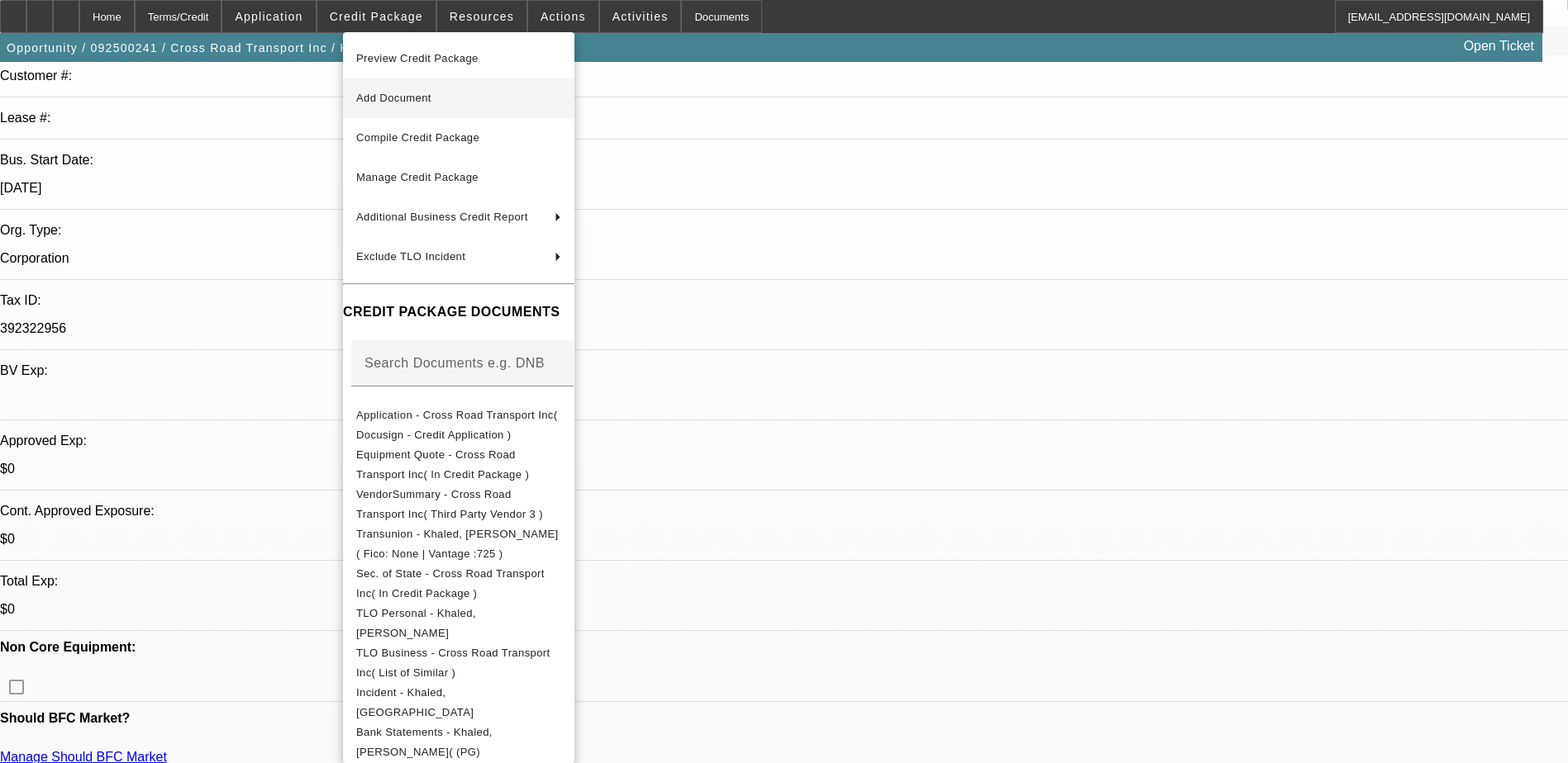
click at [465, 100] on span "Add Document" at bounding box center [458, 98] width 205 height 20
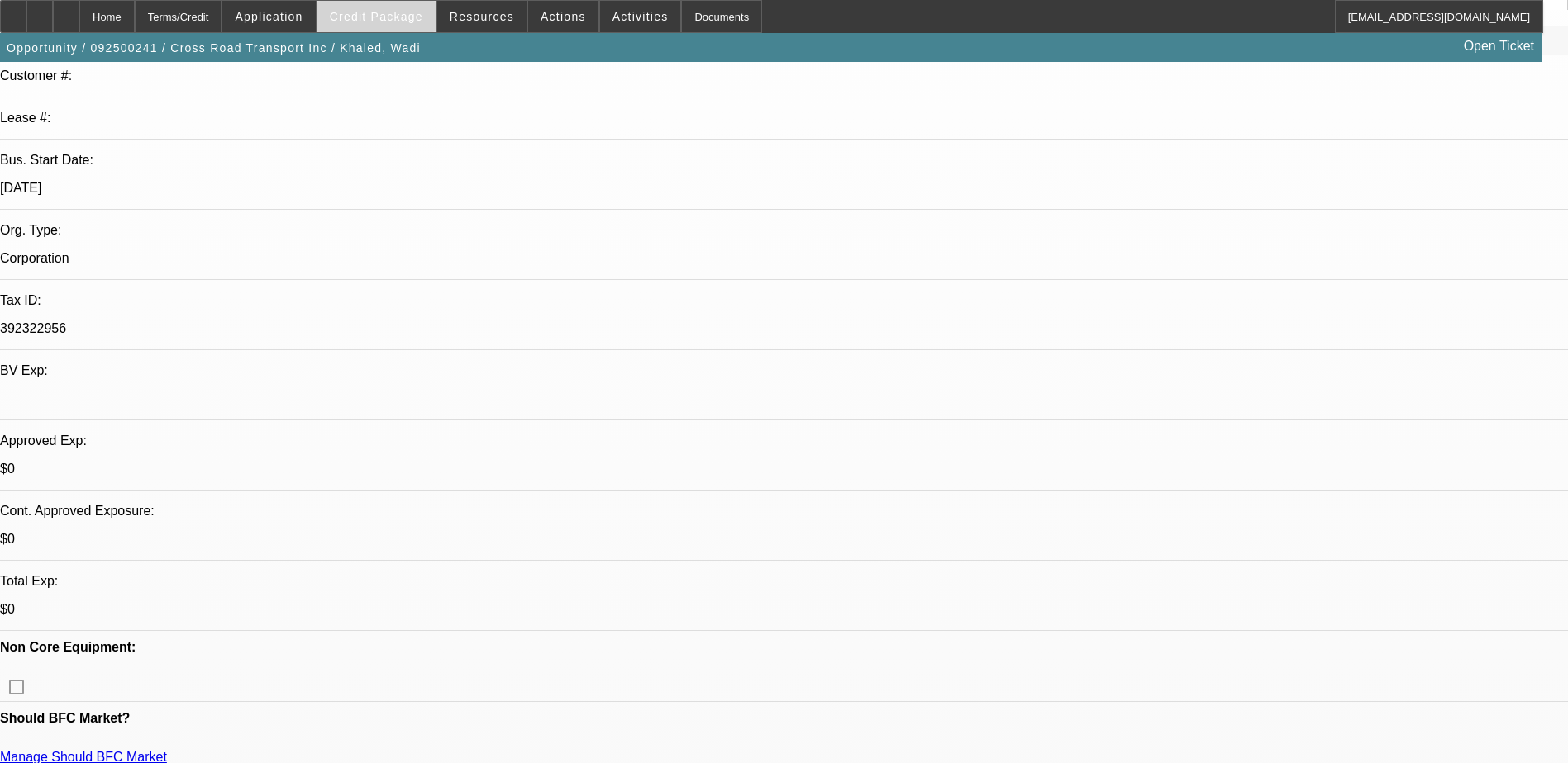
click at [417, 19] on span "Credit Package" at bounding box center [377, 16] width 93 height 13
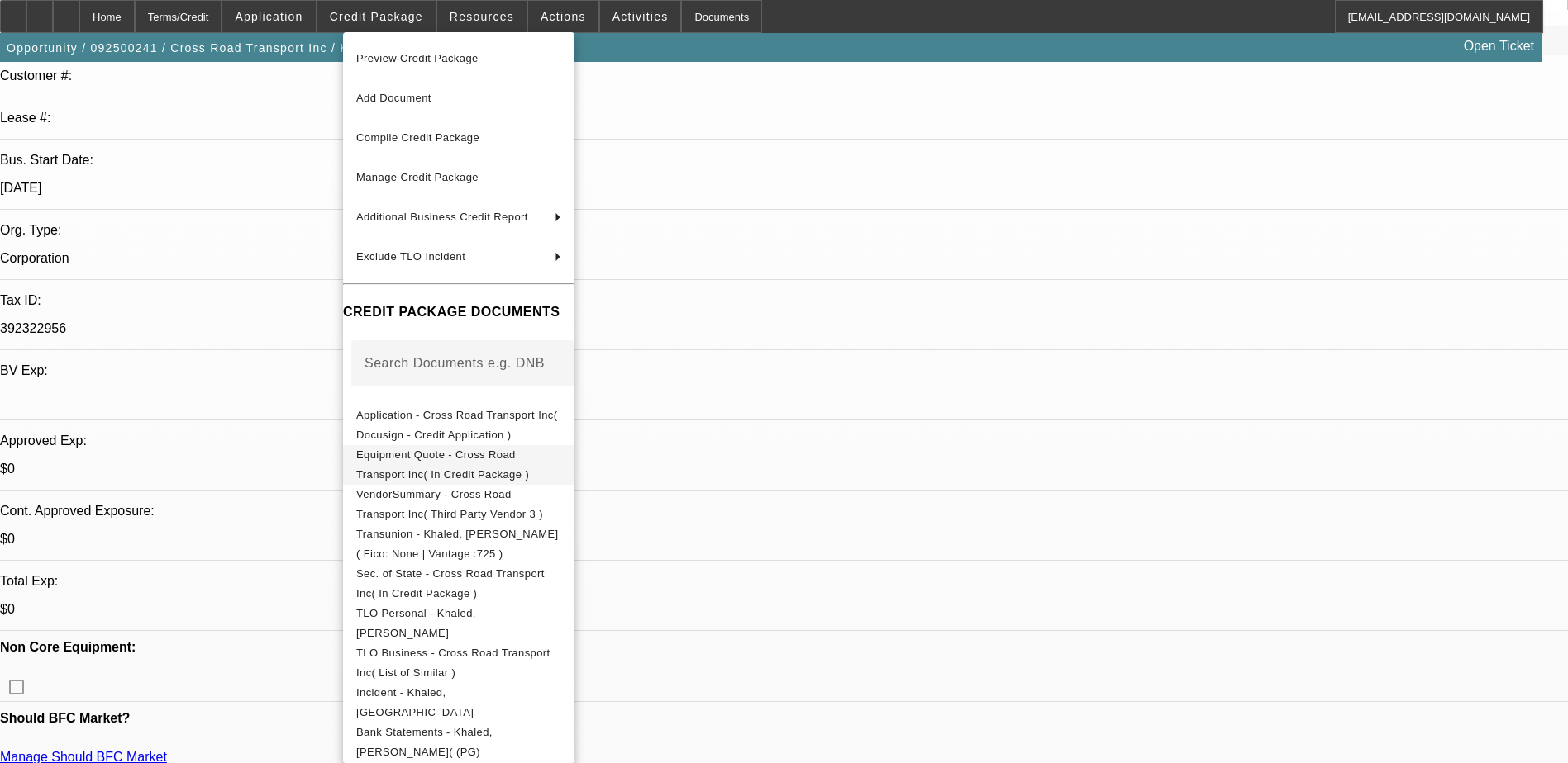
click at [494, 465] on span "Equipment Quote - Cross Road Transport Inc( In Credit Package )" at bounding box center [458, 465] width 205 height 40
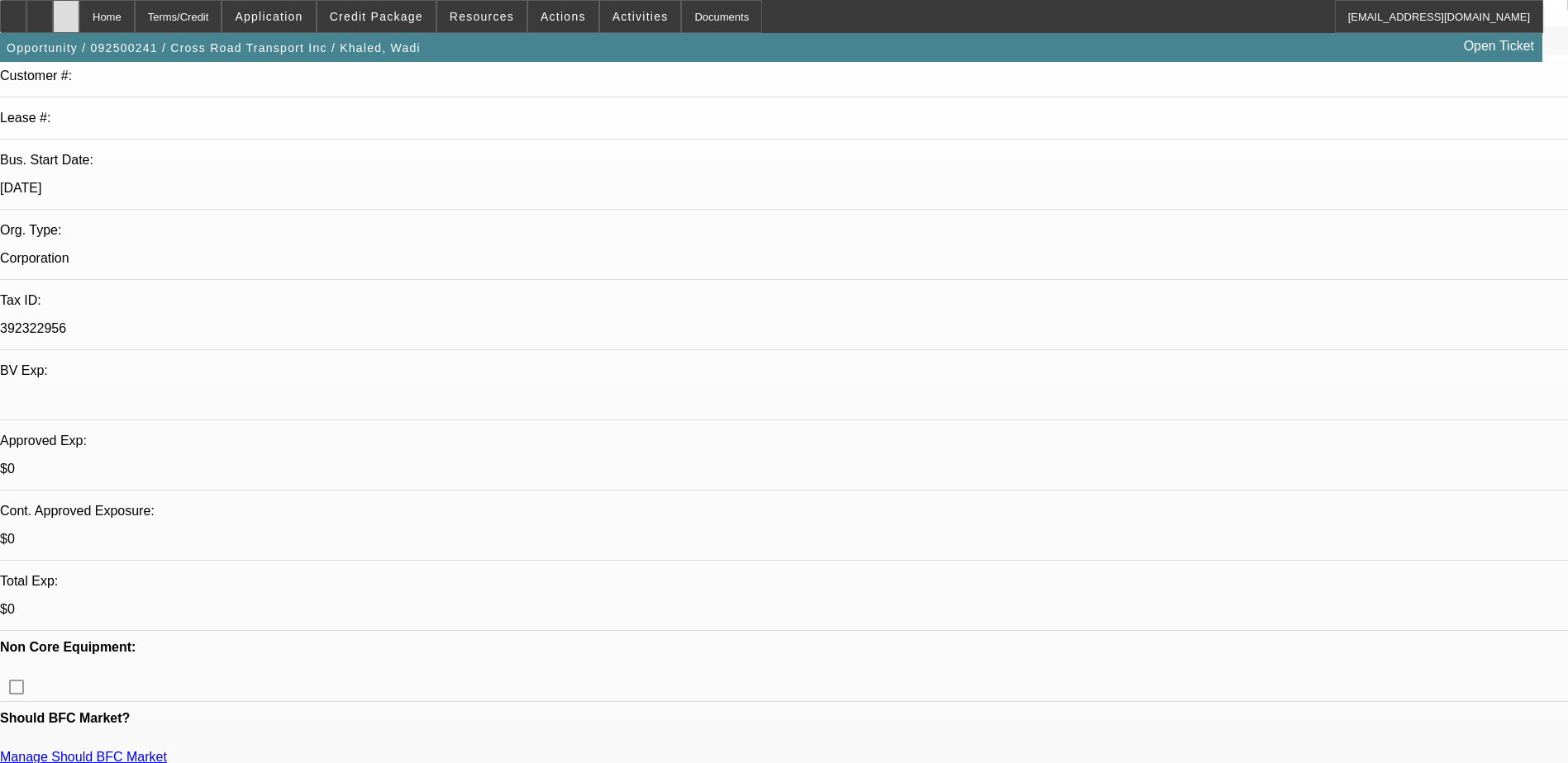
click at [67, 11] on icon at bounding box center [67, 11] width 0 height 0
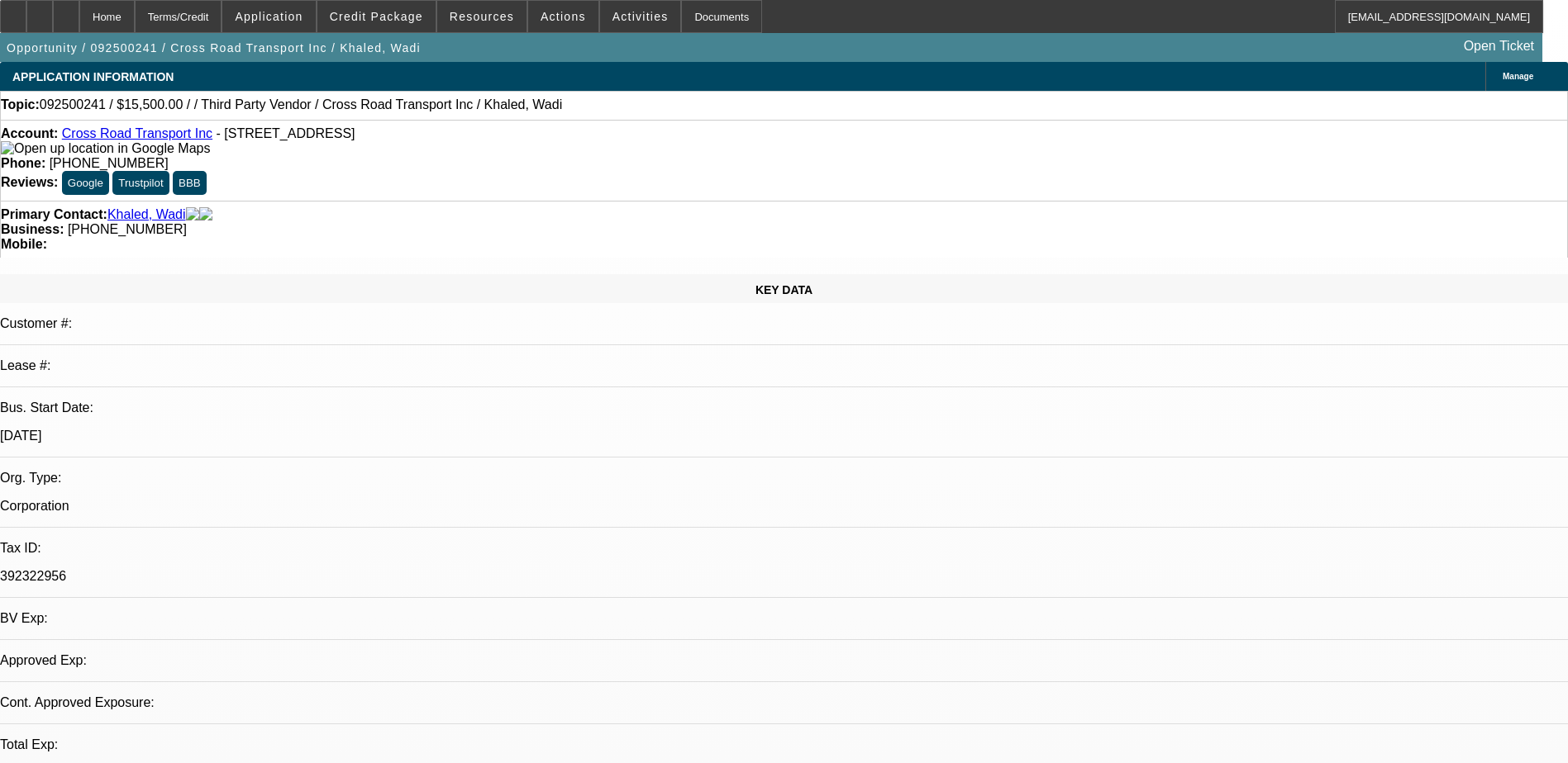
select select "0"
select select "0.1"
select select "4"
select select "0"
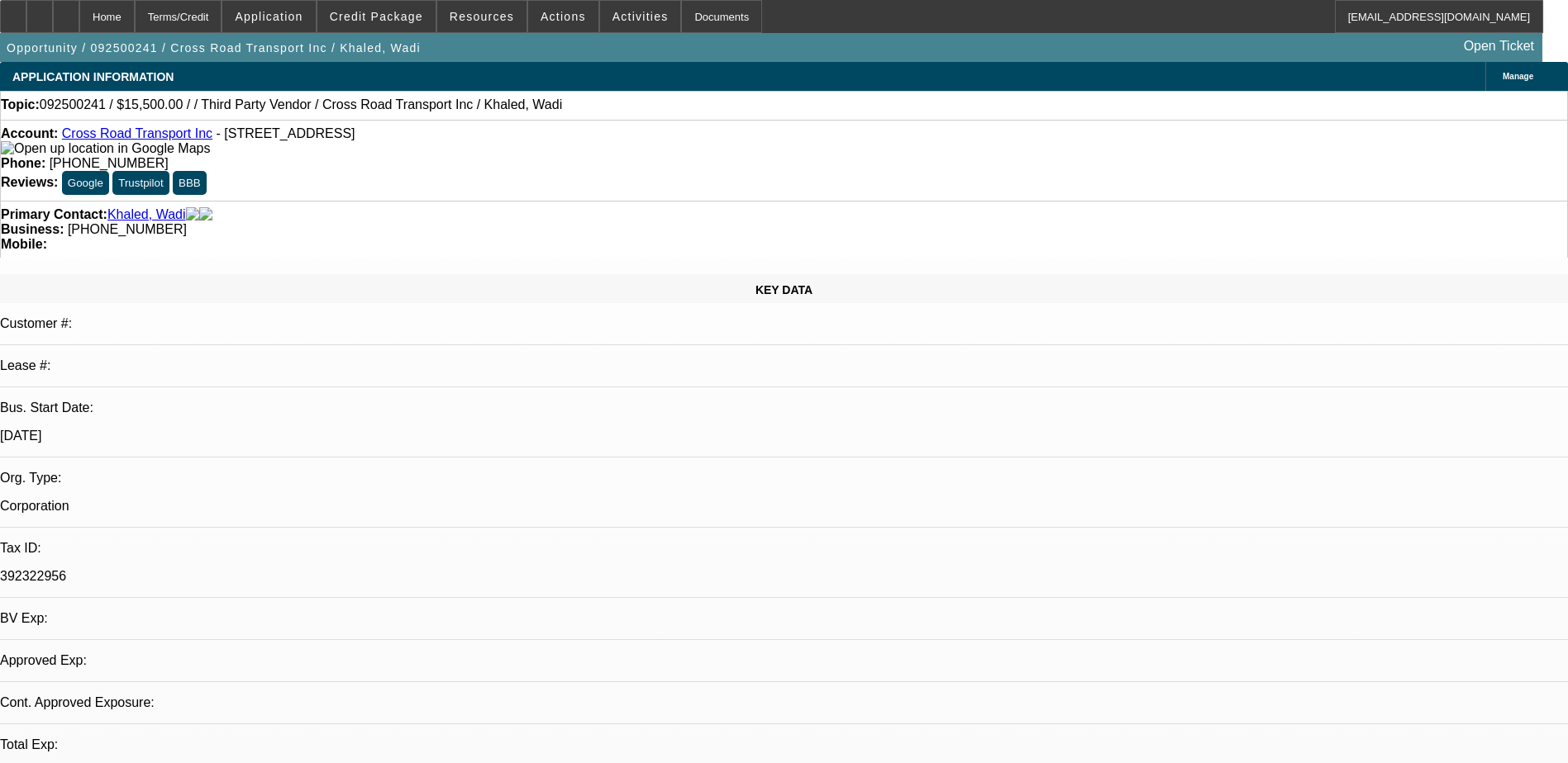
select select "2"
select select "0"
select select "5"
select select "0"
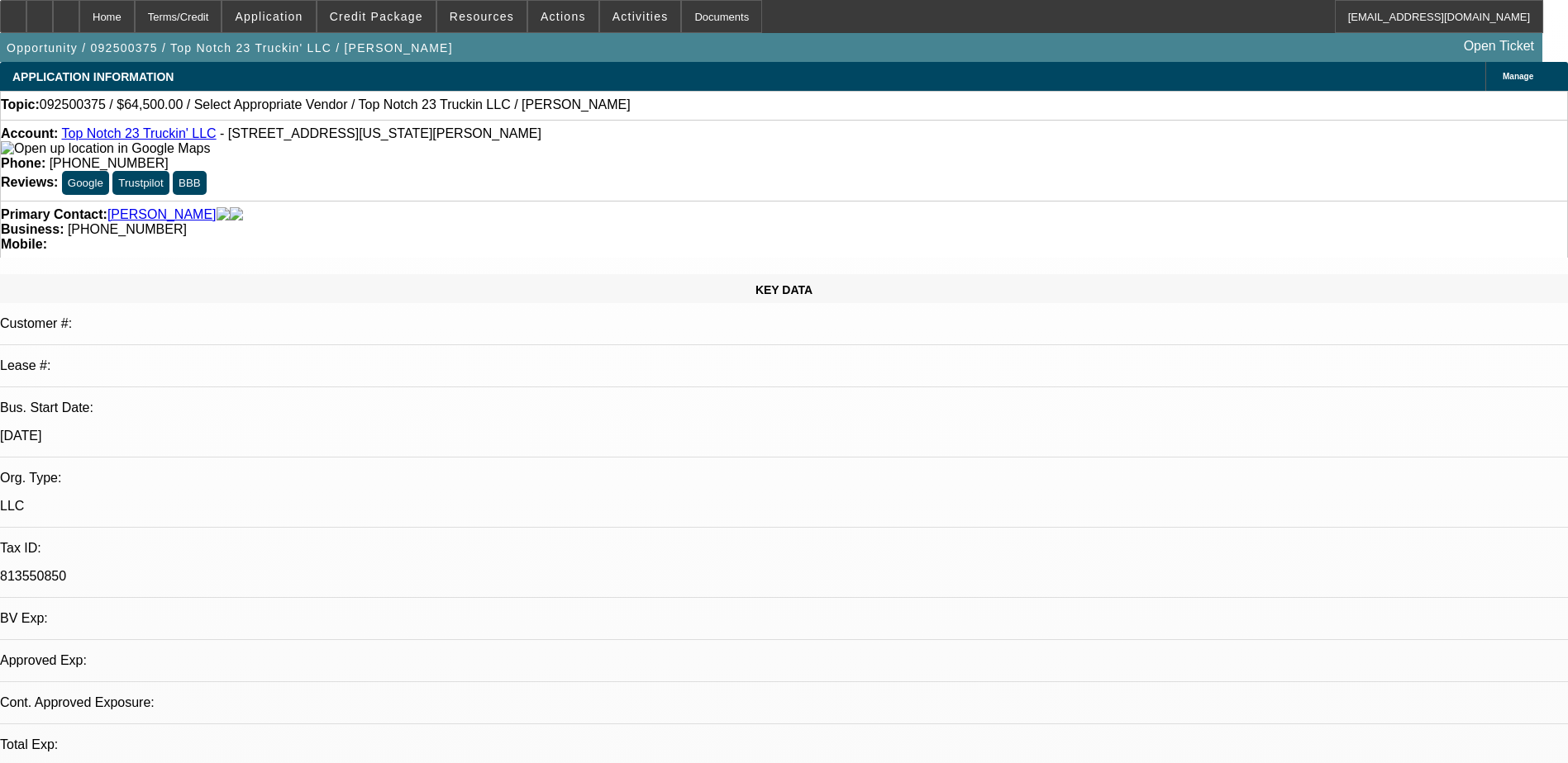
select select "2"
select select "0.1"
select select "1"
select select "2"
select select "4"
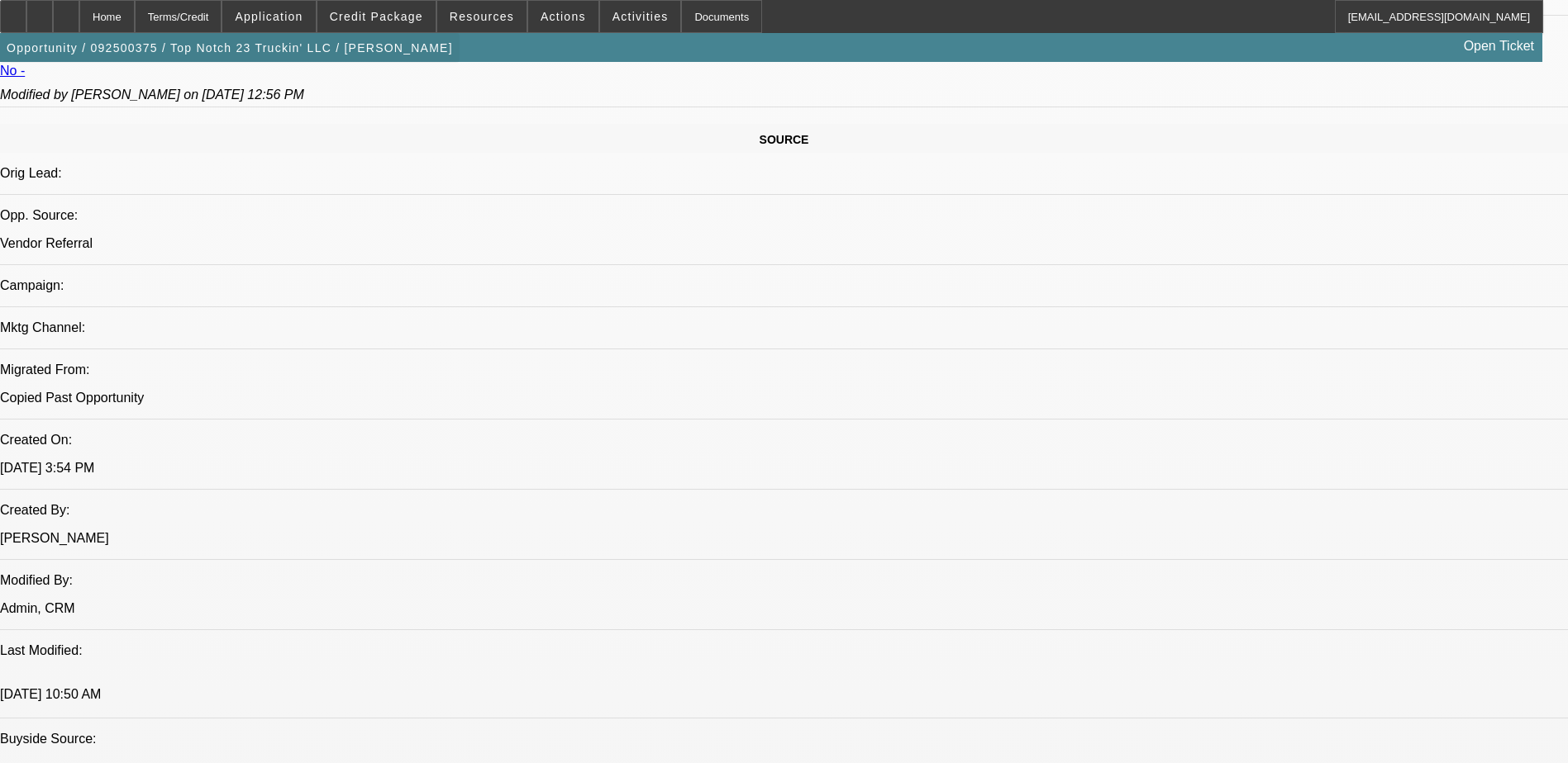
scroll to position [743, 0]
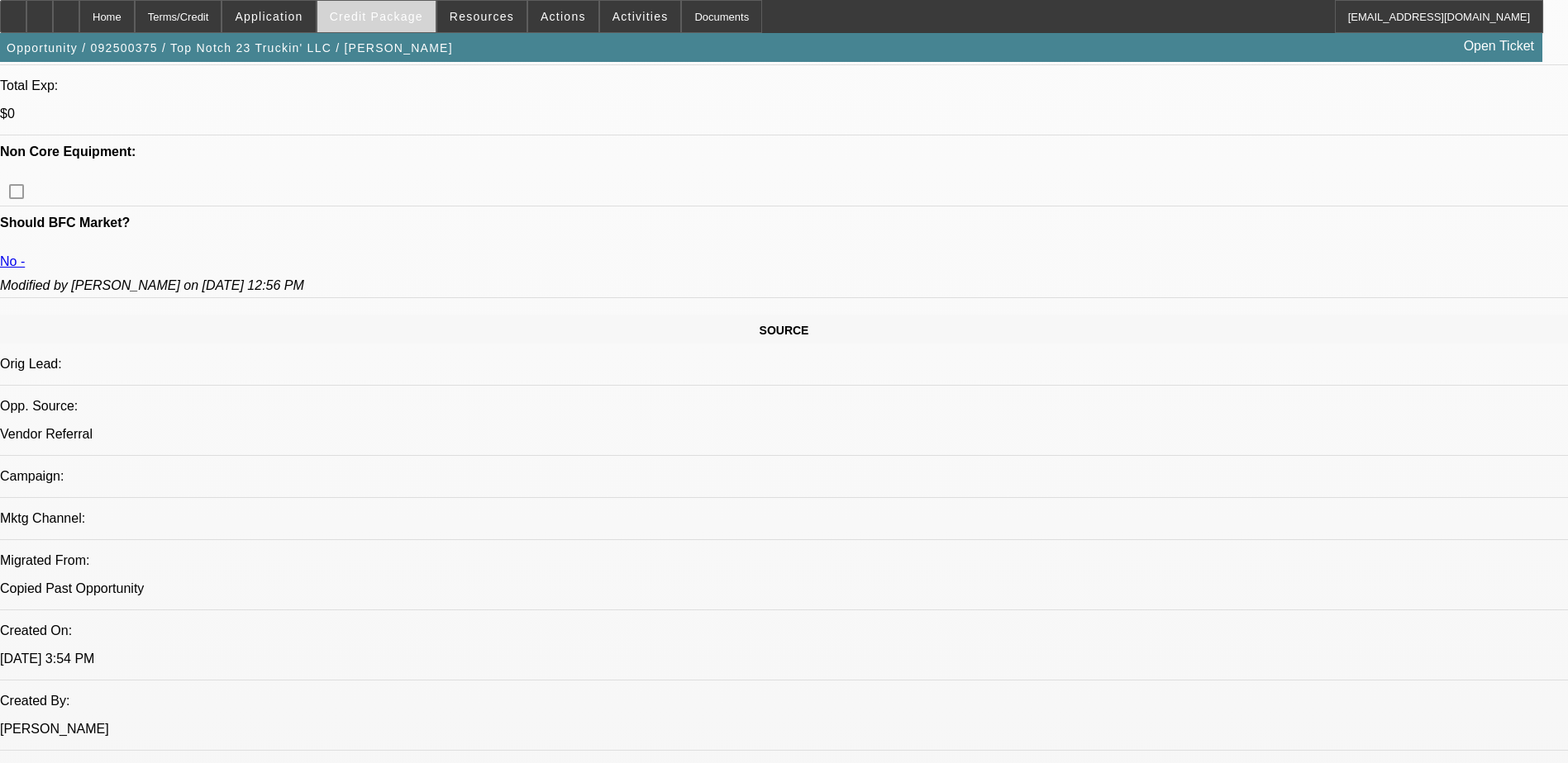
click at [376, 5] on span at bounding box center [376, 17] width 118 height 40
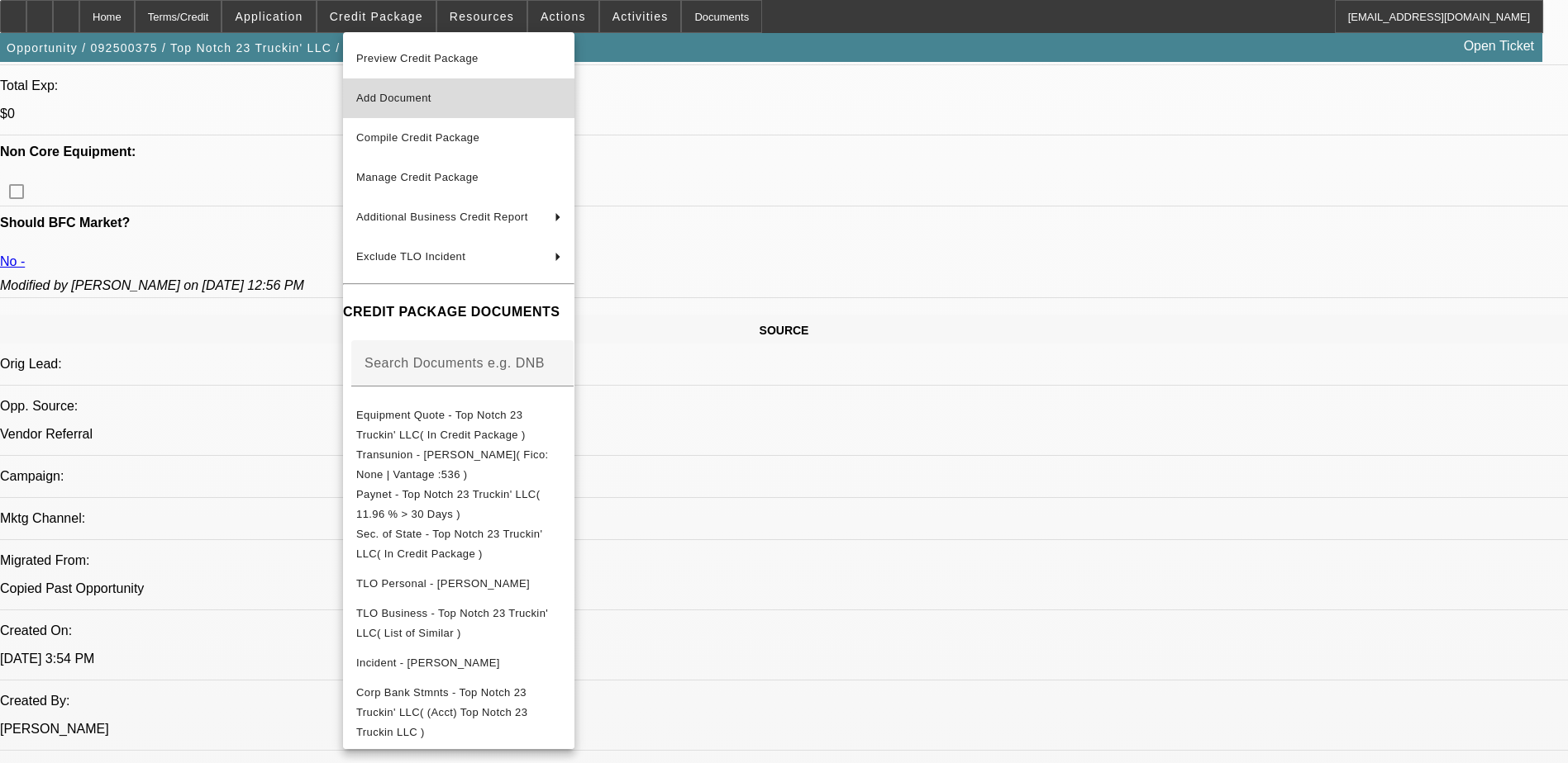
click at [459, 105] on span "Add Document" at bounding box center [458, 98] width 205 height 20
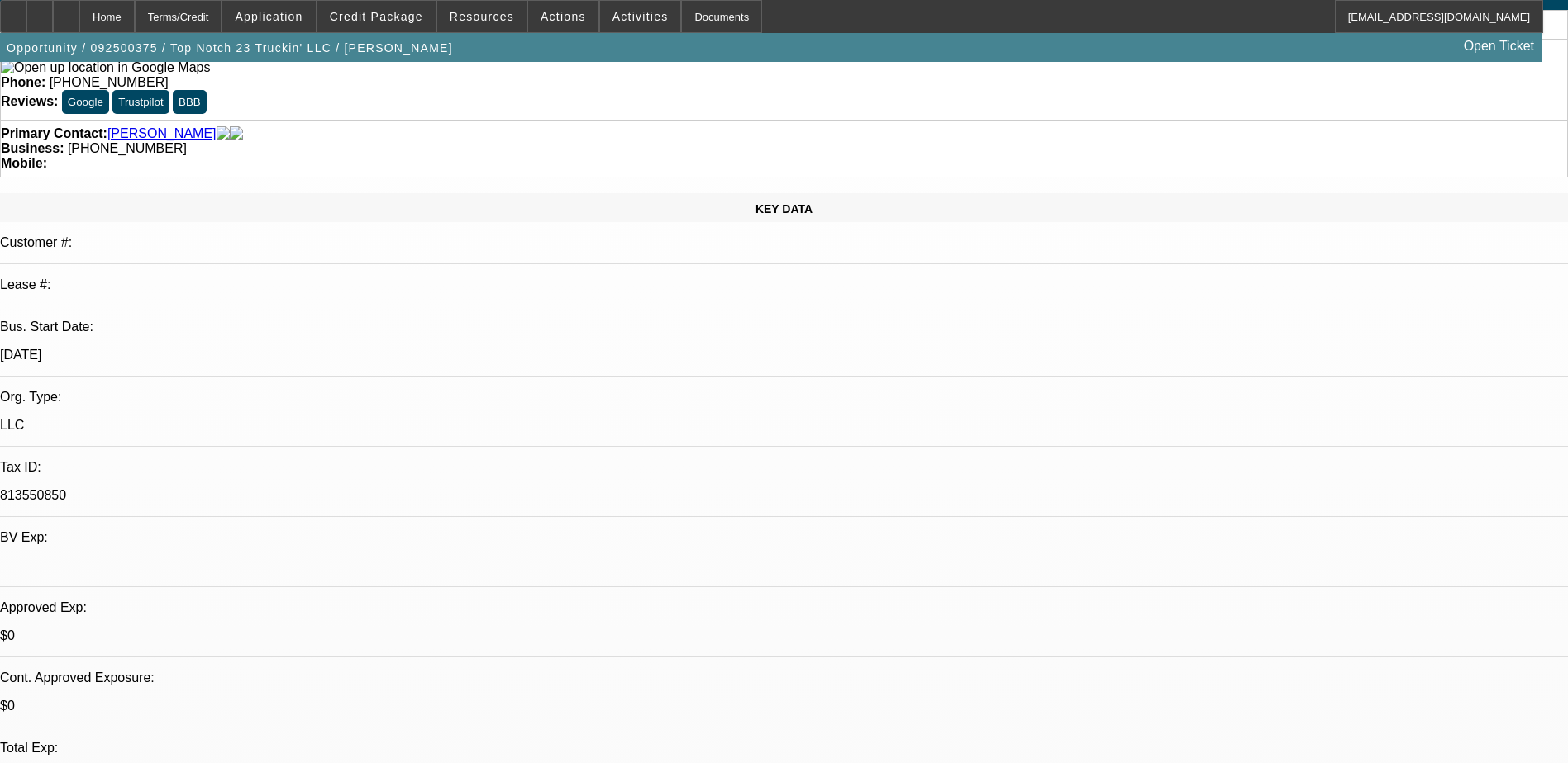
scroll to position [0, 0]
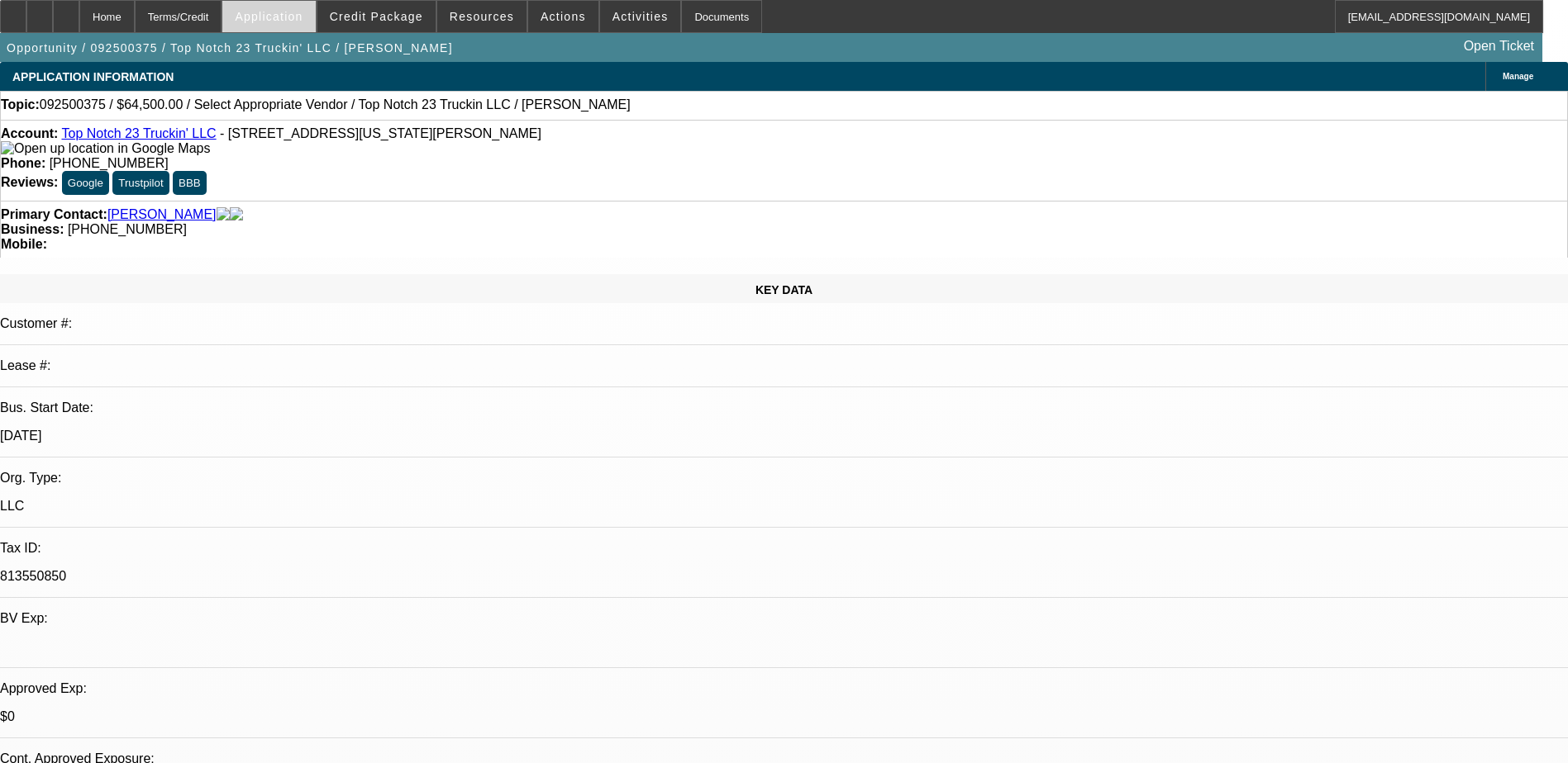
click at [302, 15] on span "Application" at bounding box center [268, 16] width 68 height 13
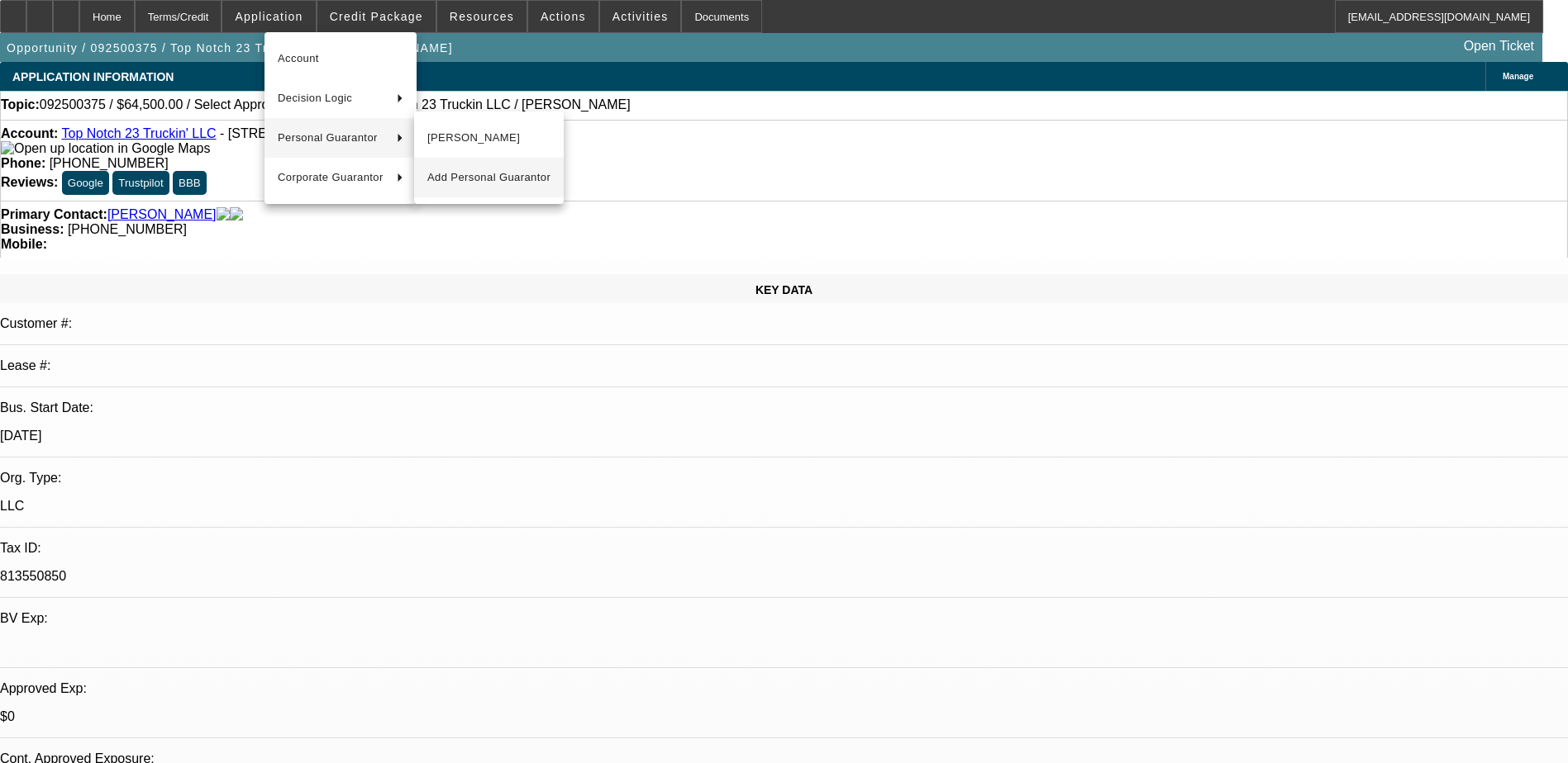
click at [497, 169] on span "Add Personal Guarantor" at bounding box center [489, 178] width 123 height 20
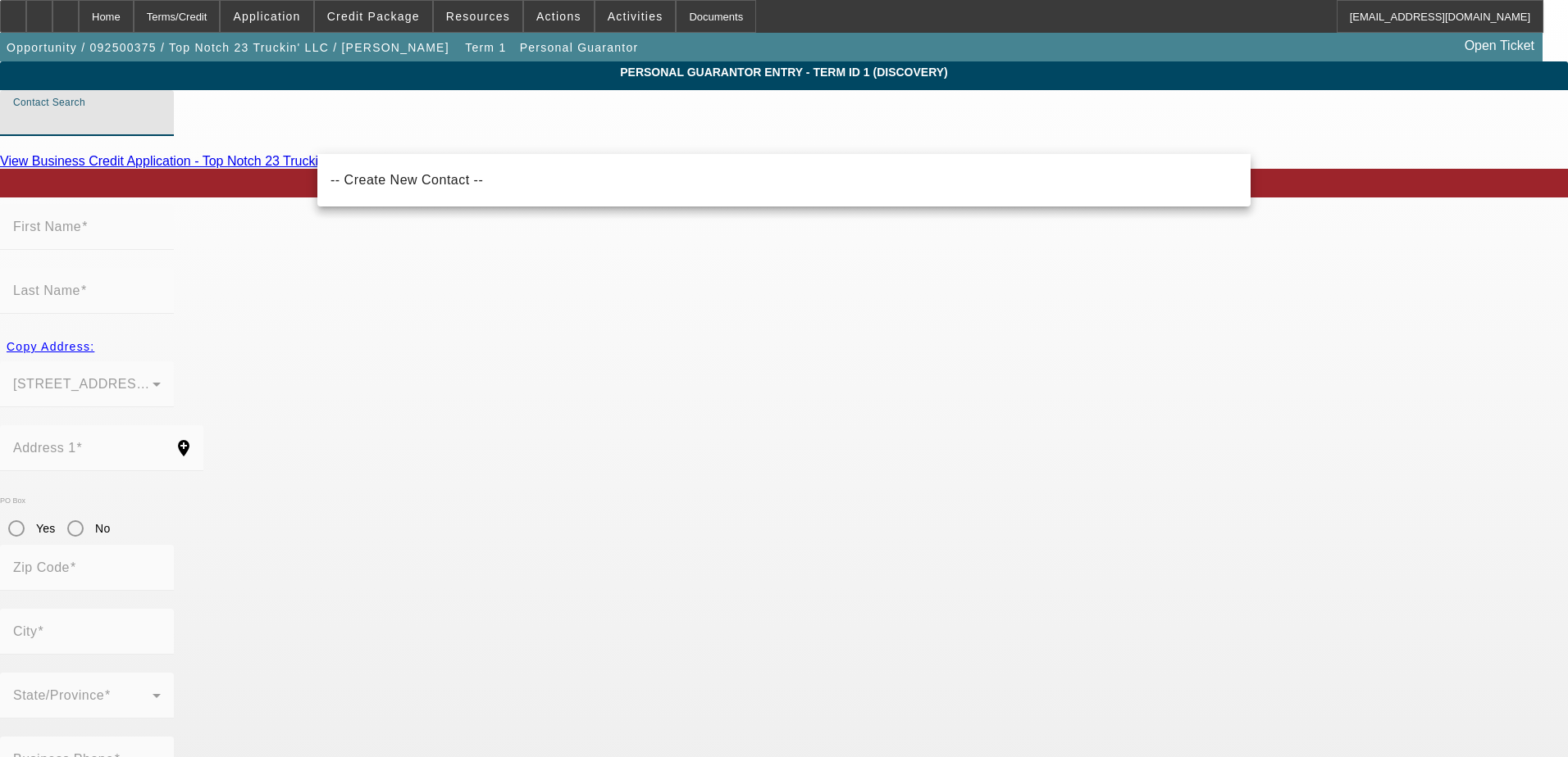
click at [161, 129] on input "Contact Search" at bounding box center [87, 119] width 148 height 20
click at [174, 237] on mat-form-field "First Name" at bounding box center [87, 236] width 174 height 64
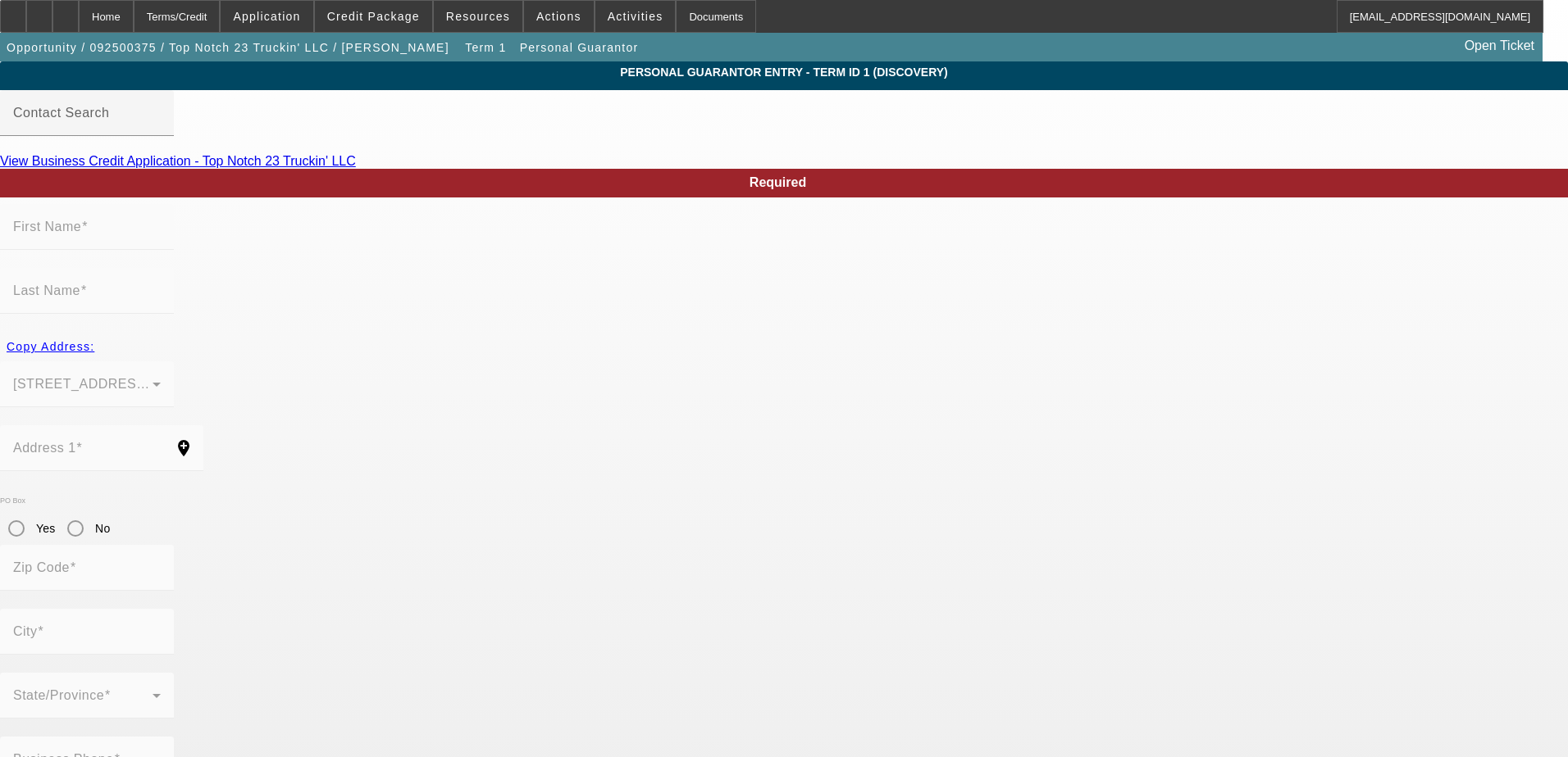
click at [88, 235] on label "First Name" at bounding box center [50, 227] width 75 height 15
click at [81, 234] on mat-label "First Name" at bounding box center [46, 227] width 68 height 14
click at [161, 120] on div "Contact Search" at bounding box center [87, 112] width 148 height 46
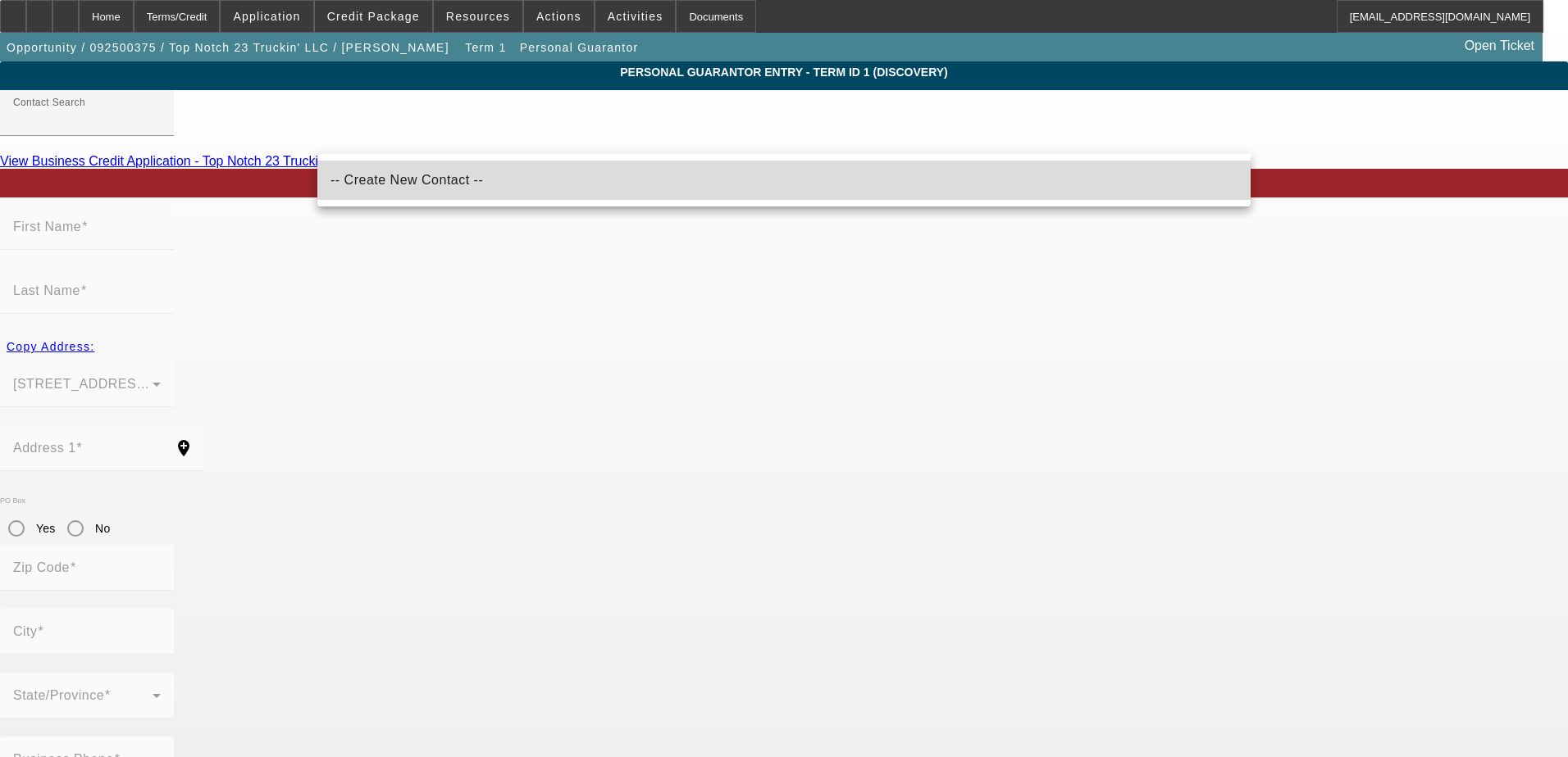
click at [392, 195] on mat-option "-- Create New Contact --" at bounding box center [784, 180] width 933 height 39
type input "-- Create New Contact --"
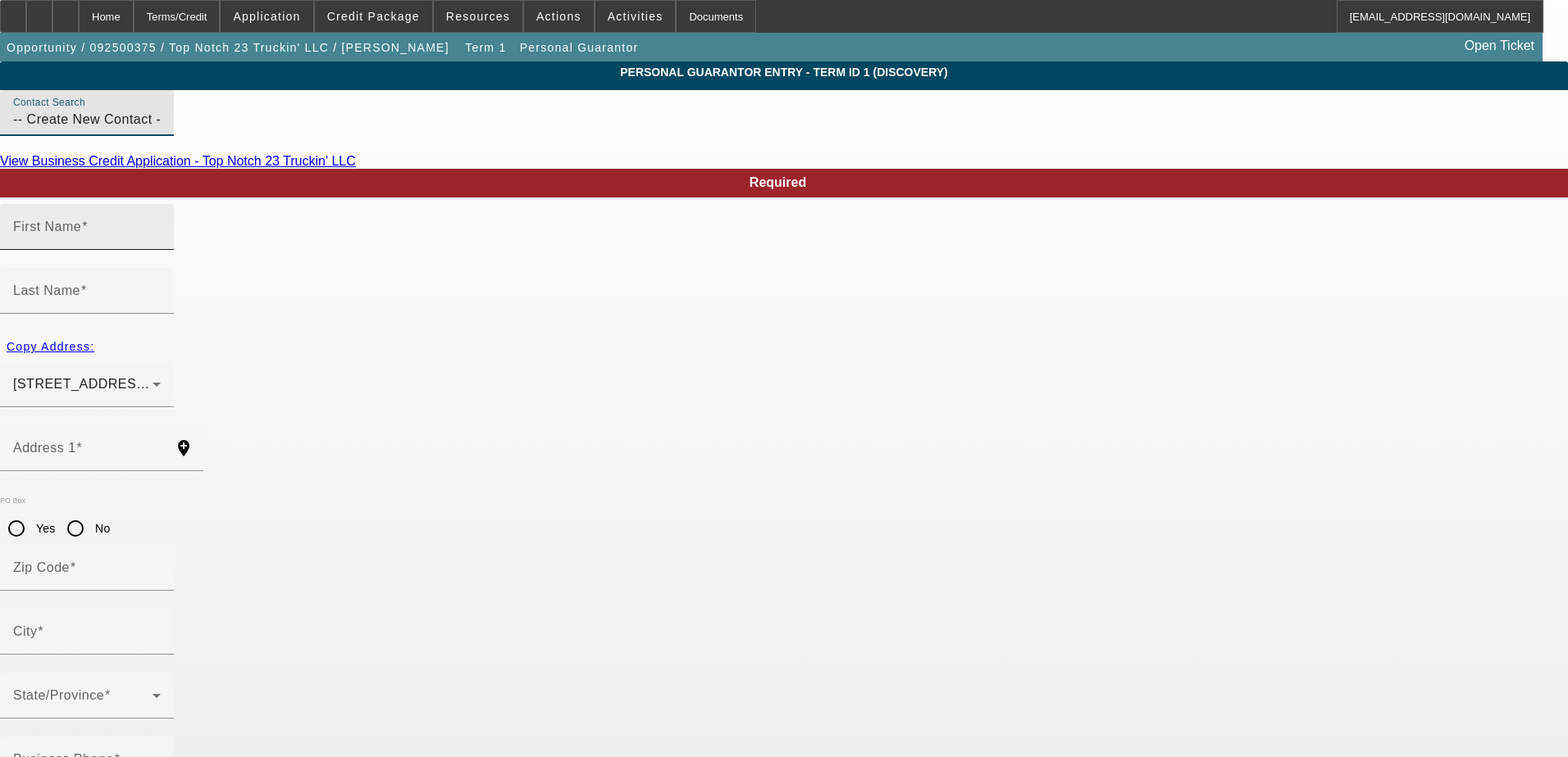
click at [81, 234] on mat-label "First Name" at bounding box center [46, 227] width 68 height 14
click at [161, 243] on input "First Name" at bounding box center [87, 234] width 148 height 20
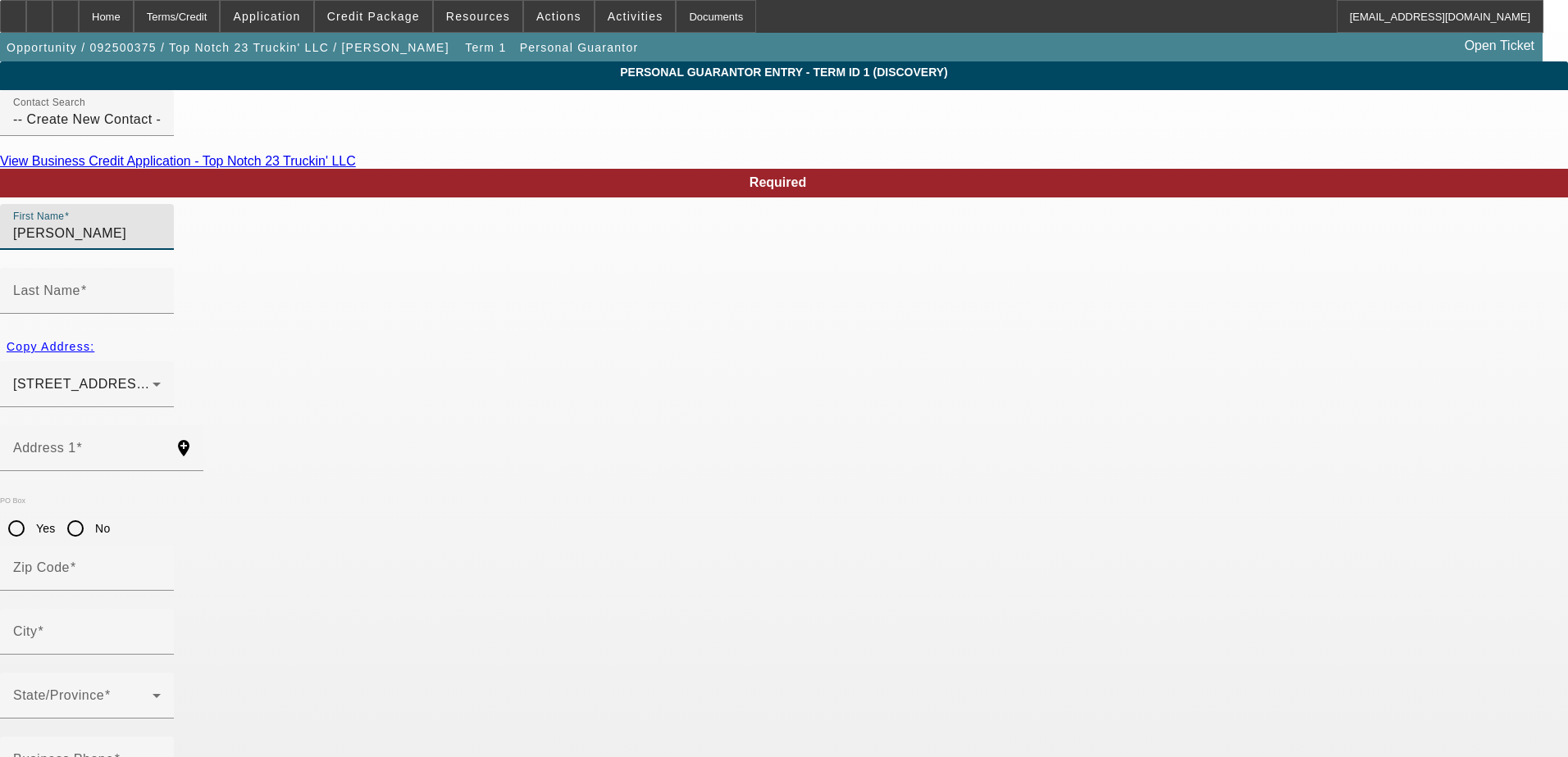
type input "[PERSON_NAME]"
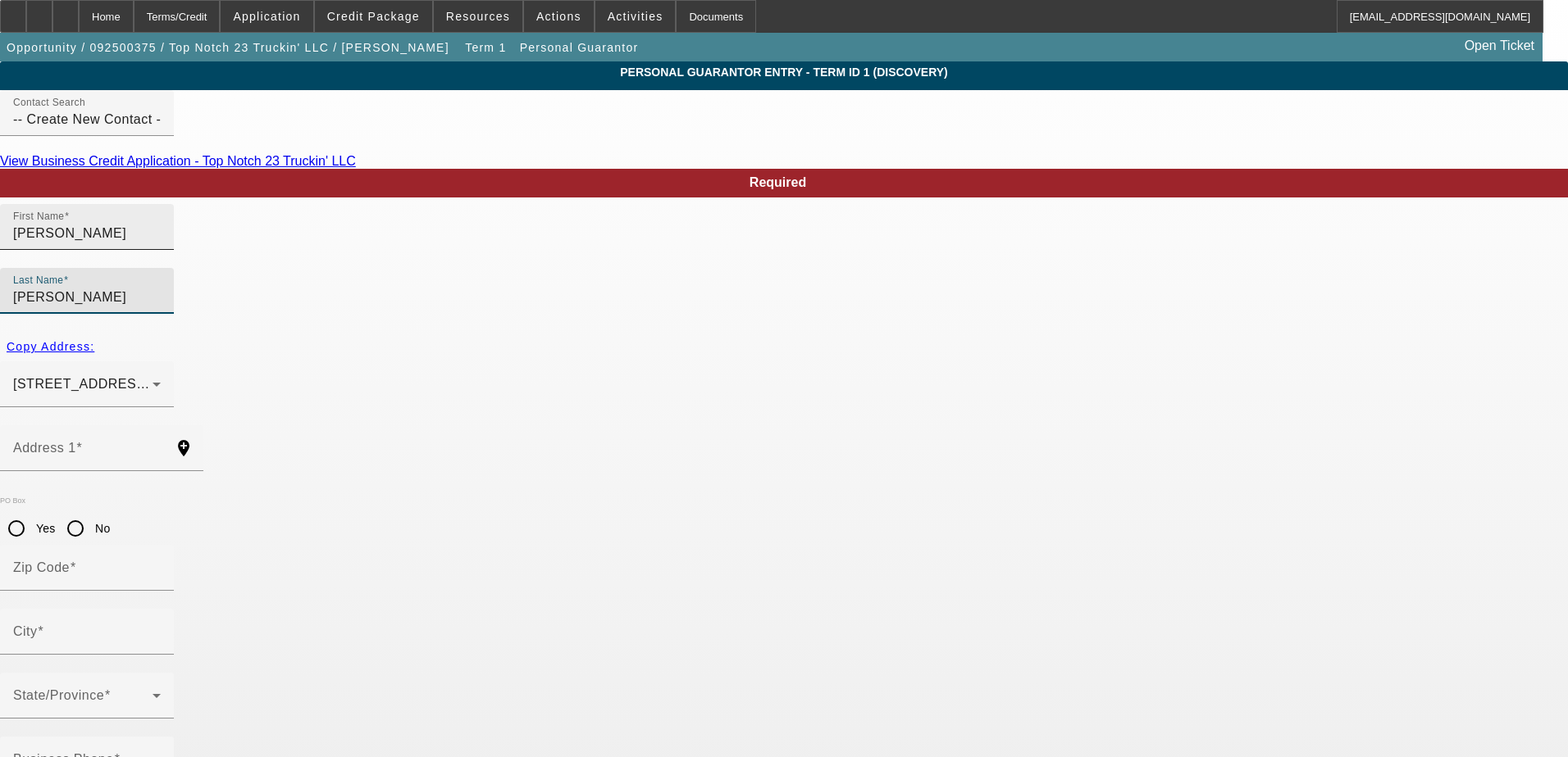
type input "[PERSON_NAME]"
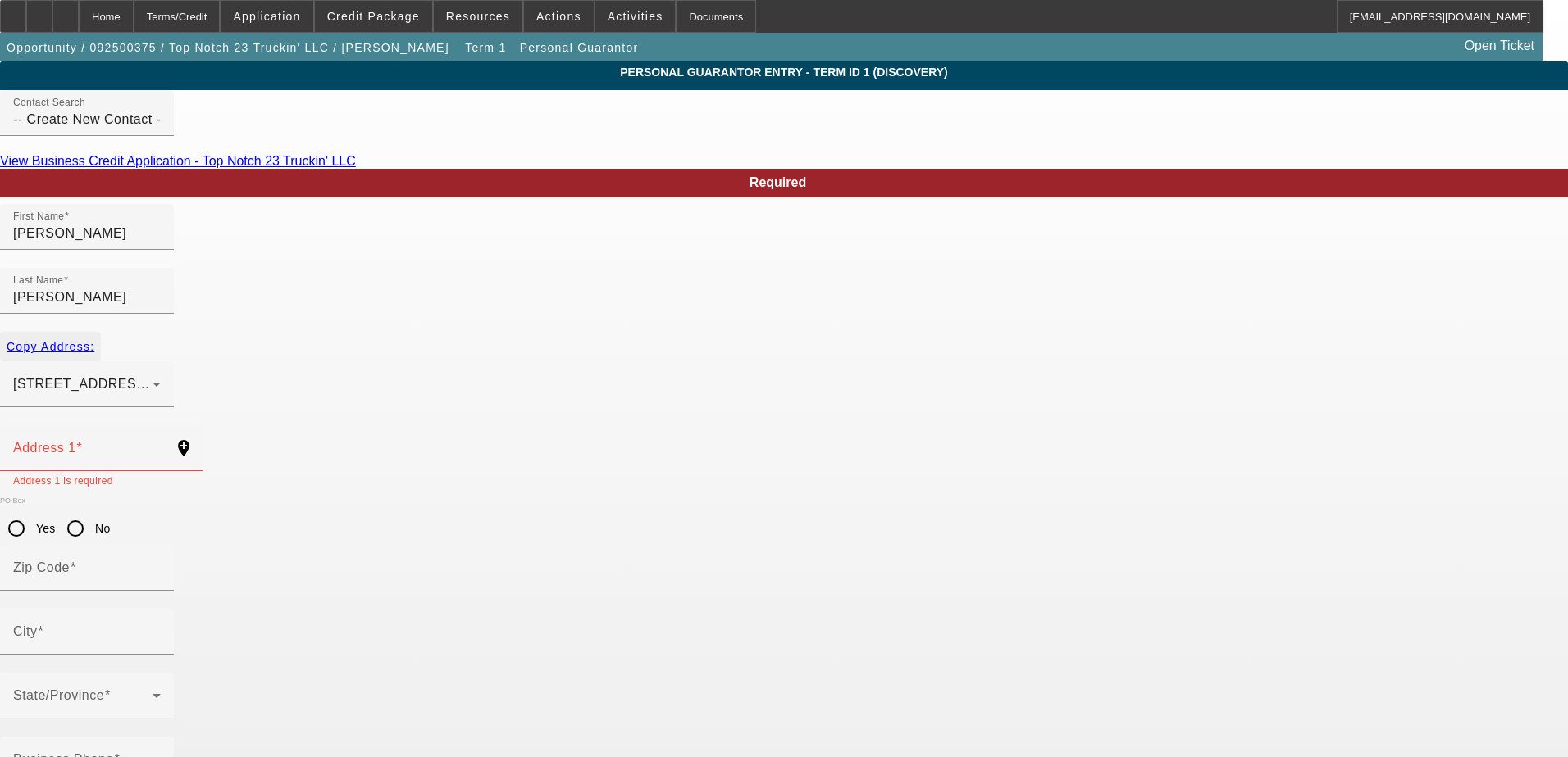
click at [101, 327] on span "button" at bounding box center [50, 347] width 101 height 39
type input "[STREET_ADDRESS][PERSON_NAME]"
type input "70037"
type input "Belle [PERSON_NAME]"
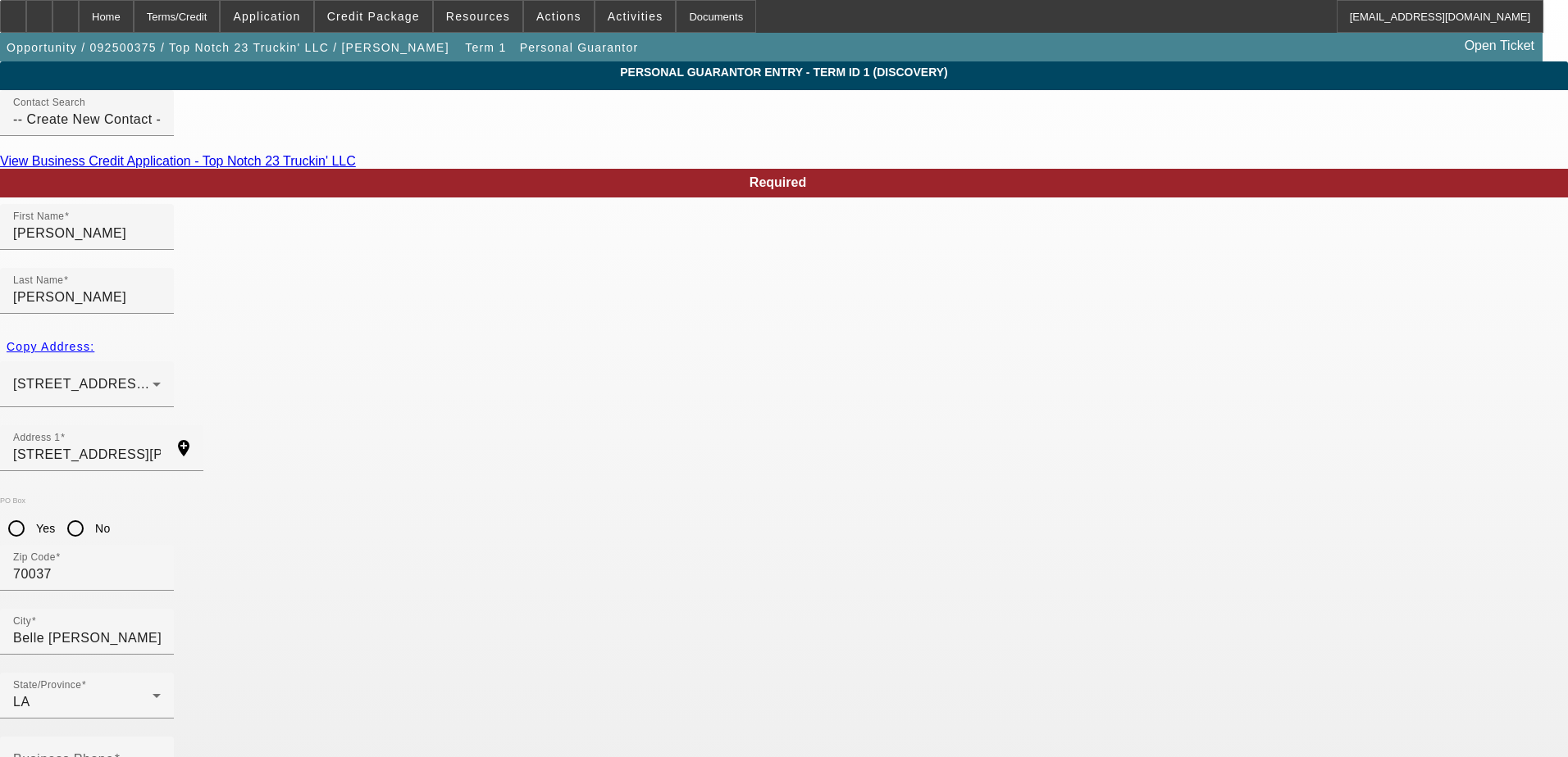
type input "10"
click at [120, 752] on span at bounding box center [117, 759] width 7 height 14
click at [161, 757] on input "Business Phone" at bounding box center [87, 767] width 148 height 20
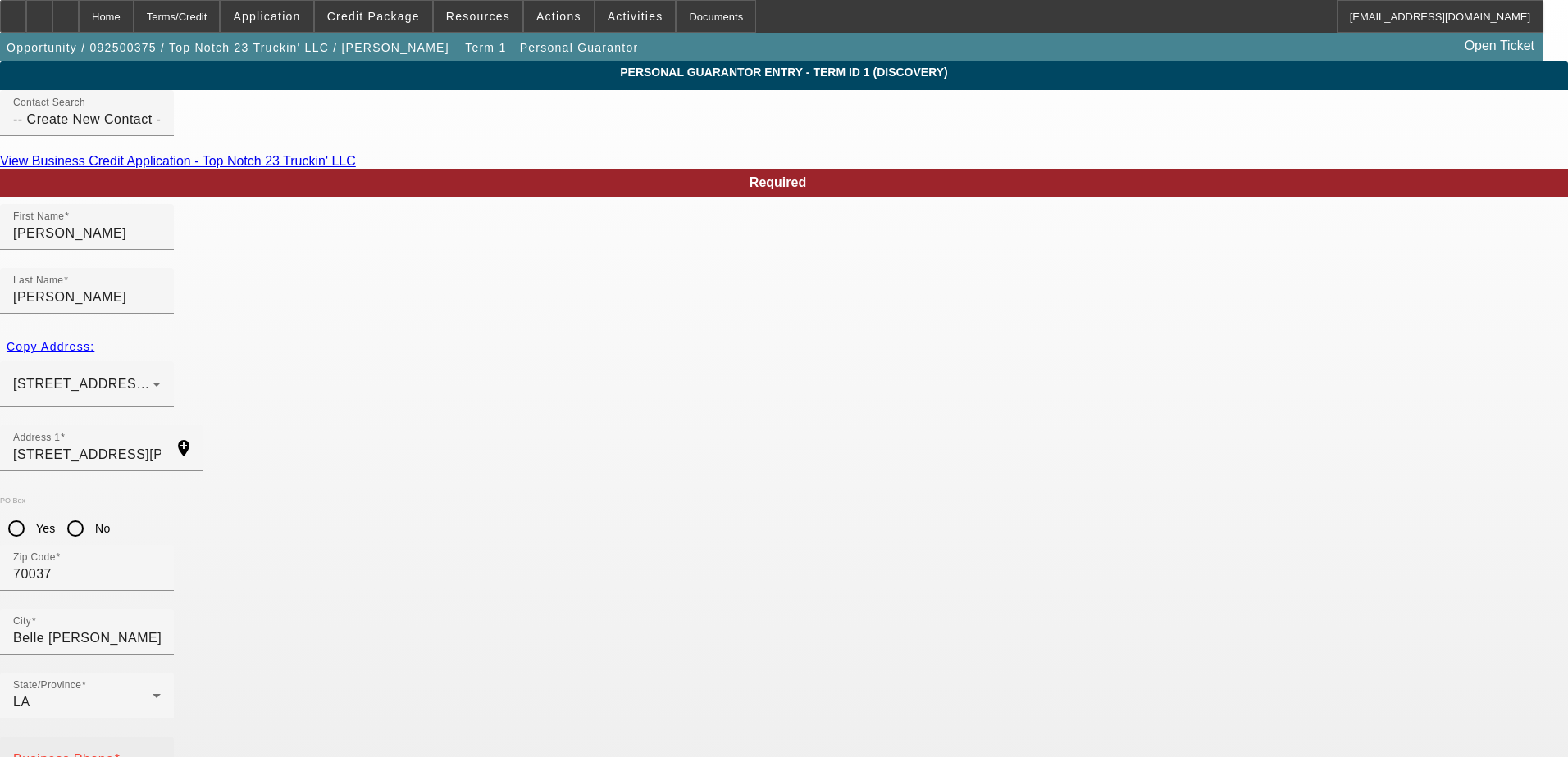
click at [161, 757] on input "Business Phone" at bounding box center [87, 767] width 148 height 20
type input "[PHONE_NUMBER]"
drag, startPoint x: 376, startPoint y: 640, endPoint x: 352, endPoint y: 646, distance: 24.7
drag, startPoint x: 352, startPoint y: 646, endPoint x: 343, endPoint y: 644, distance: 9.2
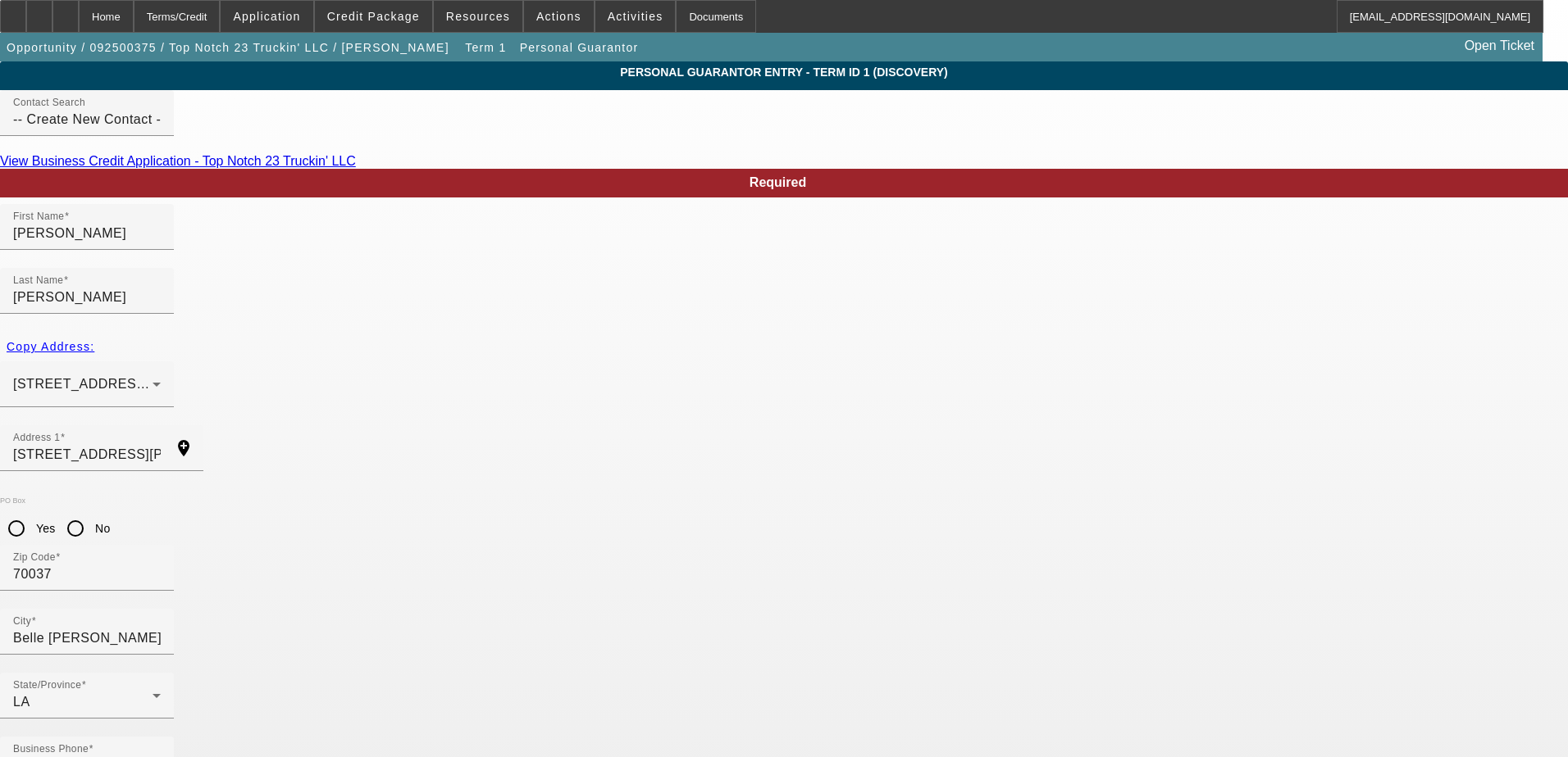
paste input "436-15-1623"
type input "436-15-1623"
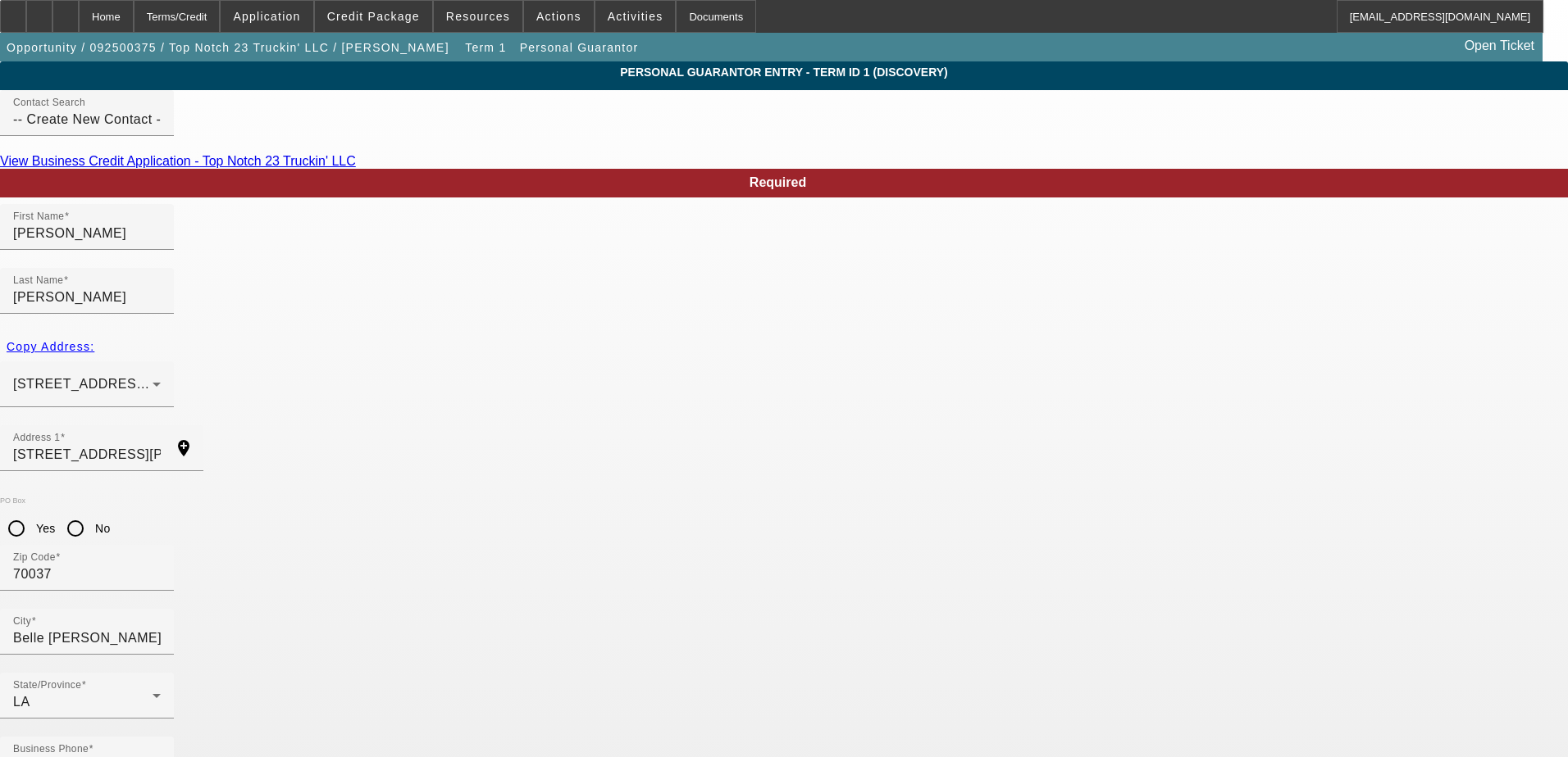
paste input "brooks2816@att.net"
type input "brooks2816@att.net"
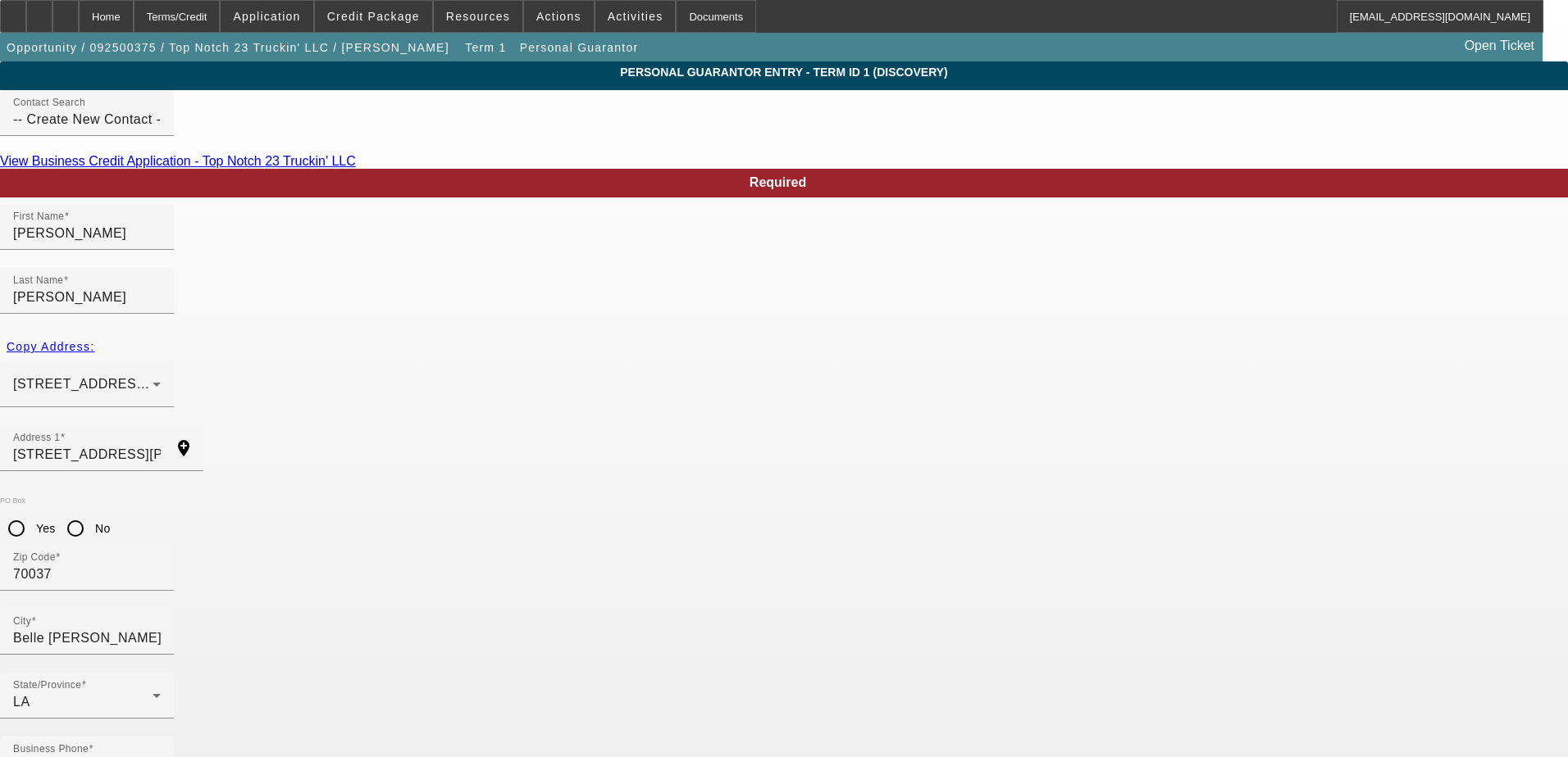
click at [92, 513] on input "No" at bounding box center [75, 528] width 33 height 33
radio input "true"
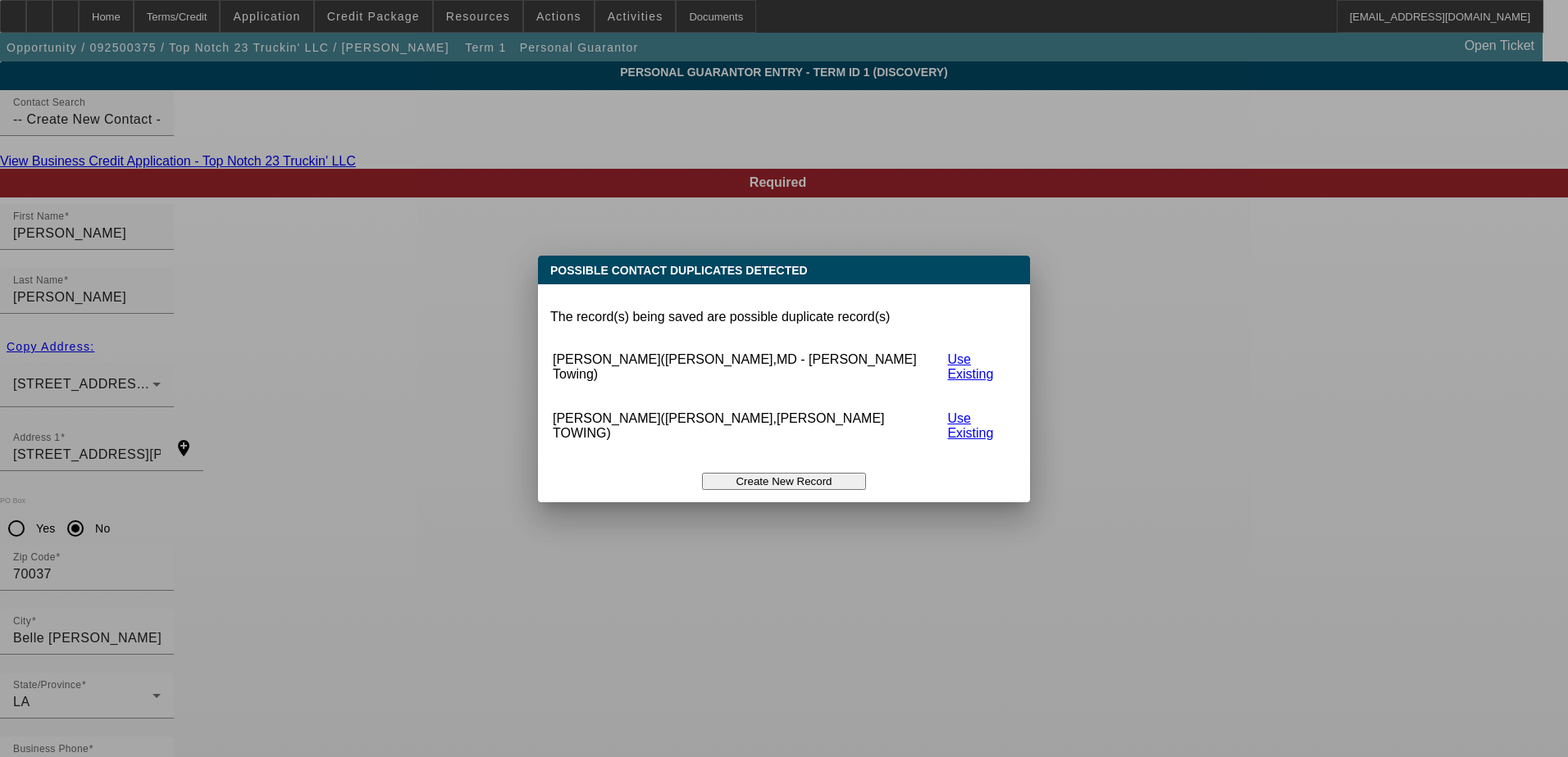
click at [815, 473] on button "Create New Record" at bounding box center [784, 481] width 164 height 17
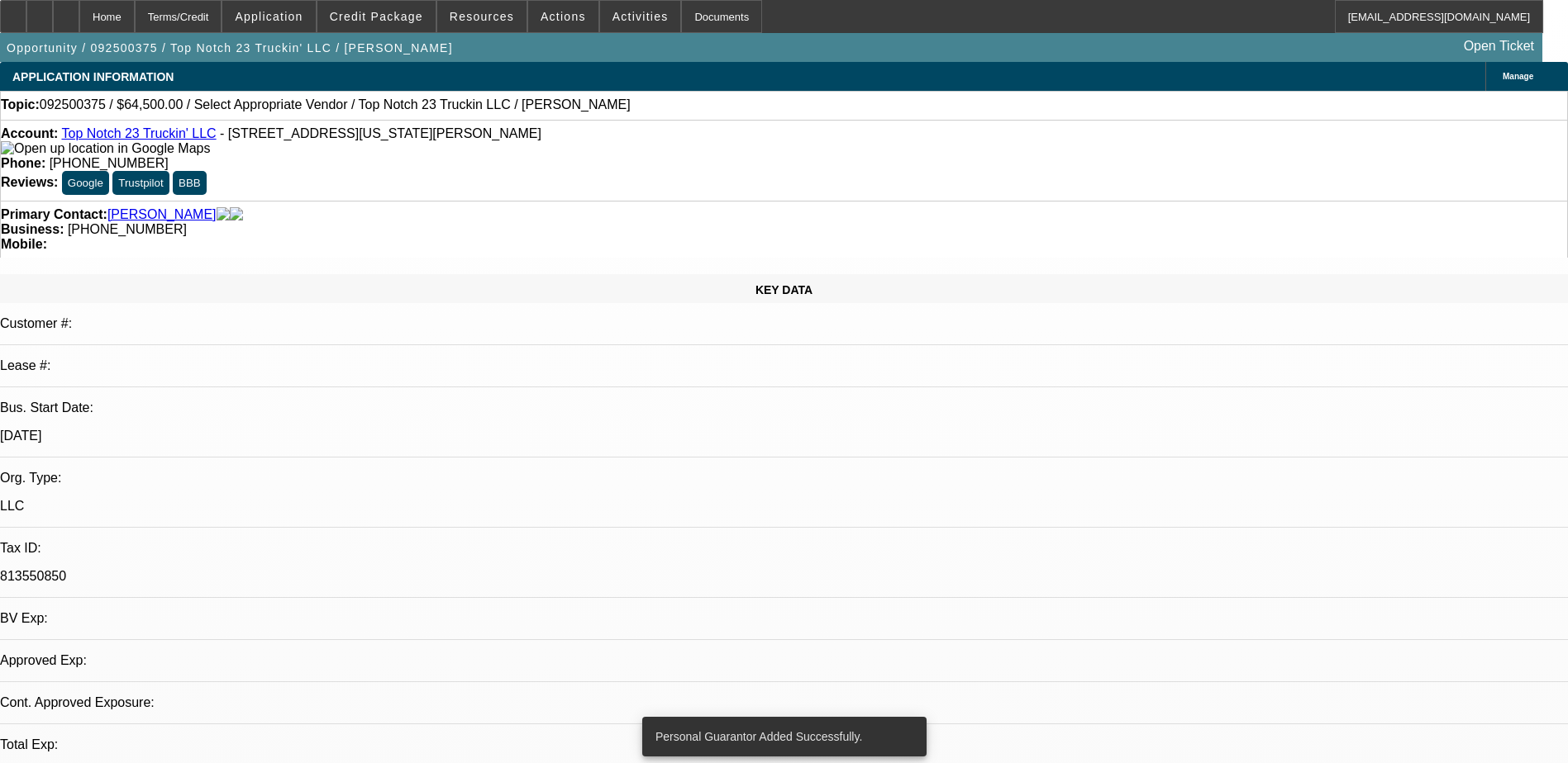
select select "0"
select select "2"
select select "0.1"
select select "4"
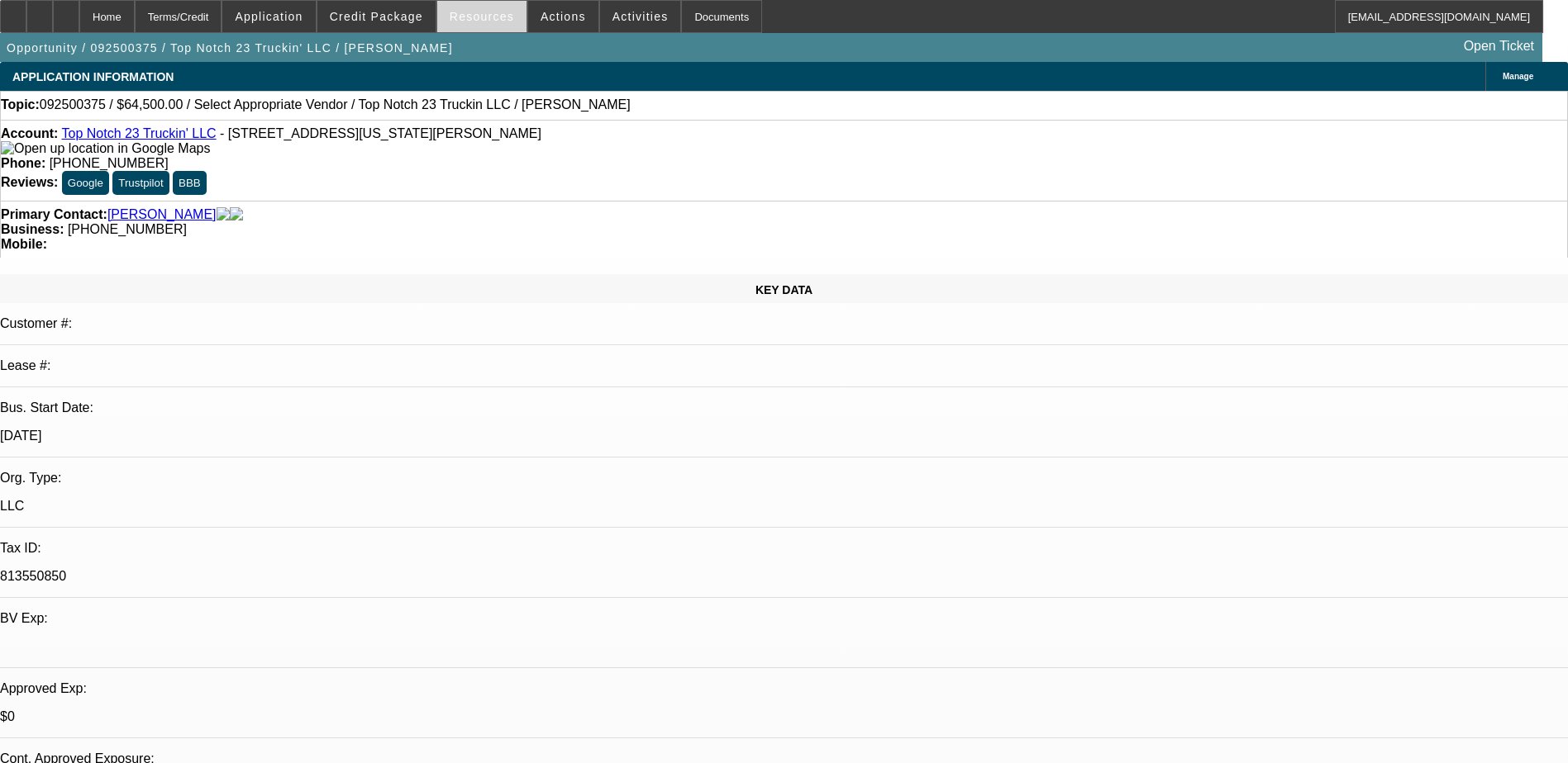
click at [488, 18] on span "Resources" at bounding box center [481, 16] width 65 height 13
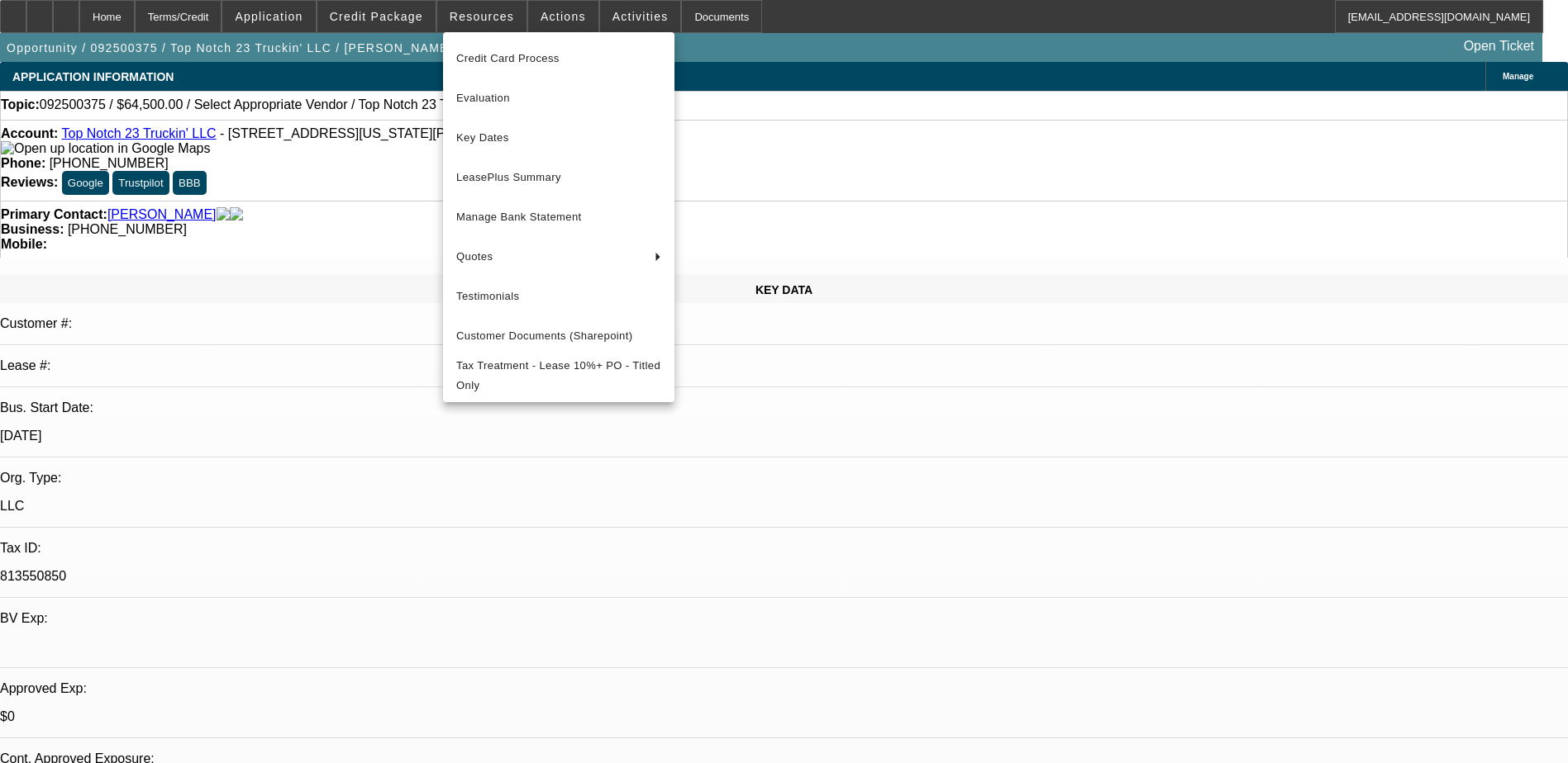
click at [407, 14] on div at bounding box center [784, 382] width 1568 height 763
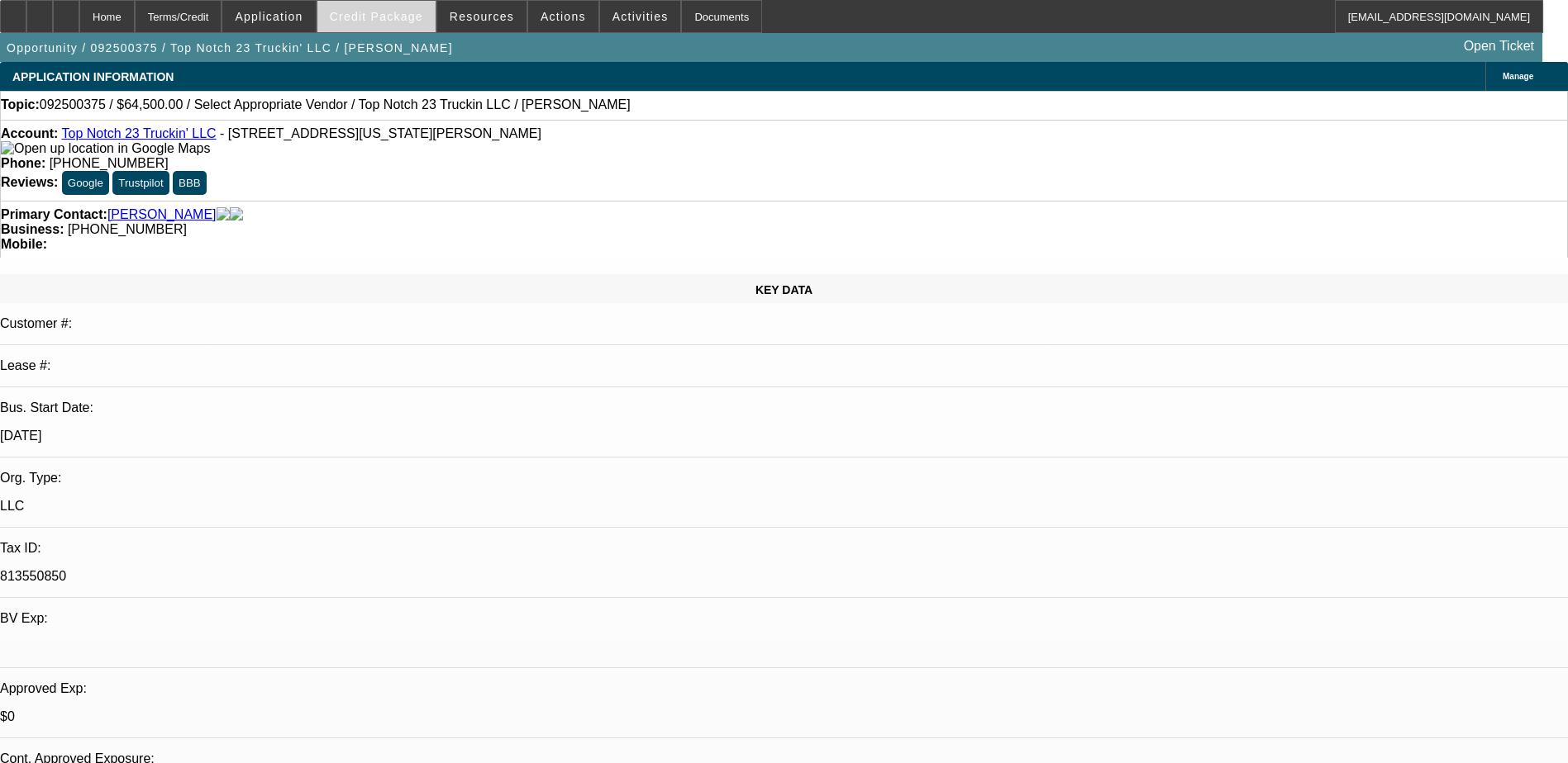
click at [404, 14] on span "Credit Package" at bounding box center [377, 16] width 93 height 13
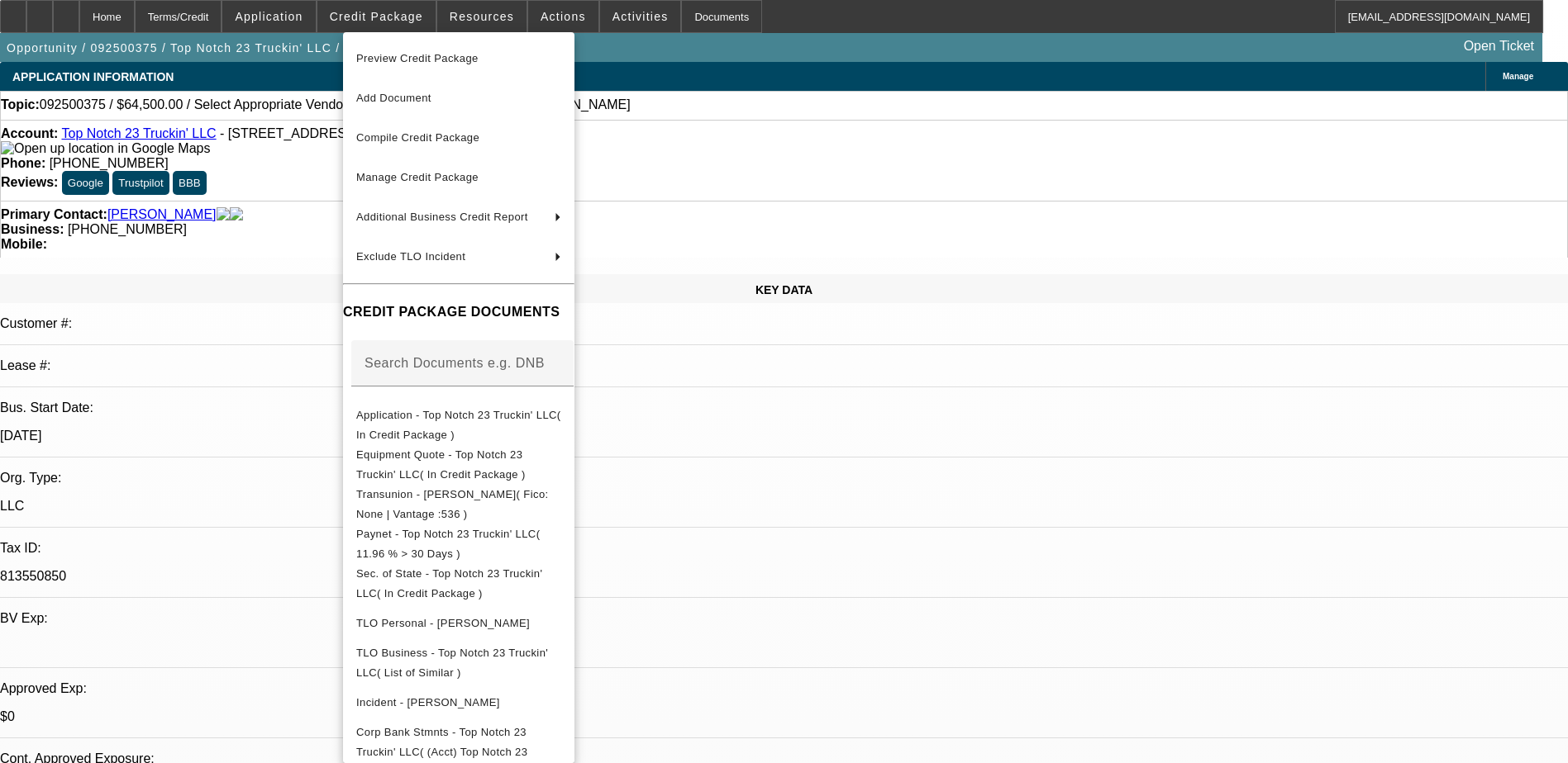
click at [800, 162] on div at bounding box center [784, 382] width 1568 height 763
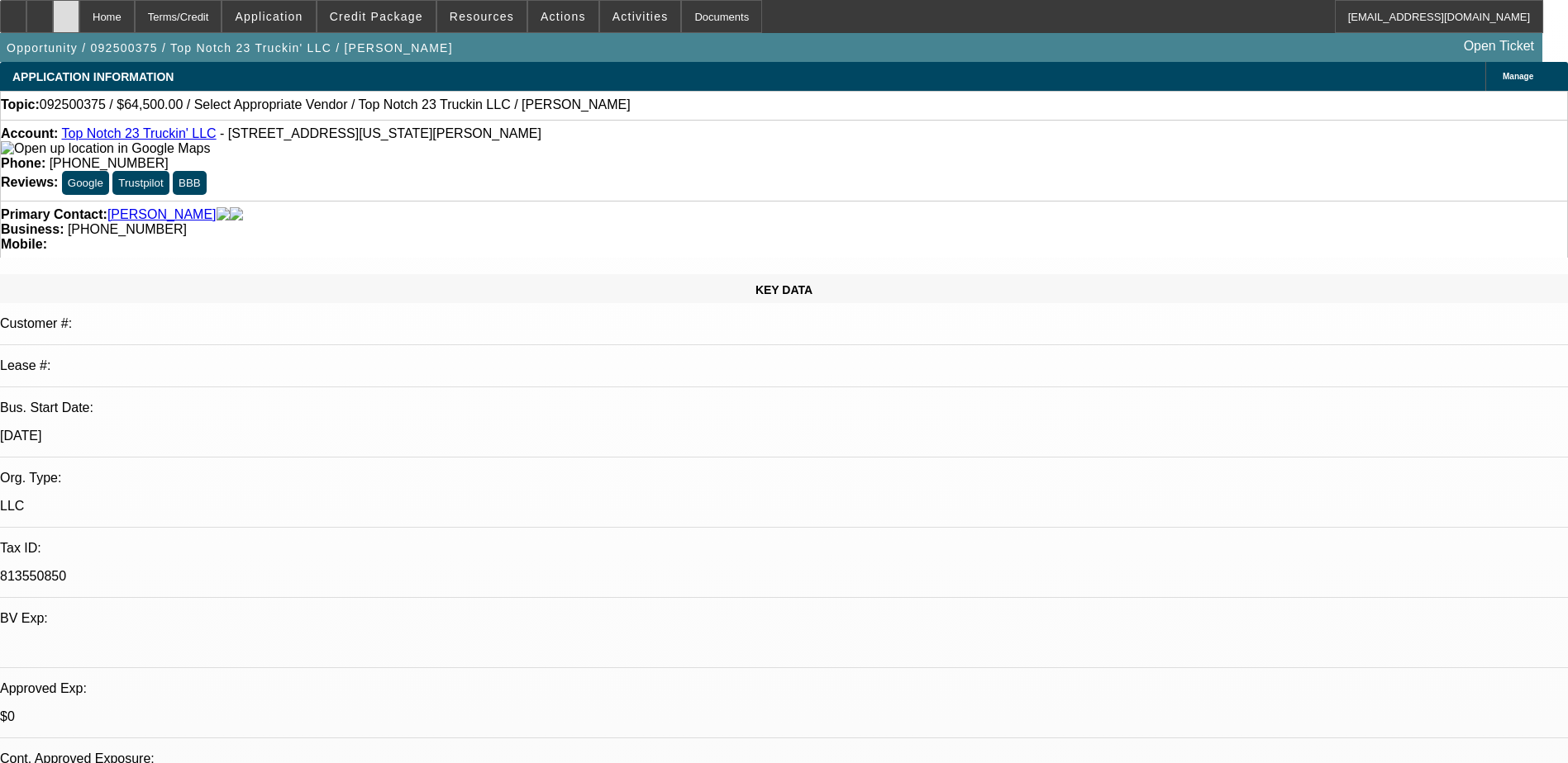
click at [79, 18] on div at bounding box center [66, 16] width 27 height 33
select select "0"
select select "2"
select select "0.1"
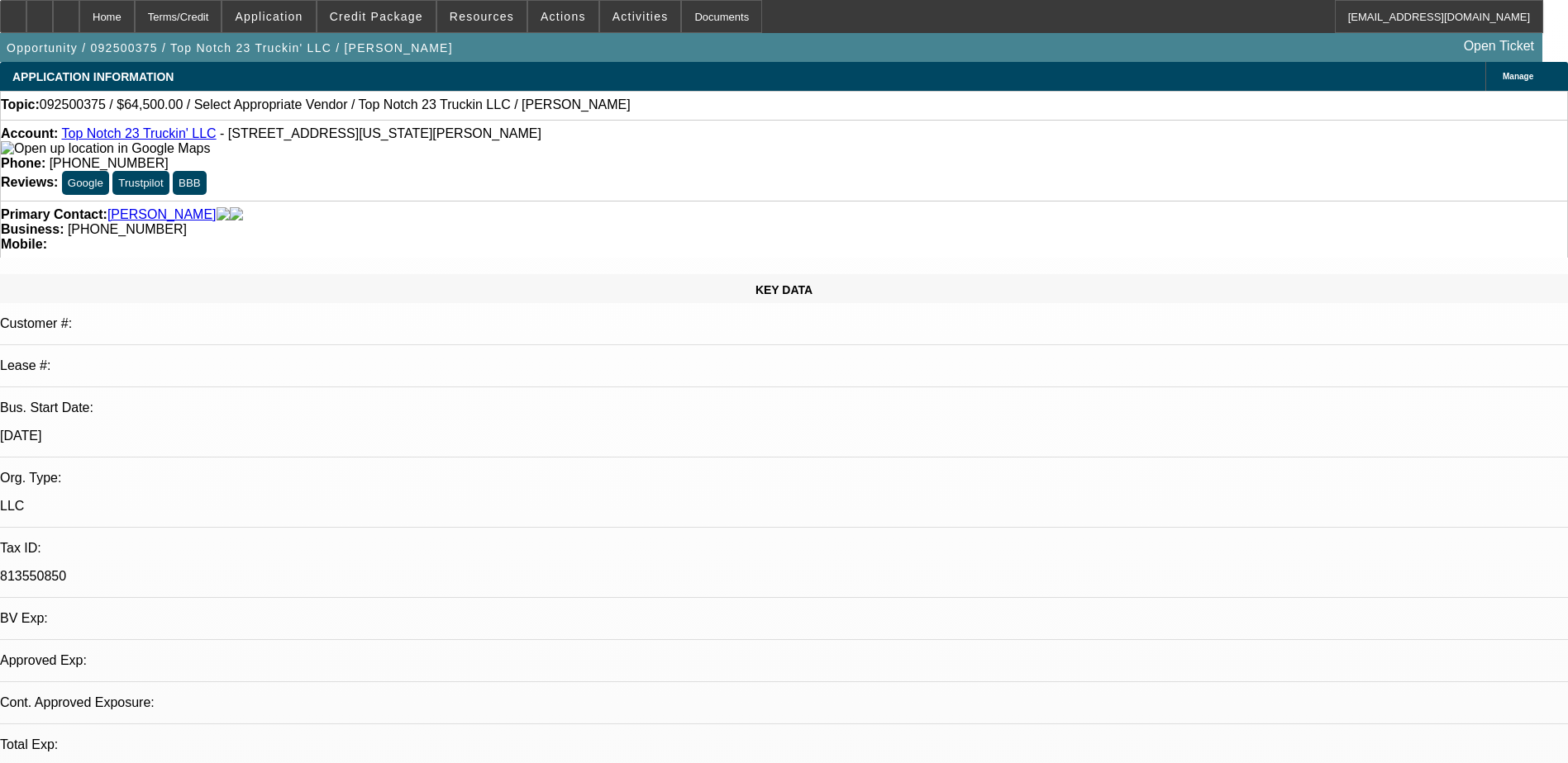
select select "4"
click at [409, 15] on span "Credit Package" at bounding box center [377, 16] width 93 height 13
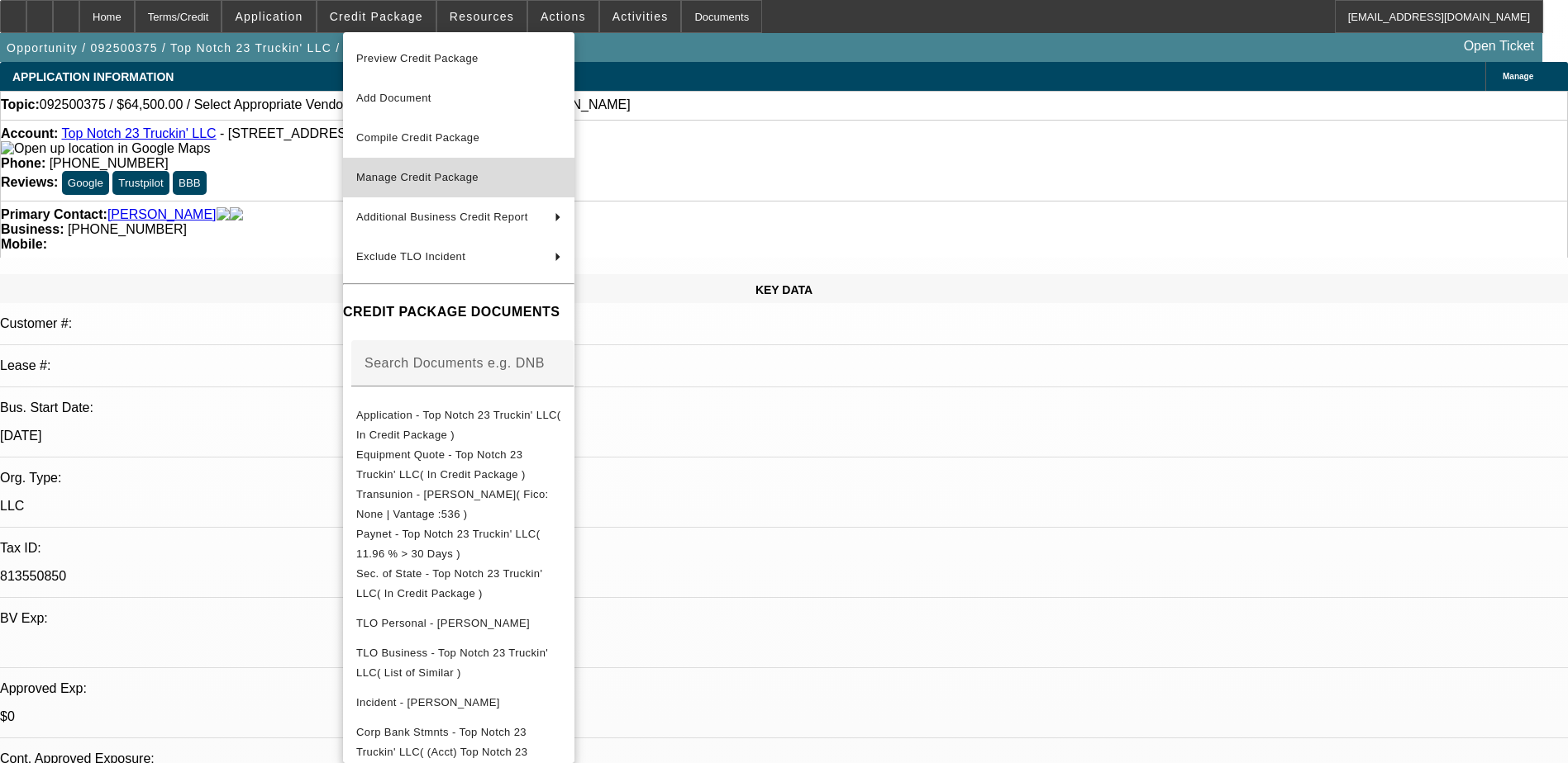
click at [471, 183] on span "Manage Credit Package" at bounding box center [416, 177] width 122 height 12
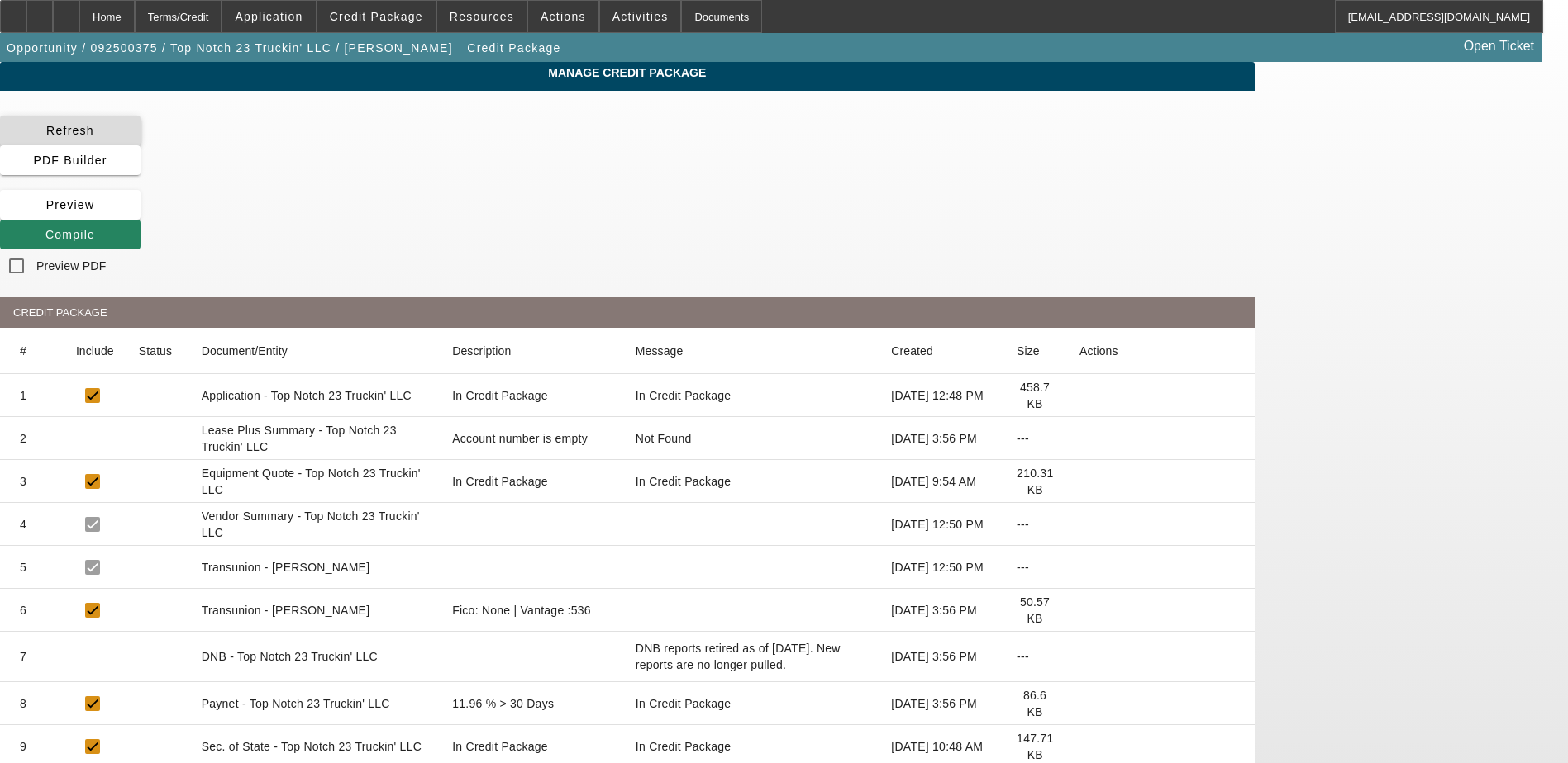
click at [94, 137] on span "Refresh" at bounding box center [71, 130] width 48 height 13
click at [95, 199] on span "Preview" at bounding box center [71, 205] width 49 height 13
click at [140, 215] on span at bounding box center [70, 234] width 140 height 40
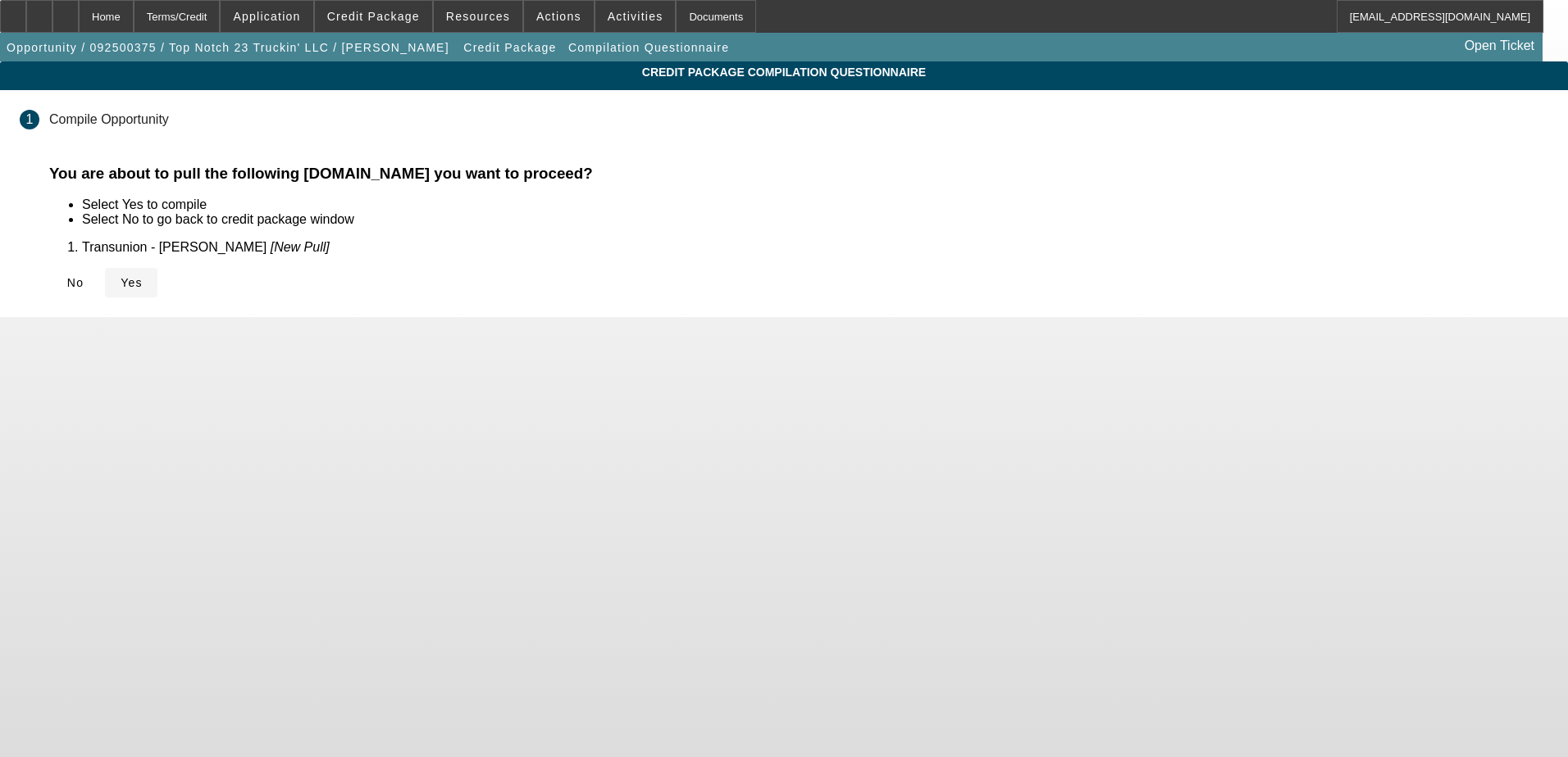
click at [143, 282] on span "Yes" at bounding box center [131, 282] width 22 height 13
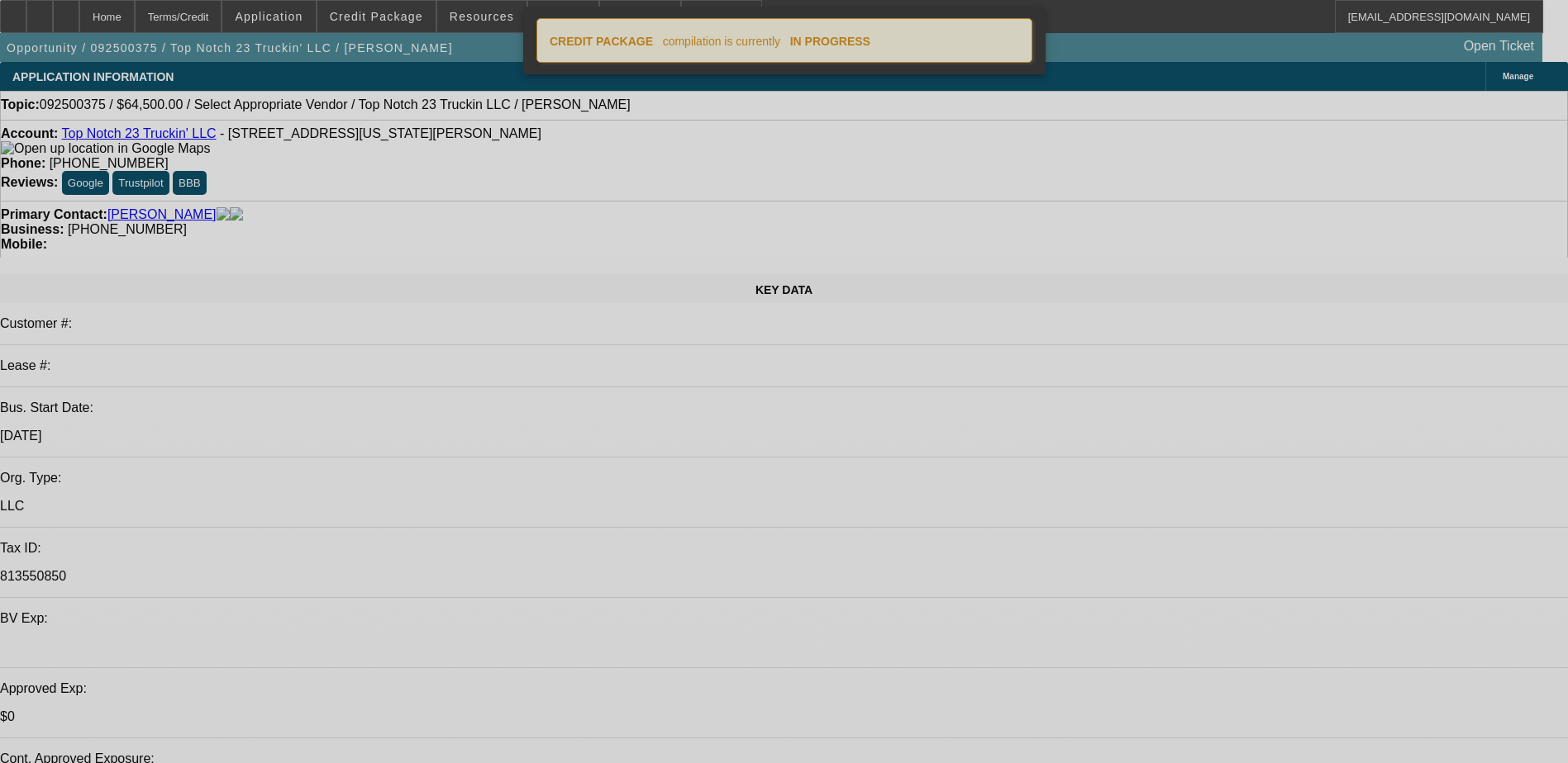
select select "0"
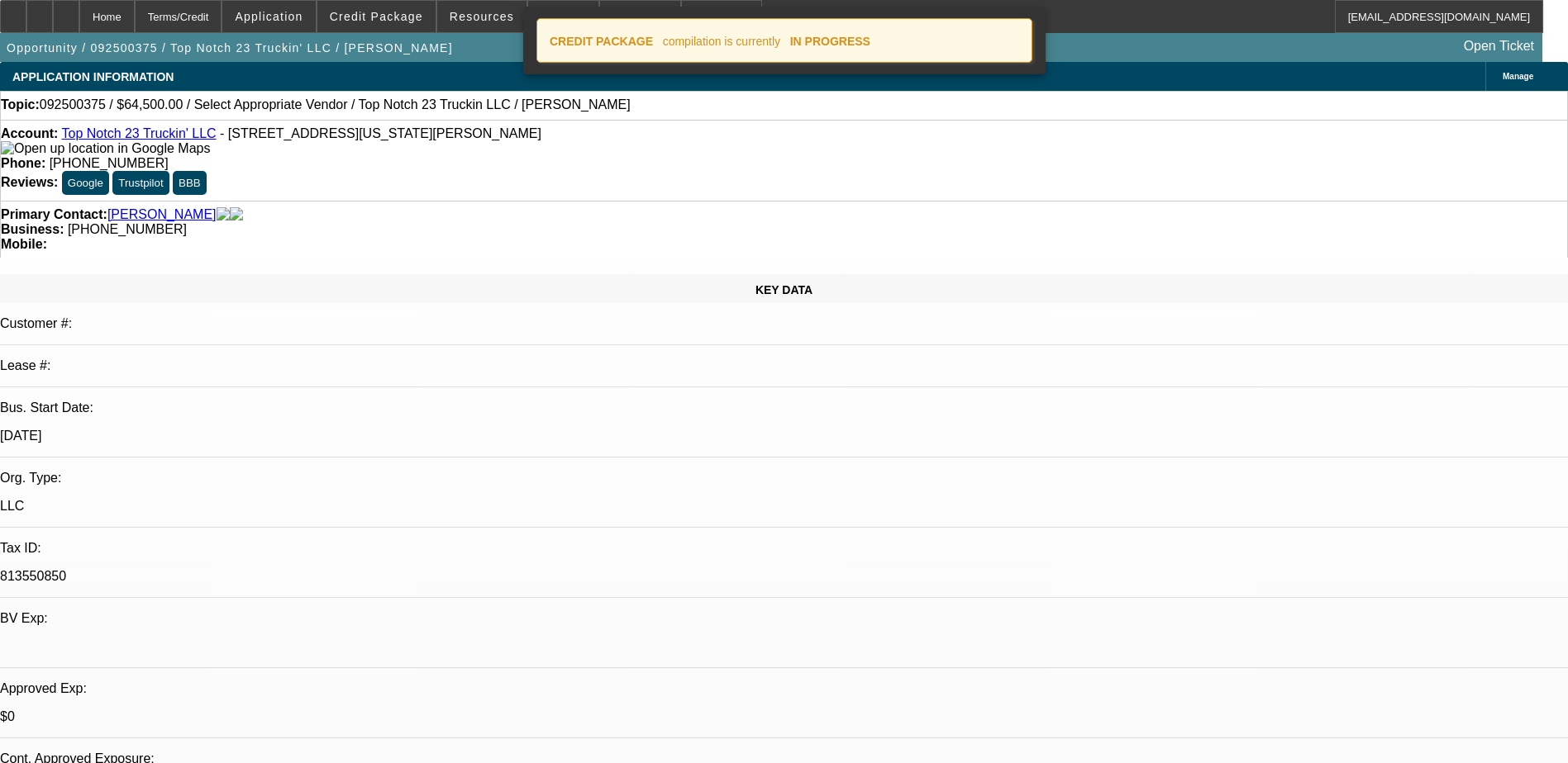
select select "2"
select select "0.1"
select select "4"
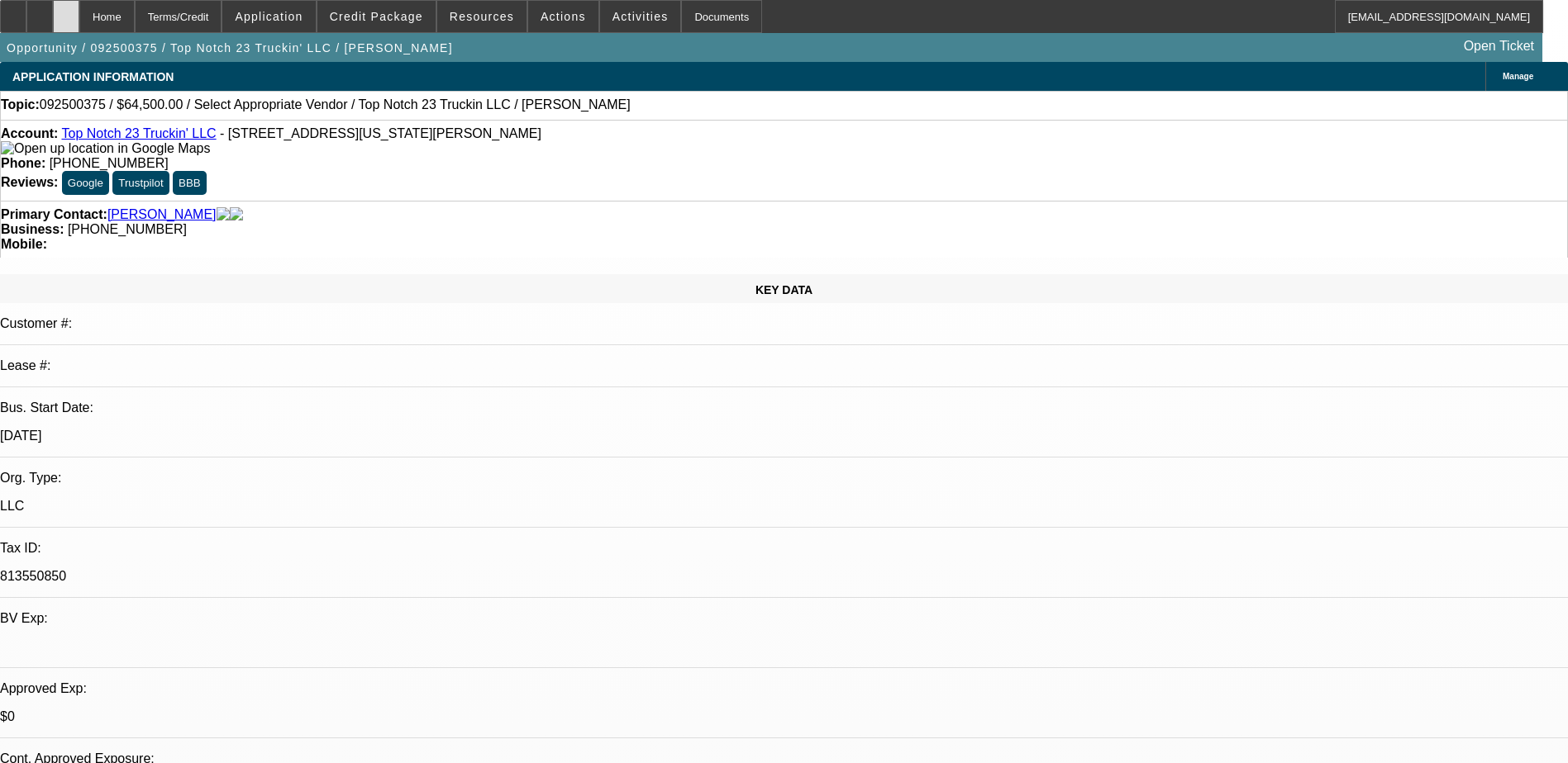
click at [79, 7] on div at bounding box center [66, 16] width 27 height 33
select select "0"
select select "2"
select select "0.1"
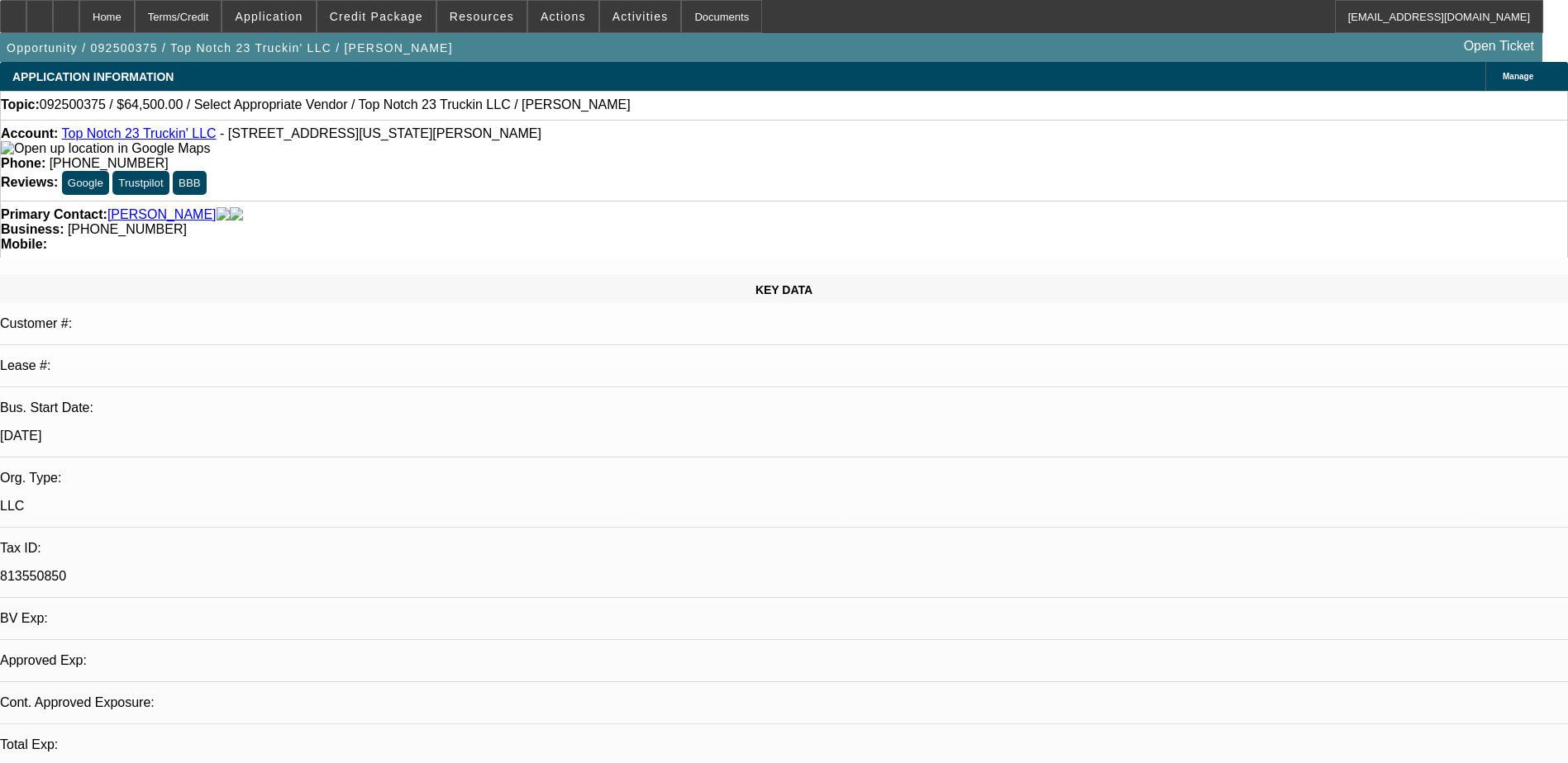
select select "4"
click at [79, 16] on div at bounding box center [66, 16] width 27 height 33
select select "0"
select select "2"
select select "0.1"
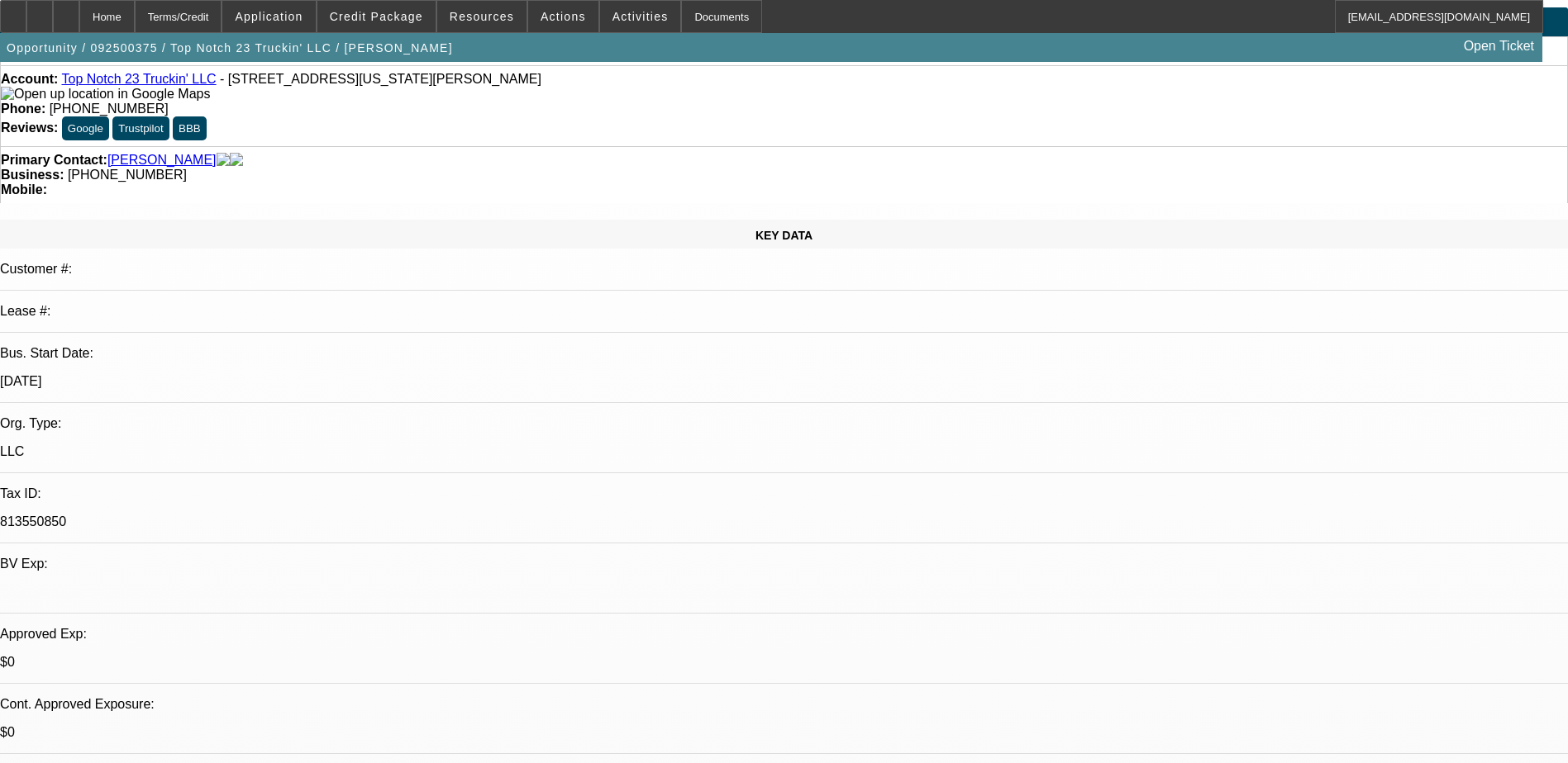
select select "1"
select select "2"
select select "4"
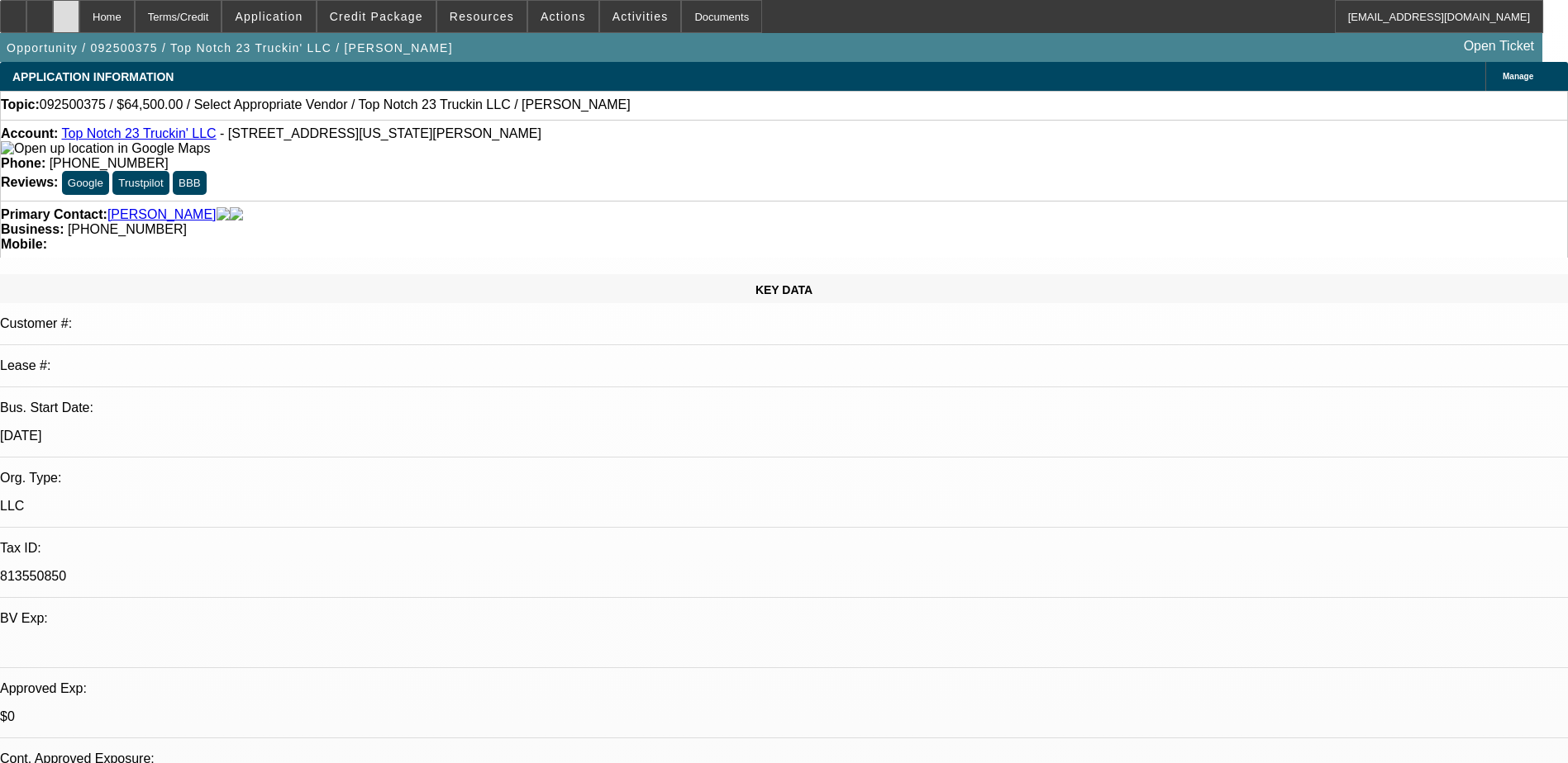
click at [67, 11] on icon at bounding box center [67, 11] width 0 height 0
select select "0"
select select "2"
select select "0.1"
select select "1"
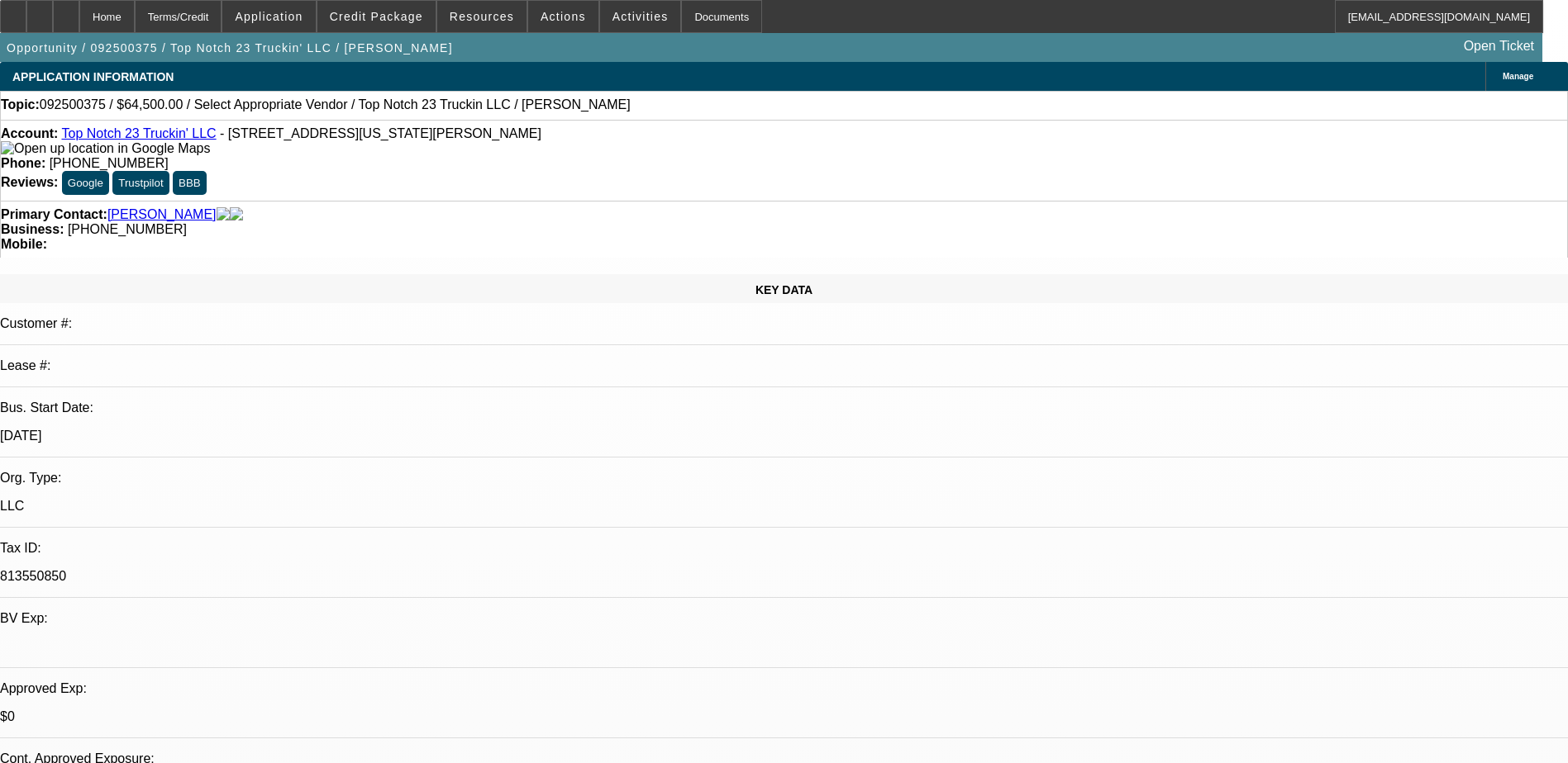
select select "2"
select select "4"
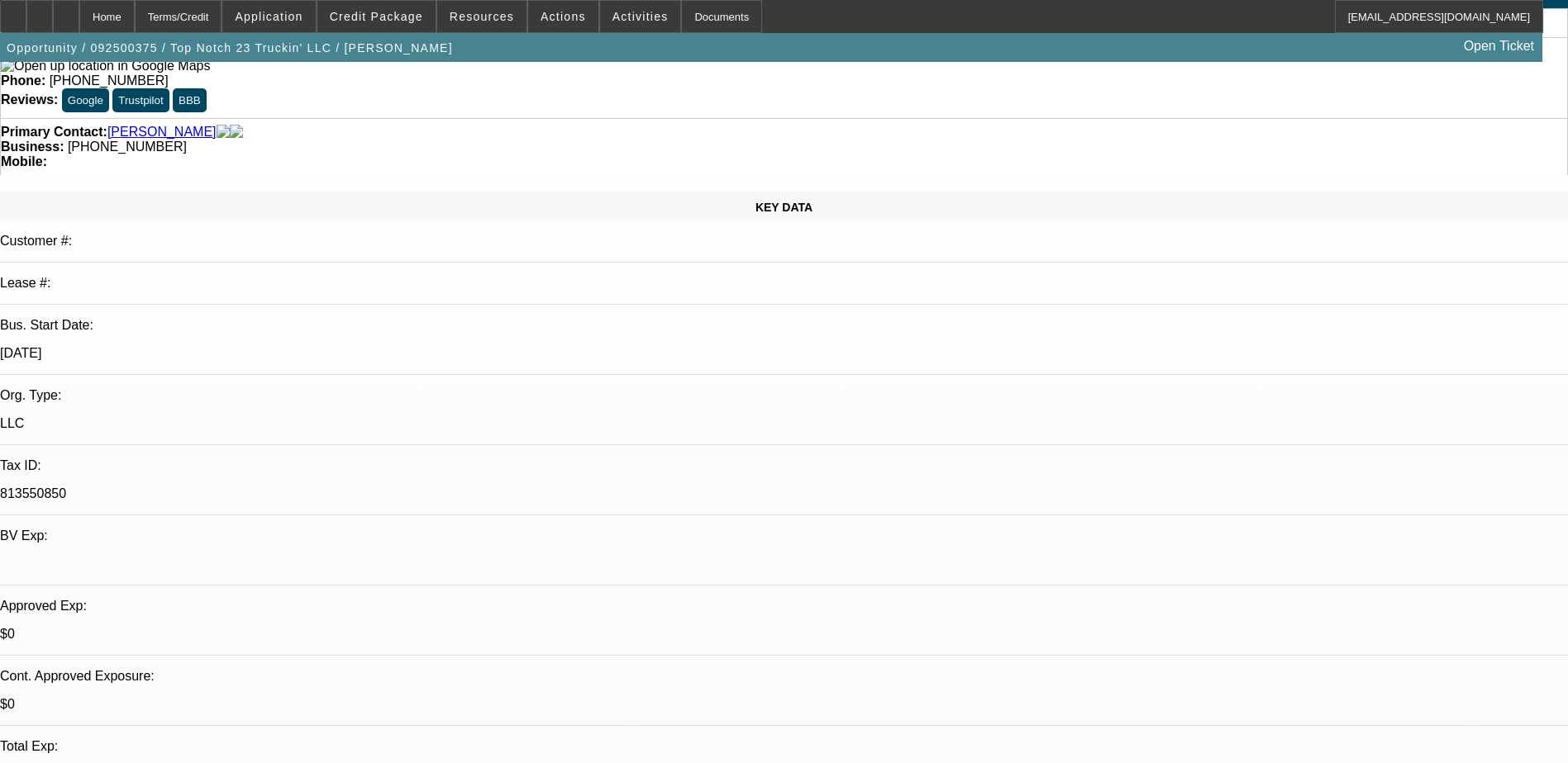
scroll to position [247, 0]
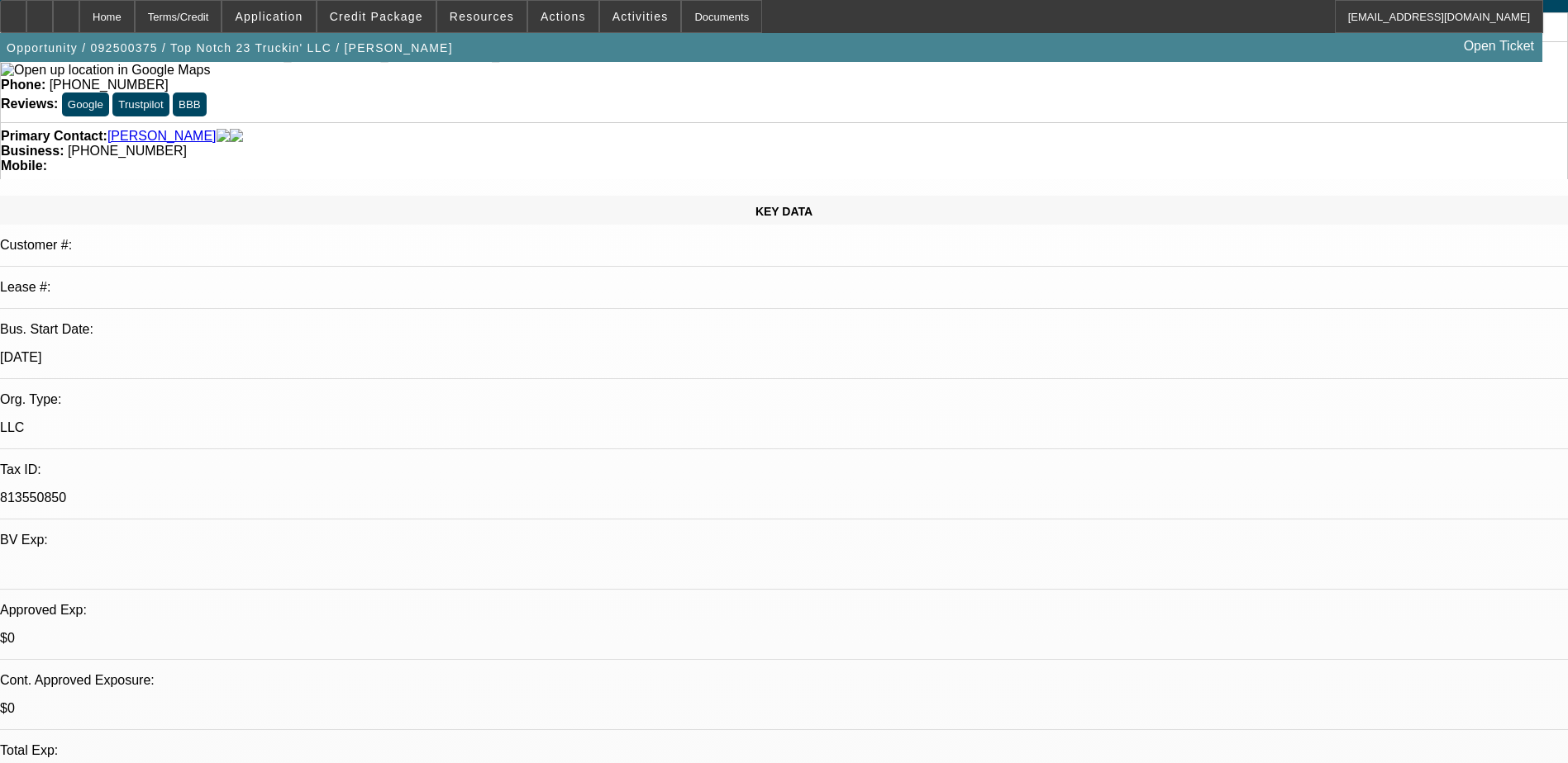
scroll to position [0, 0]
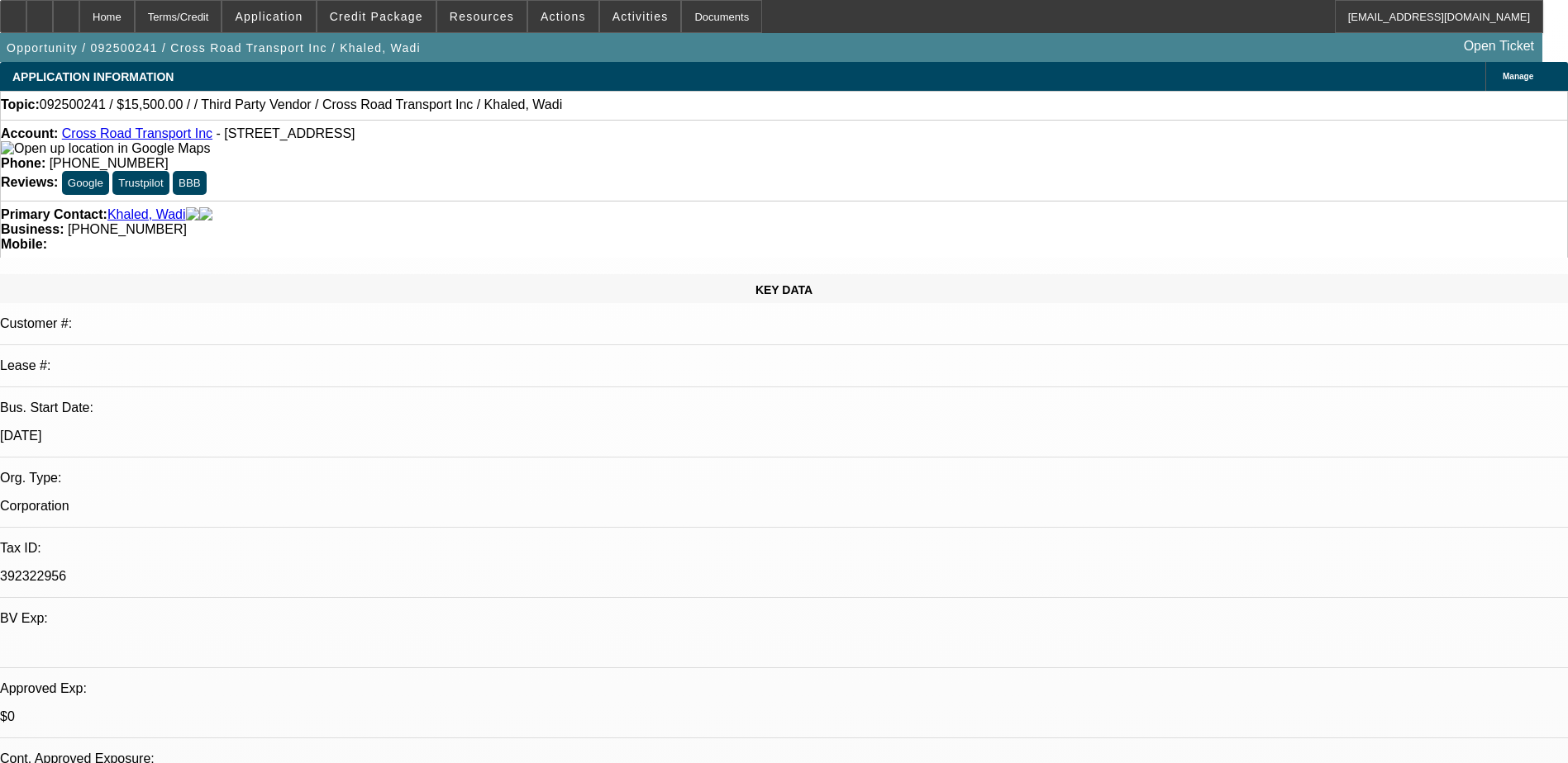
select select "0"
select select "0.1"
select select "4"
select select "0"
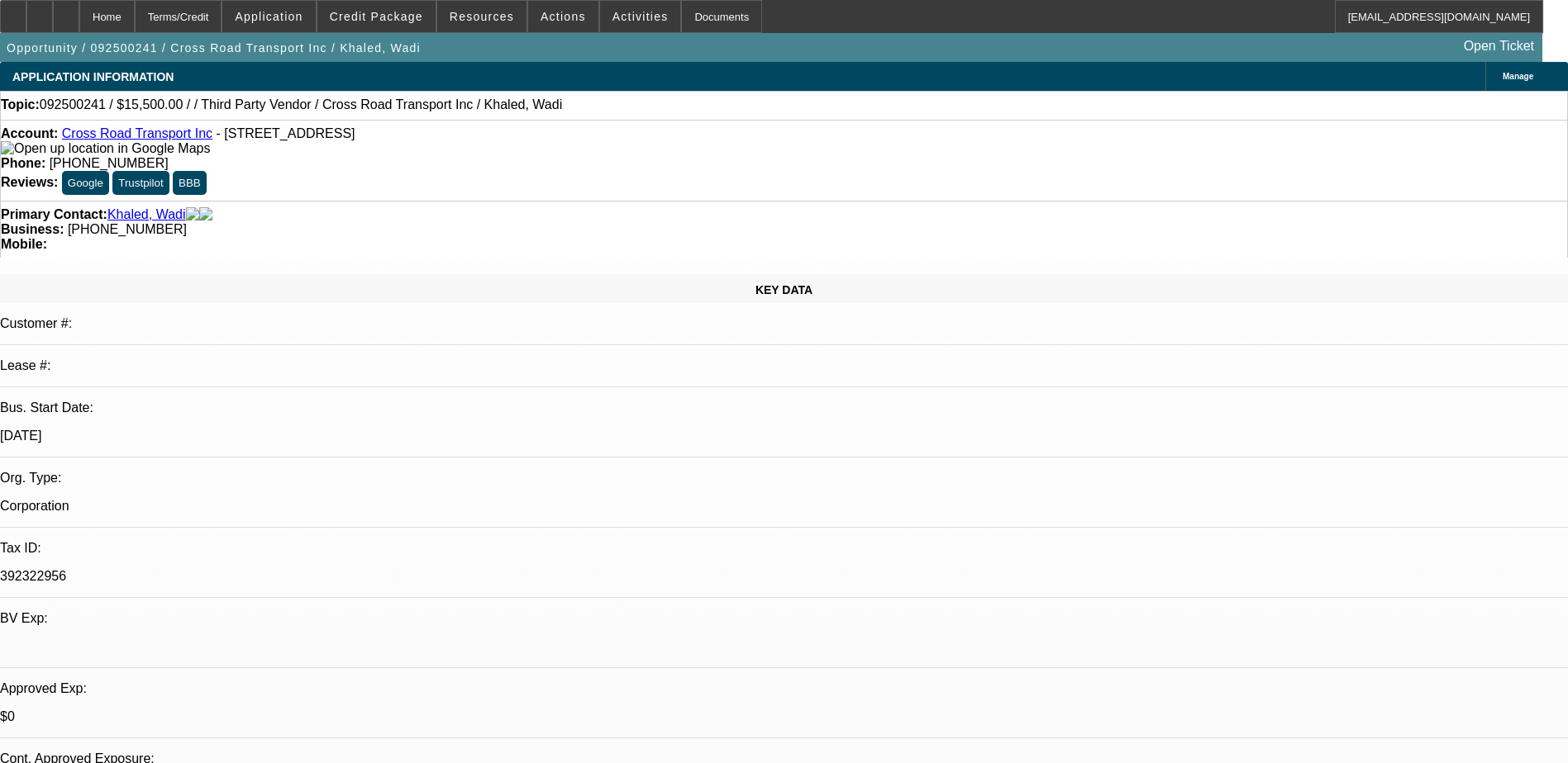
select select "2"
select select "0"
select select "5"
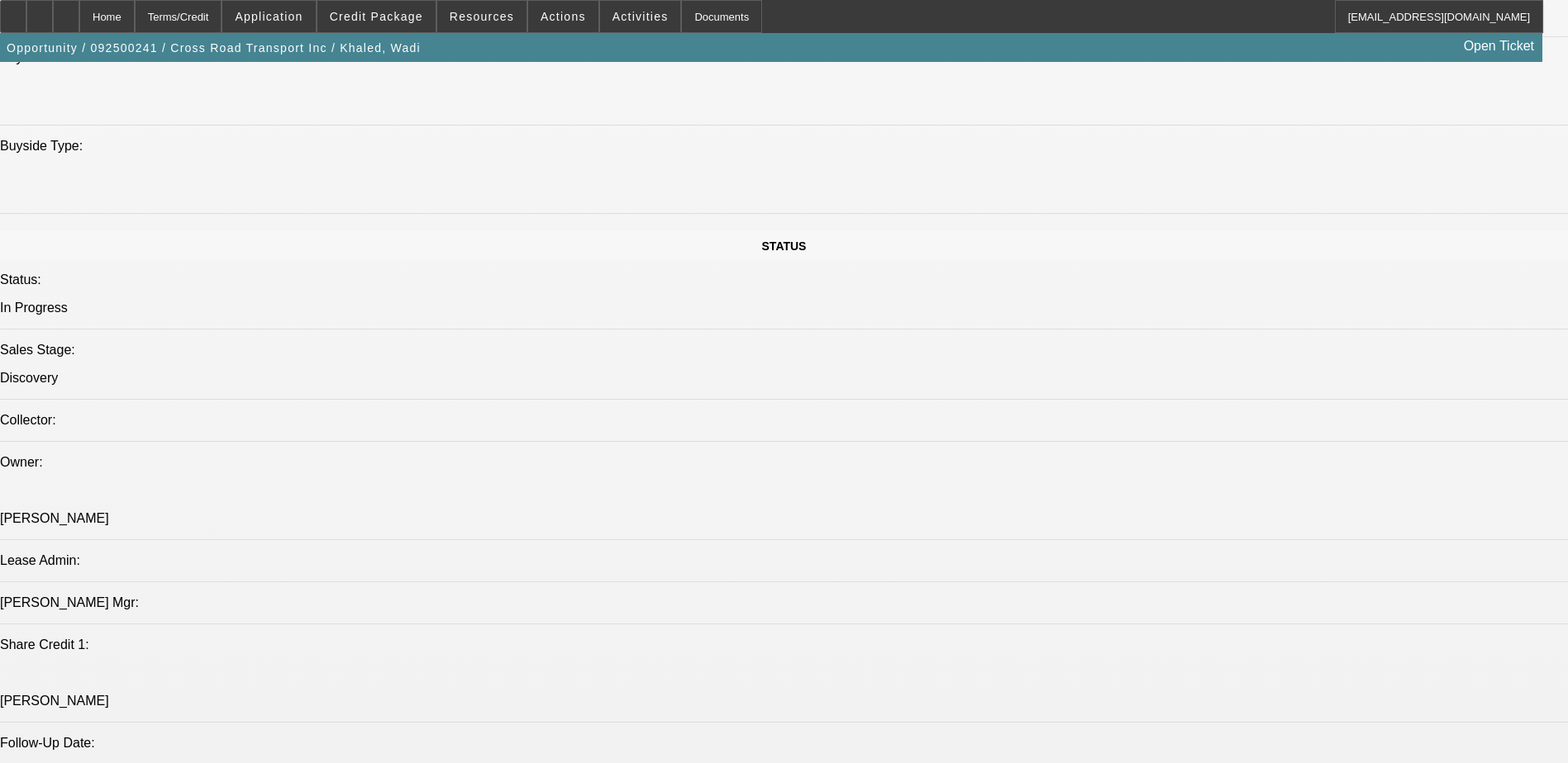
scroll to position [1239, 0]
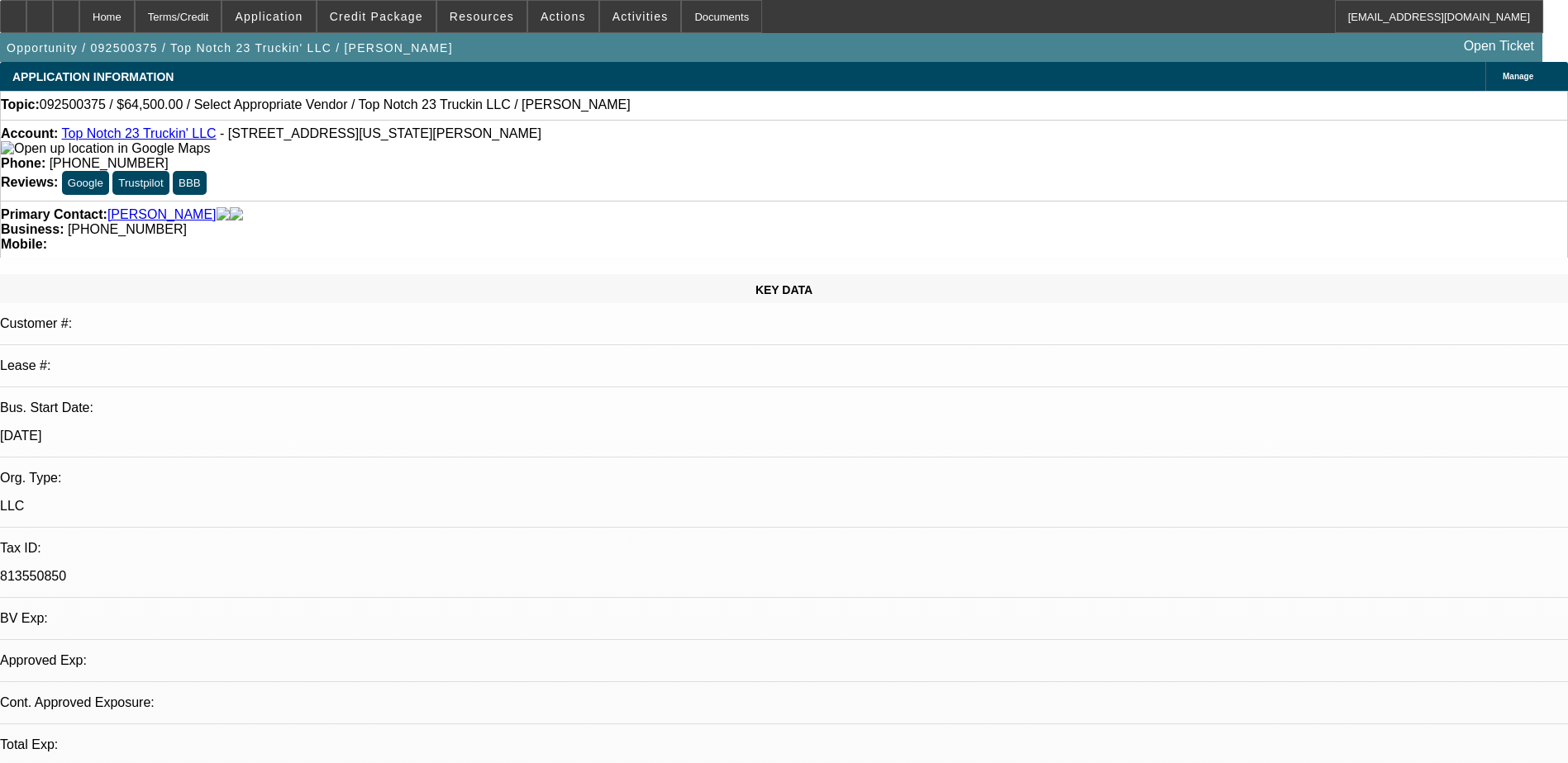
select select "0"
select select "2"
select select "0.1"
select select "4"
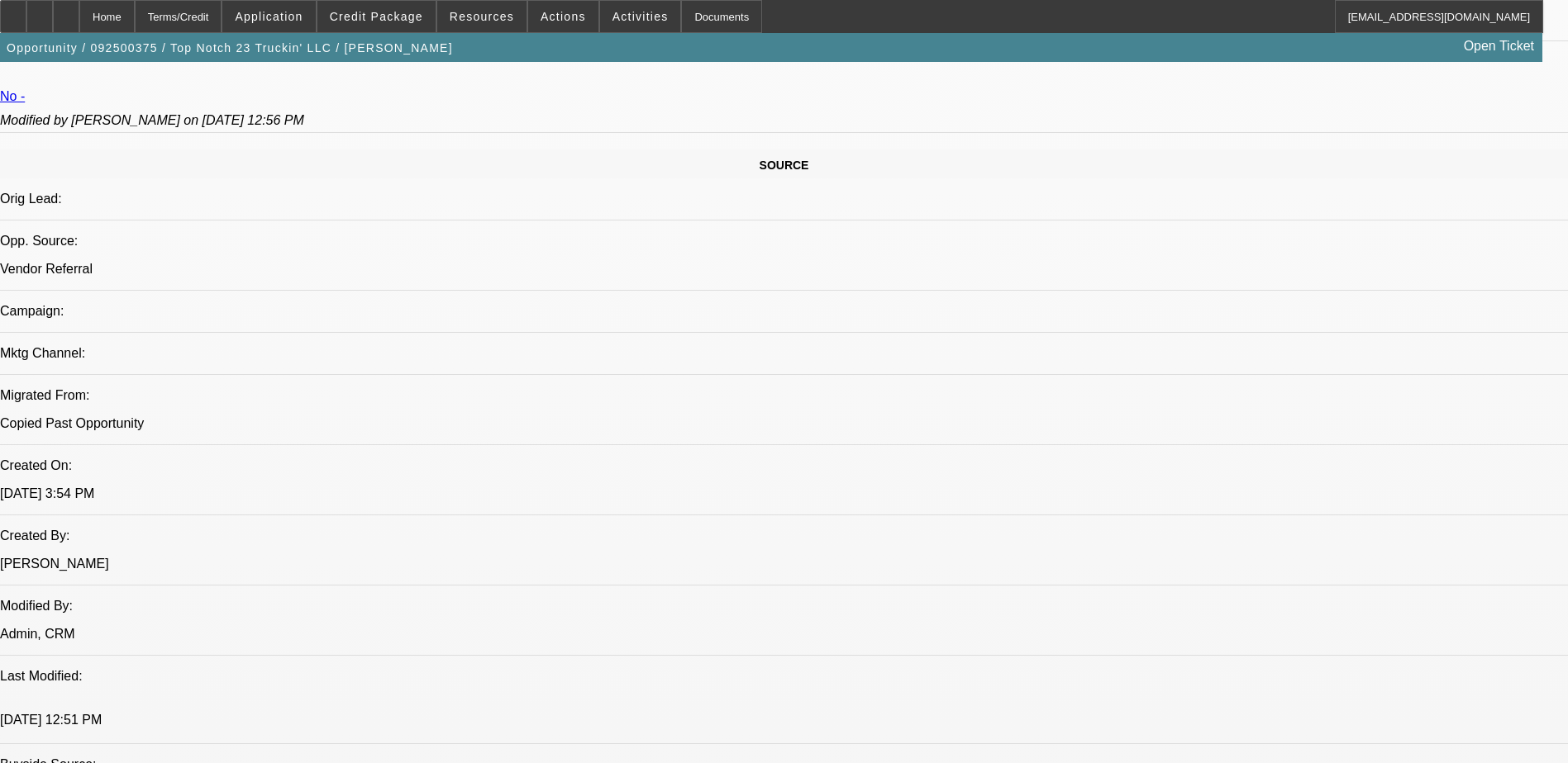
scroll to position [496, 0]
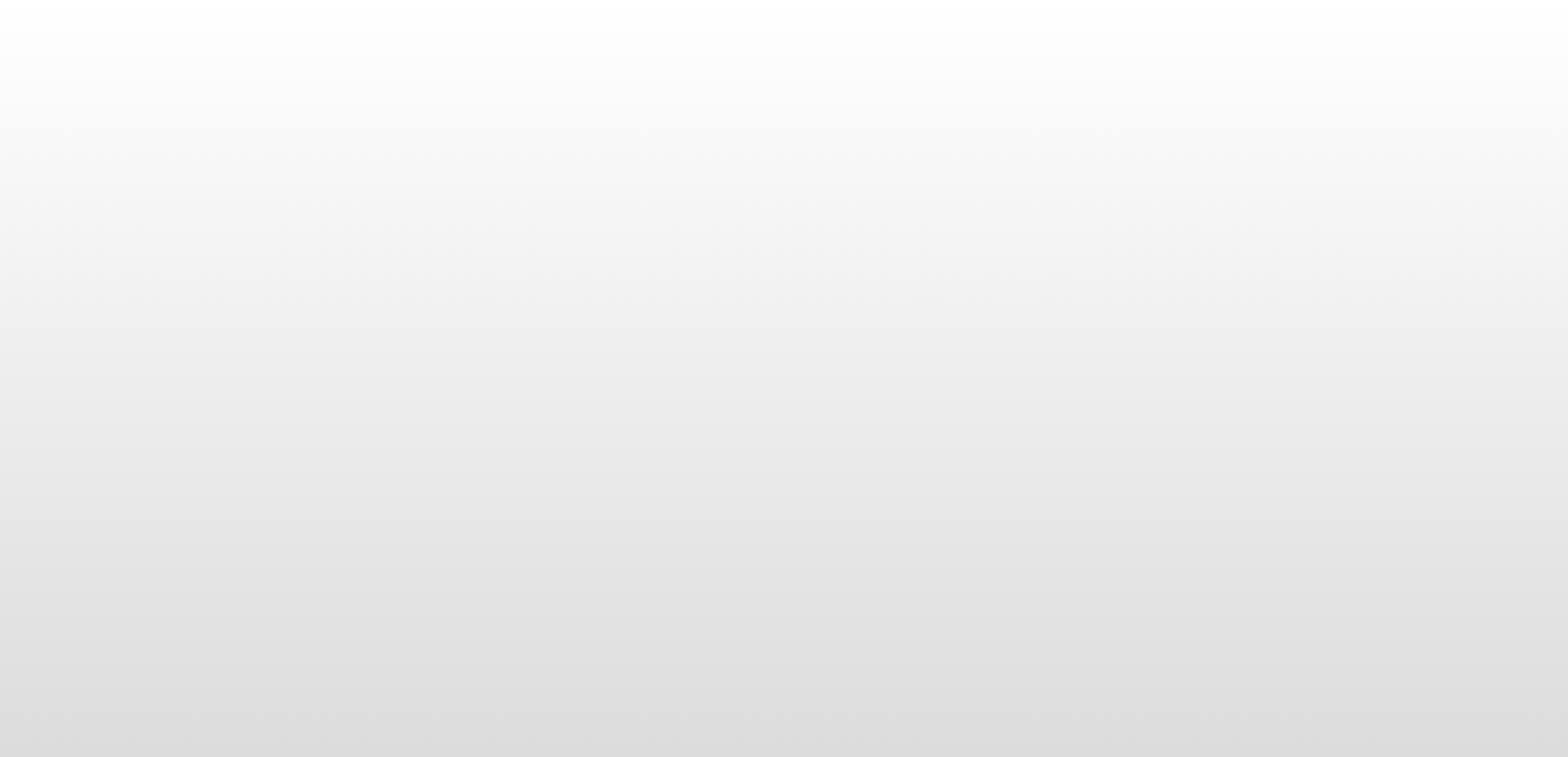
click at [899, 450] on body at bounding box center [784, 378] width 1568 height 757
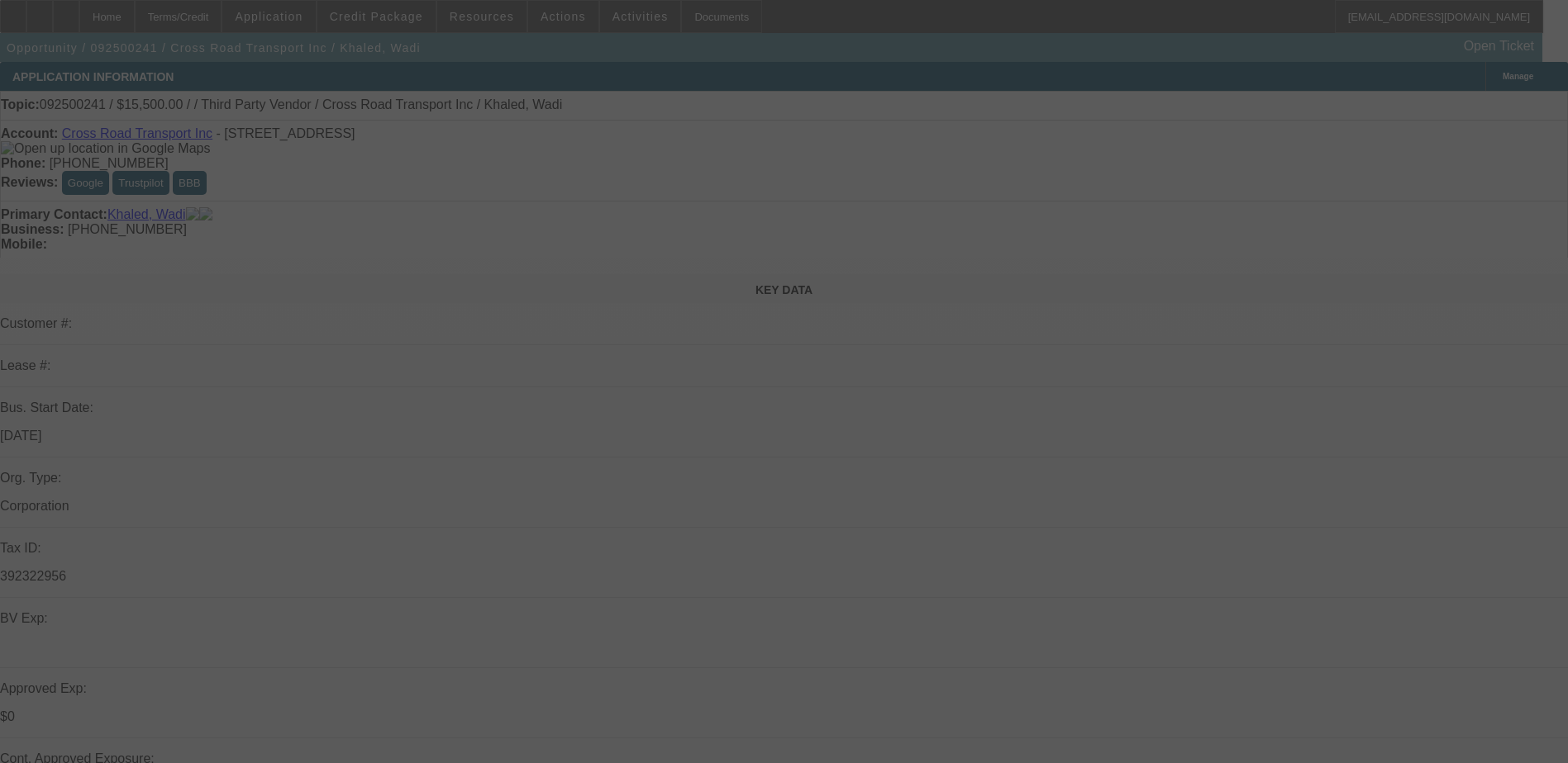
select select "0"
select select "0.1"
select select "4"
select select "0"
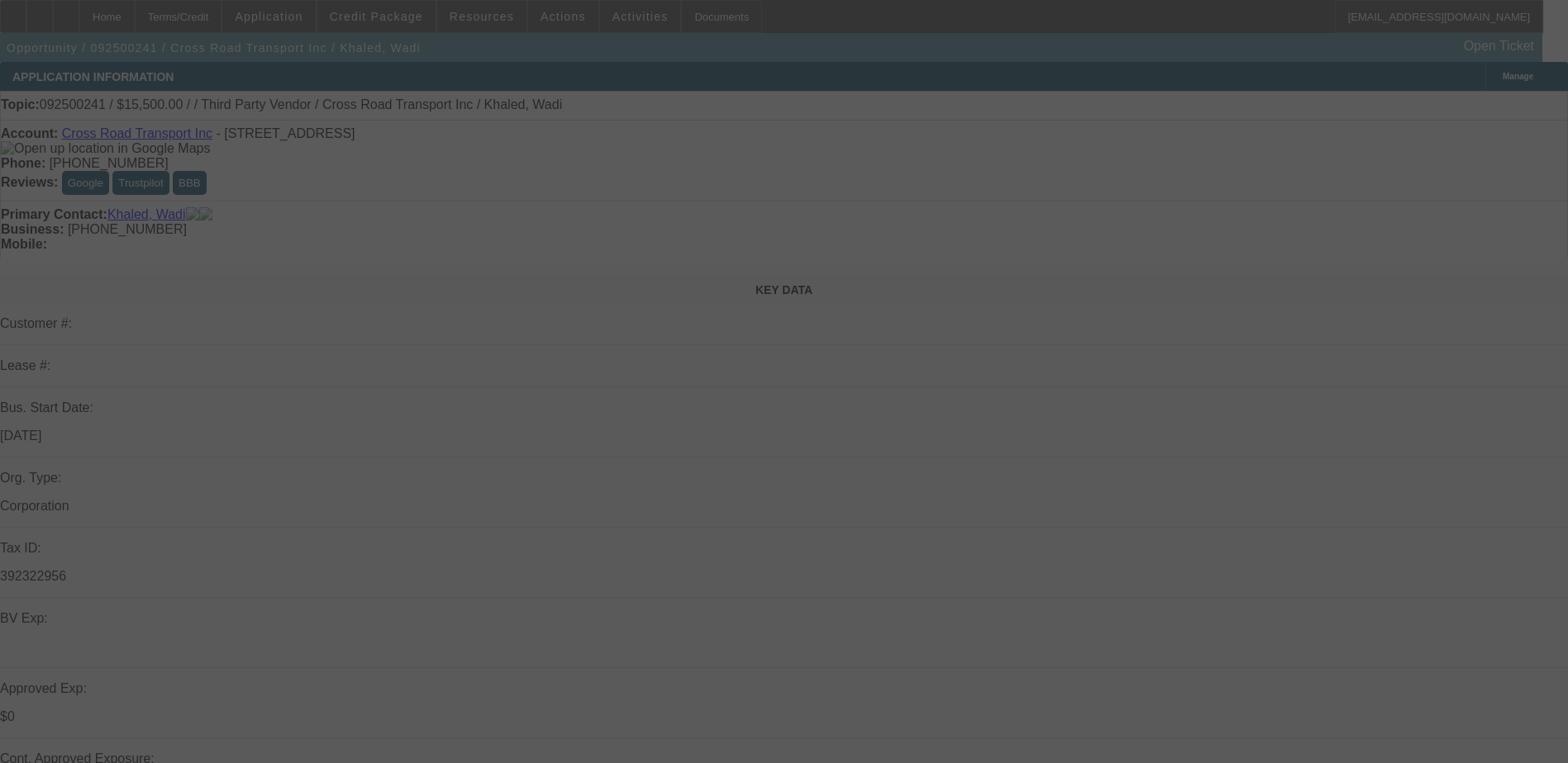
select select "2"
select select "0"
select select "5"
